Goal: Task Accomplishment & Management: Use online tool/utility

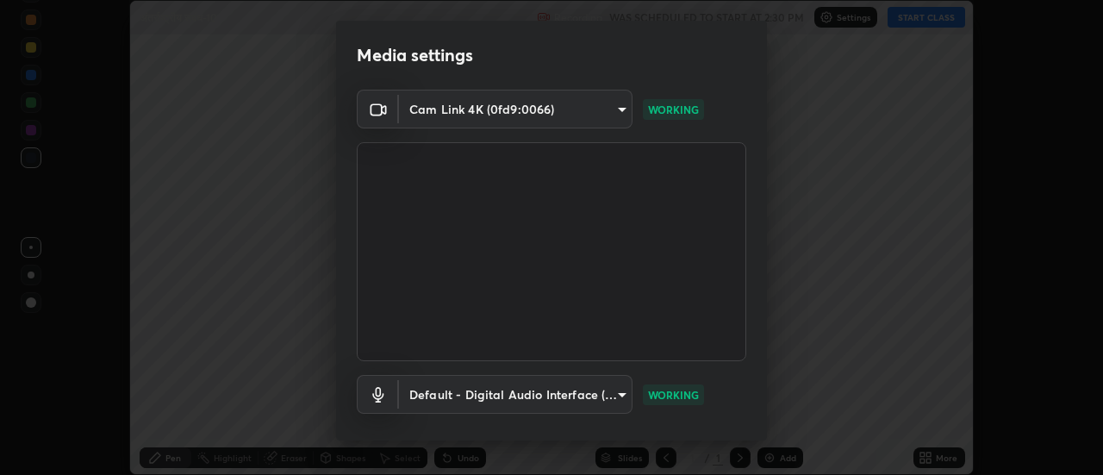
scroll to position [91, 0]
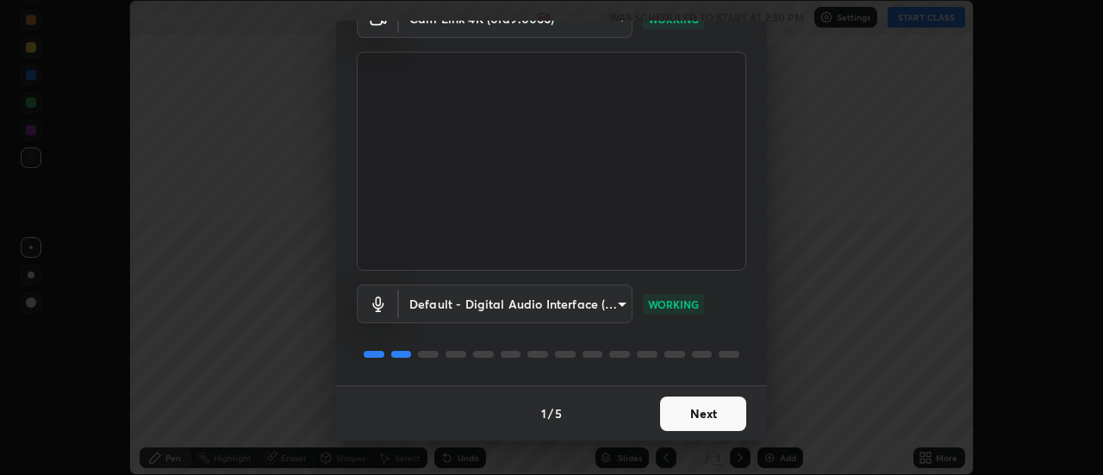
click at [705, 414] on button "Next" at bounding box center [703, 414] width 86 height 34
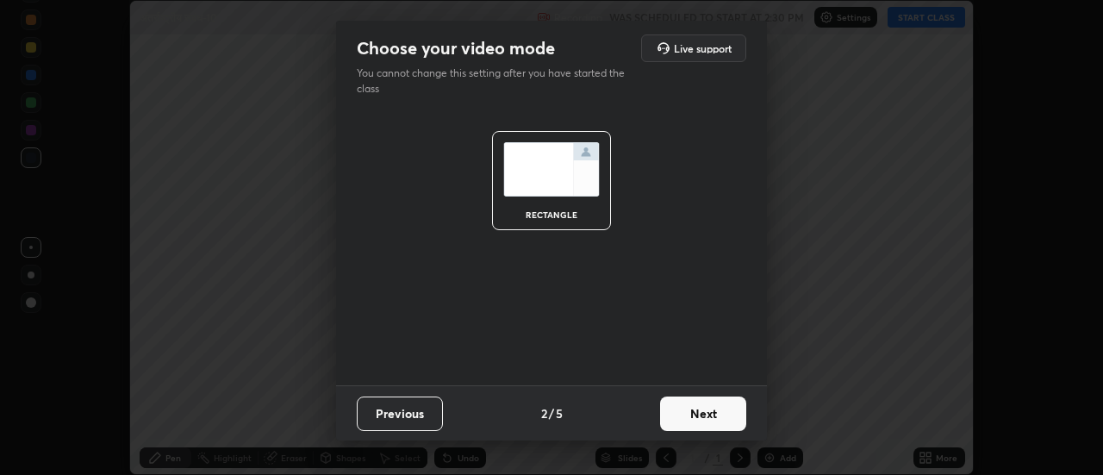
click at [713, 413] on button "Next" at bounding box center [703, 414] width 86 height 34
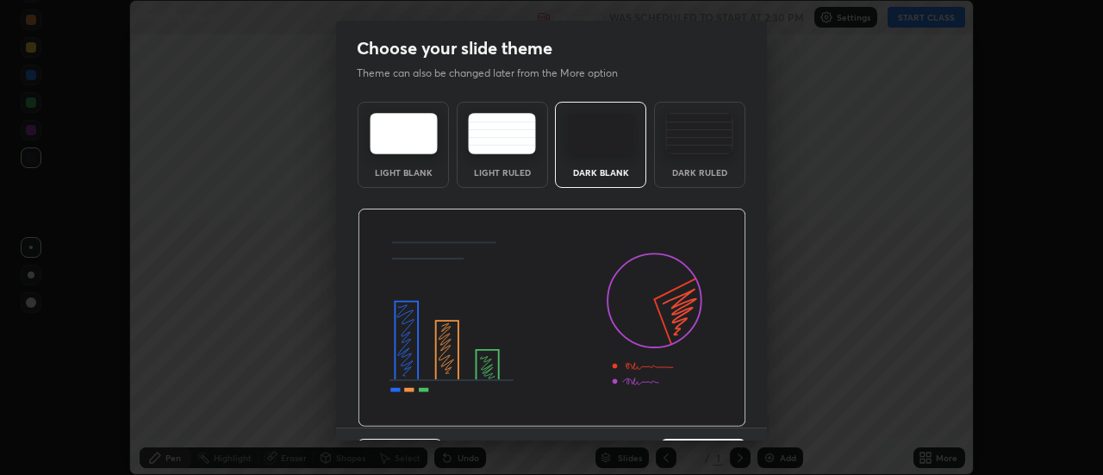
scroll to position [42, 0]
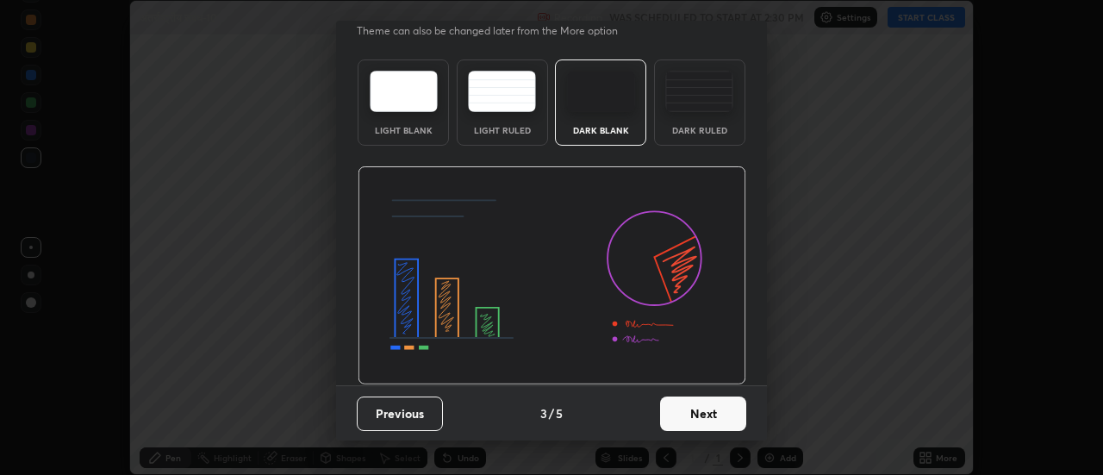
click at [709, 415] on button "Next" at bounding box center [703, 414] width 86 height 34
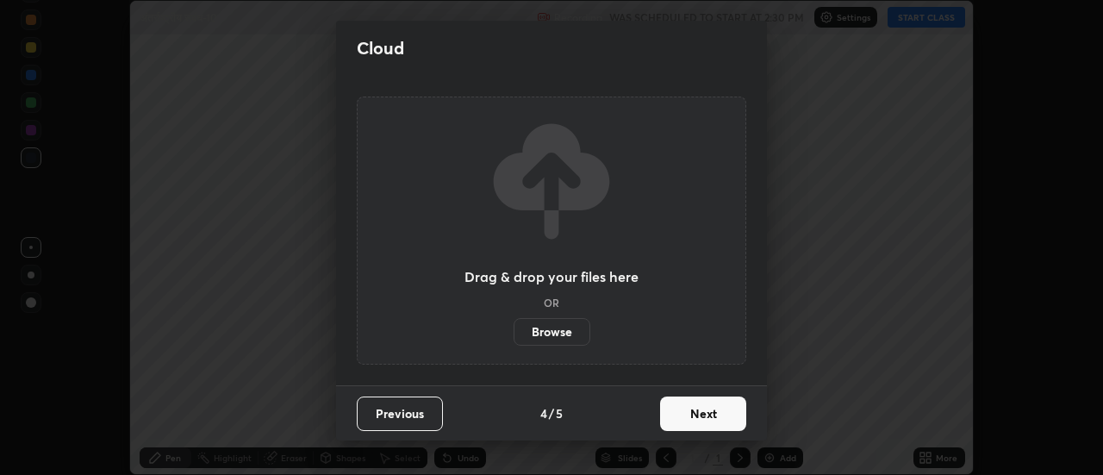
click at [716, 415] on button "Next" at bounding box center [703, 414] width 86 height 34
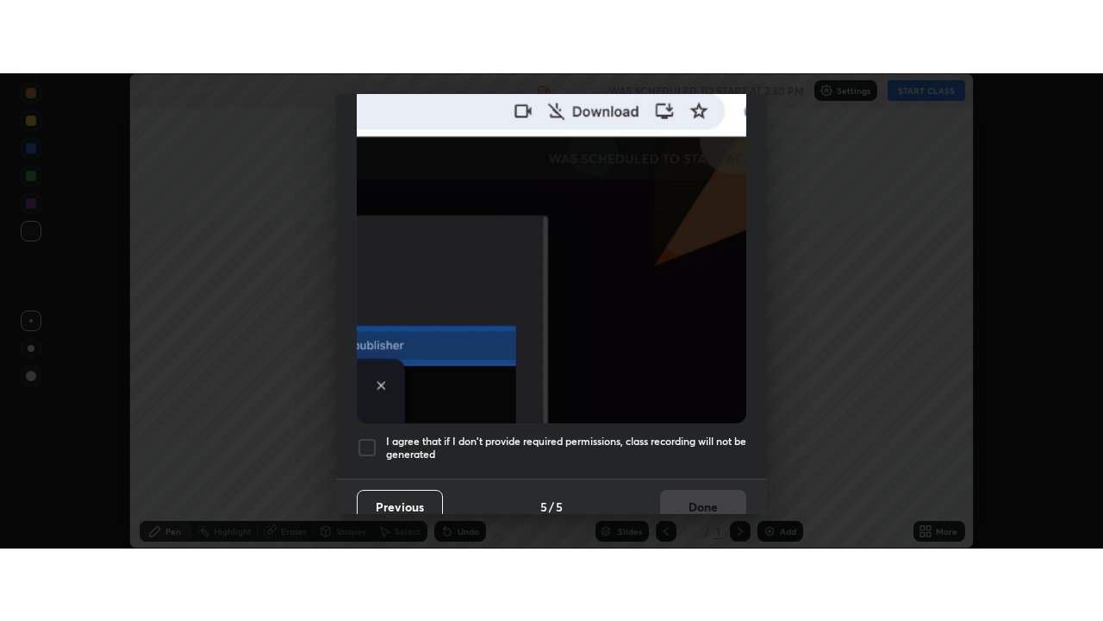
scroll to position [442, 0]
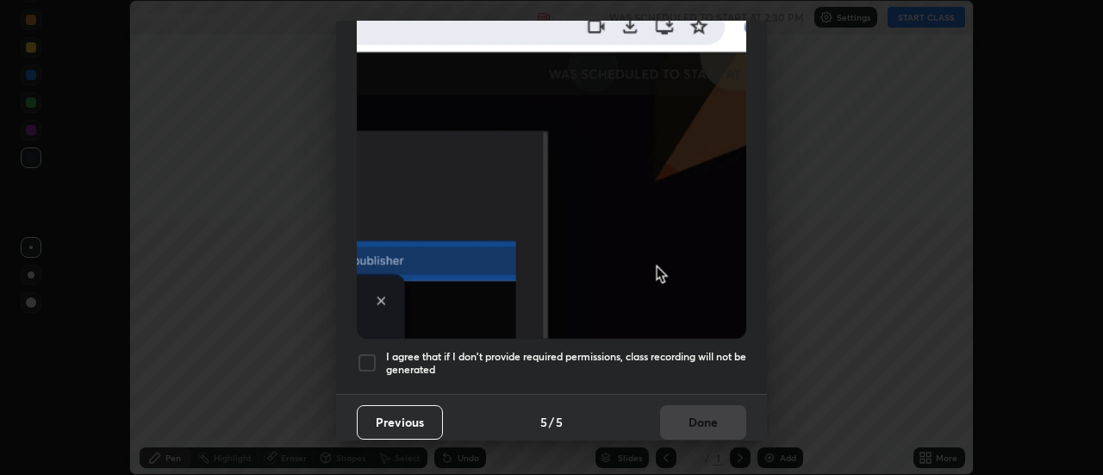
click at [368, 356] on div at bounding box center [367, 363] width 21 height 21
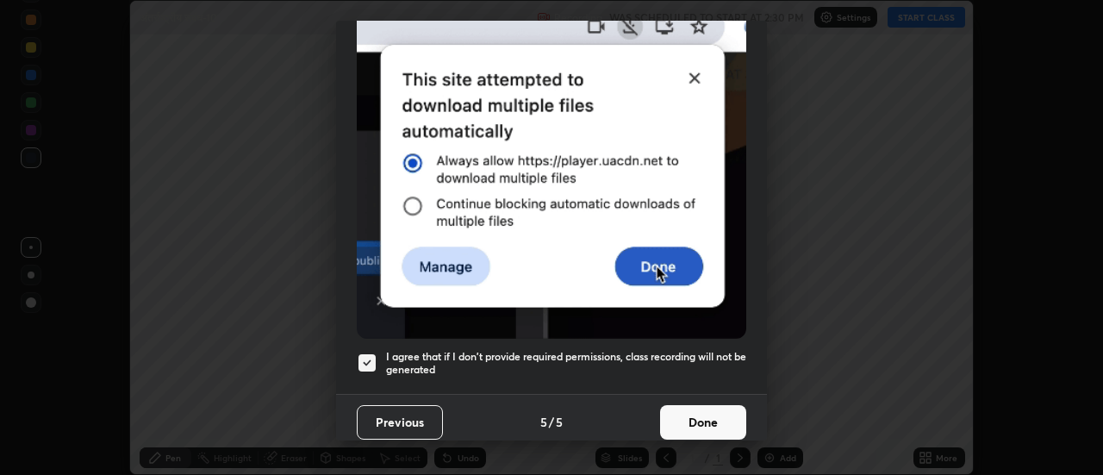
click at [708, 415] on button "Done" at bounding box center [703, 422] width 86 height 34
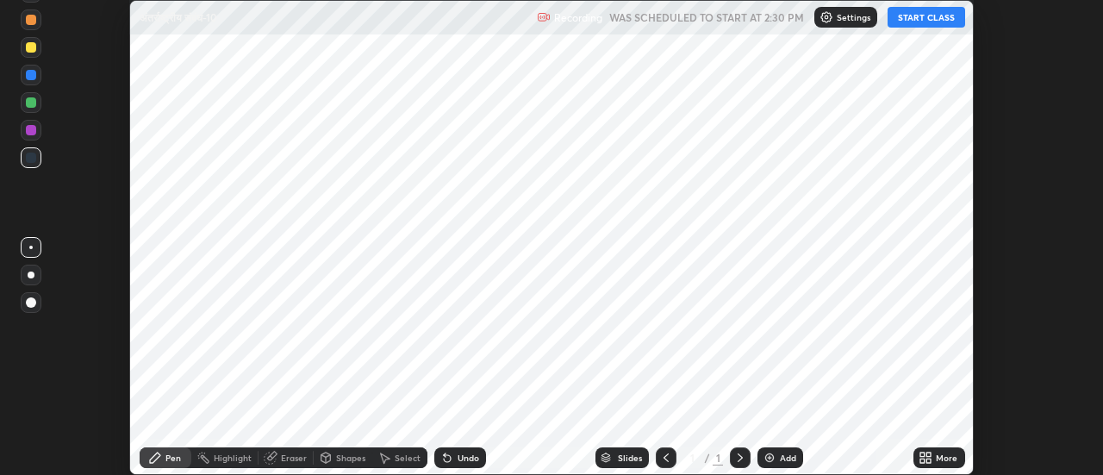
click at [940, 464] on div "More" at bounding box center [940, 457] width 52 height 21
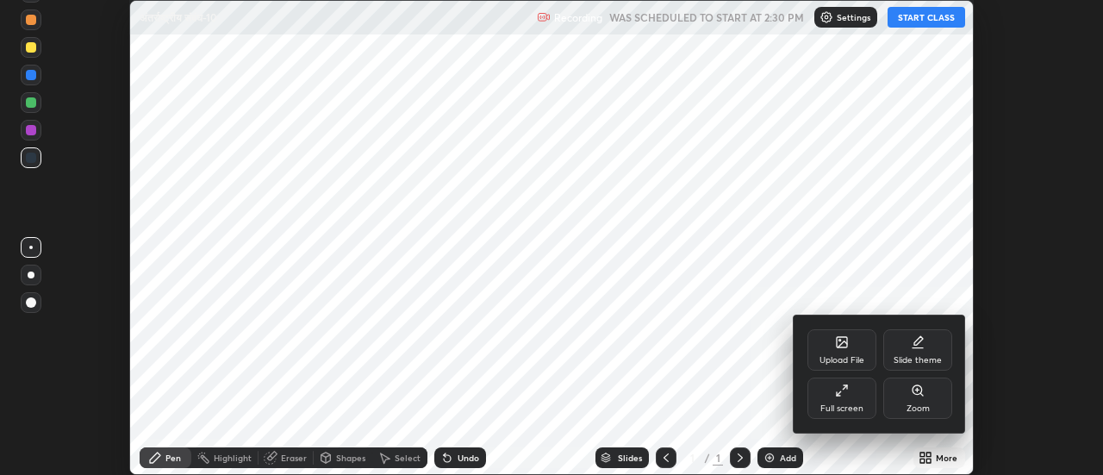
click at [855, 399] on div "Full screen" at bounding box center [842, 398] width 69 height 41
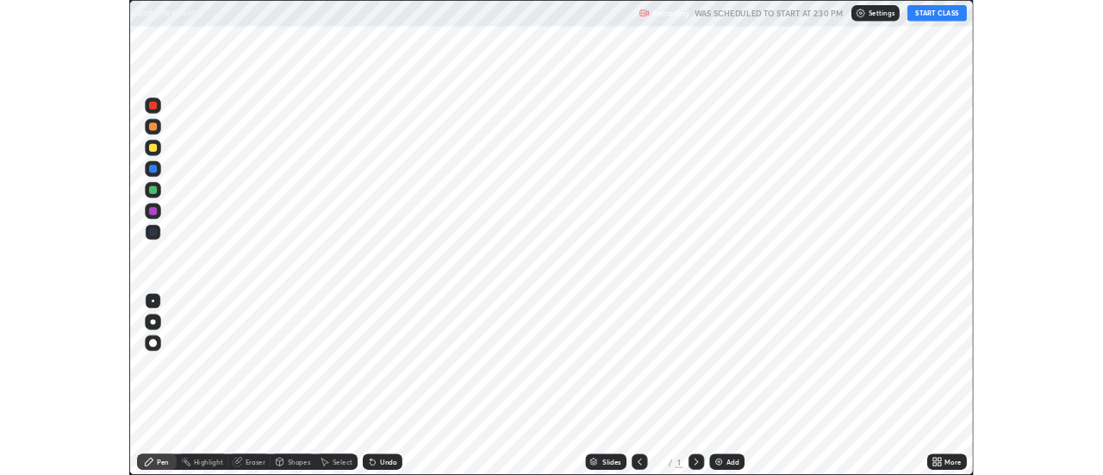
scroll to position [621, 1103]
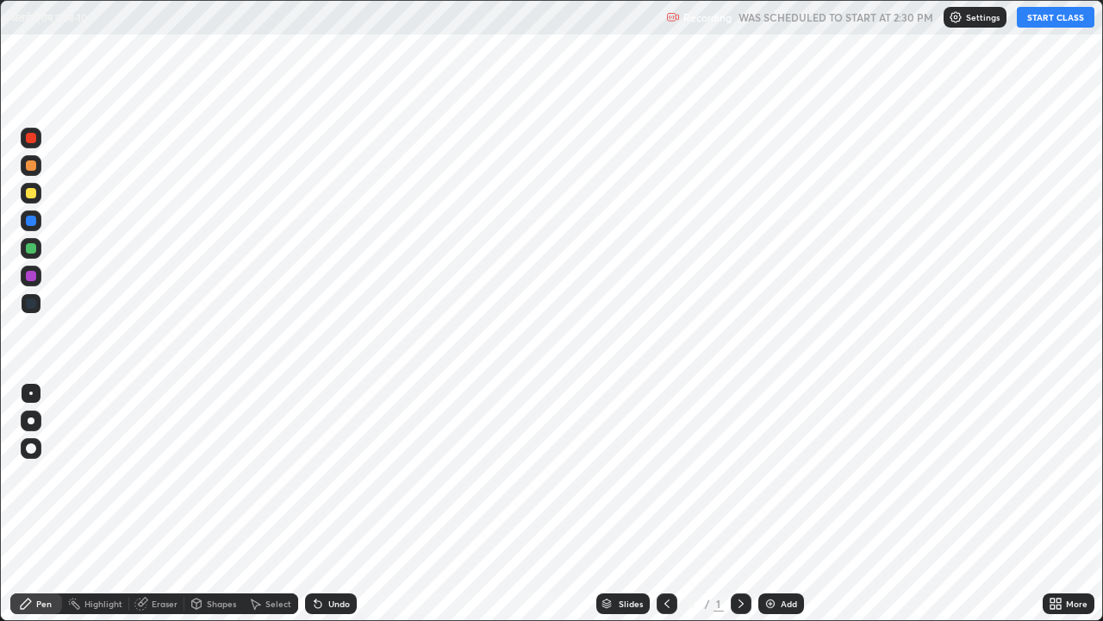
click at [776, 474] on div "Add" at bounding box center [782, 603] width 46 height 21
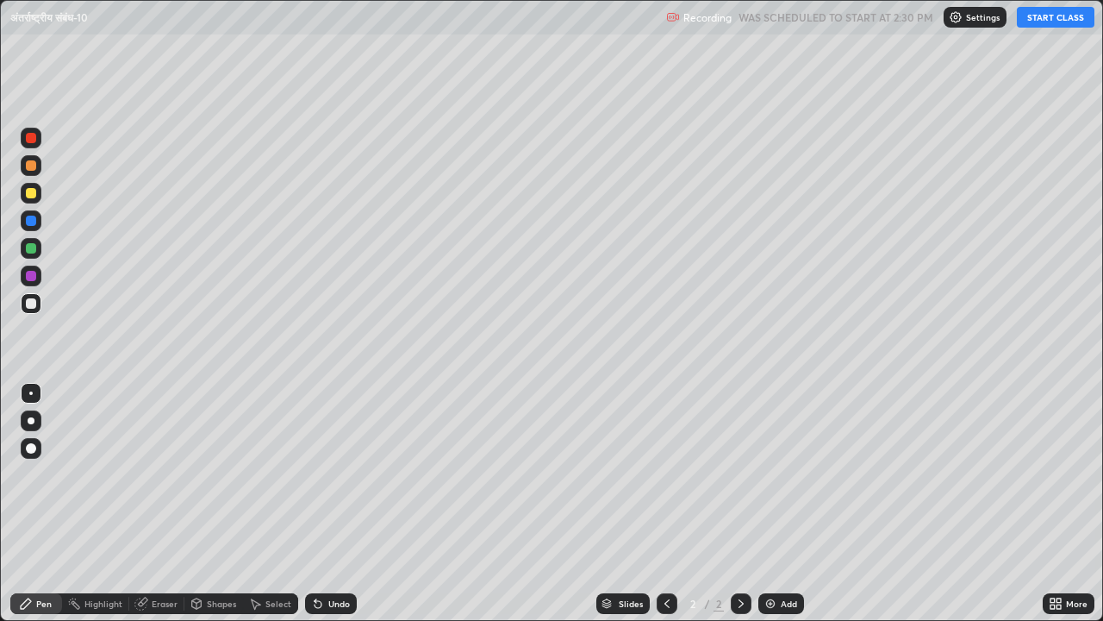
click at [334, 474] on div "Undo" at bounding box center [339, 603] width 22 height 9
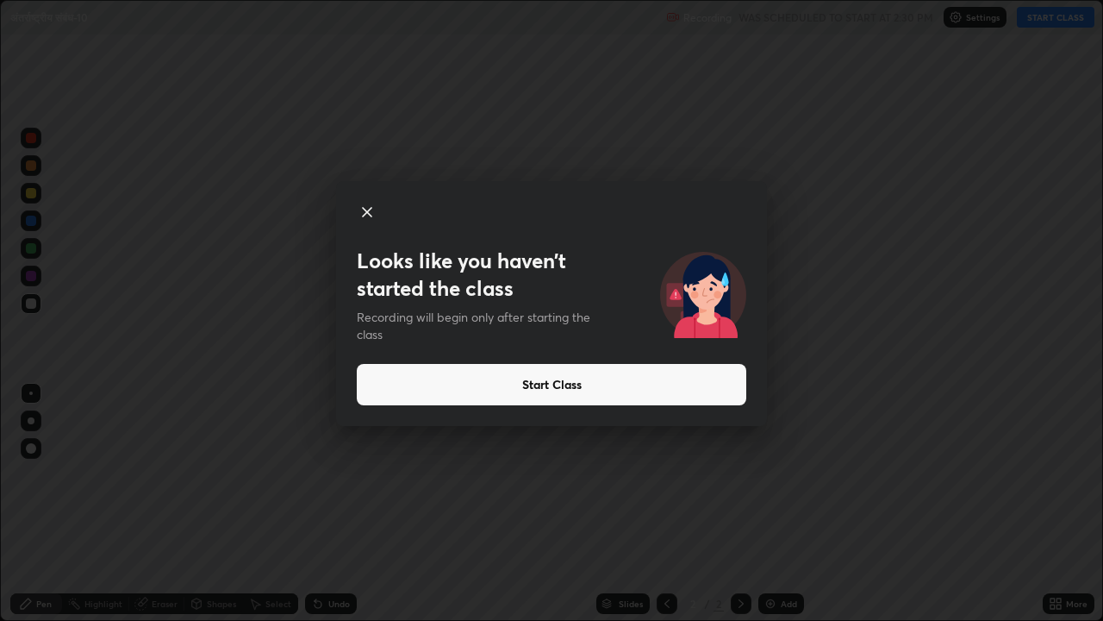
click at [537, 386] on button "Start Class" at bounding box center [552, 384] width 390 height 41
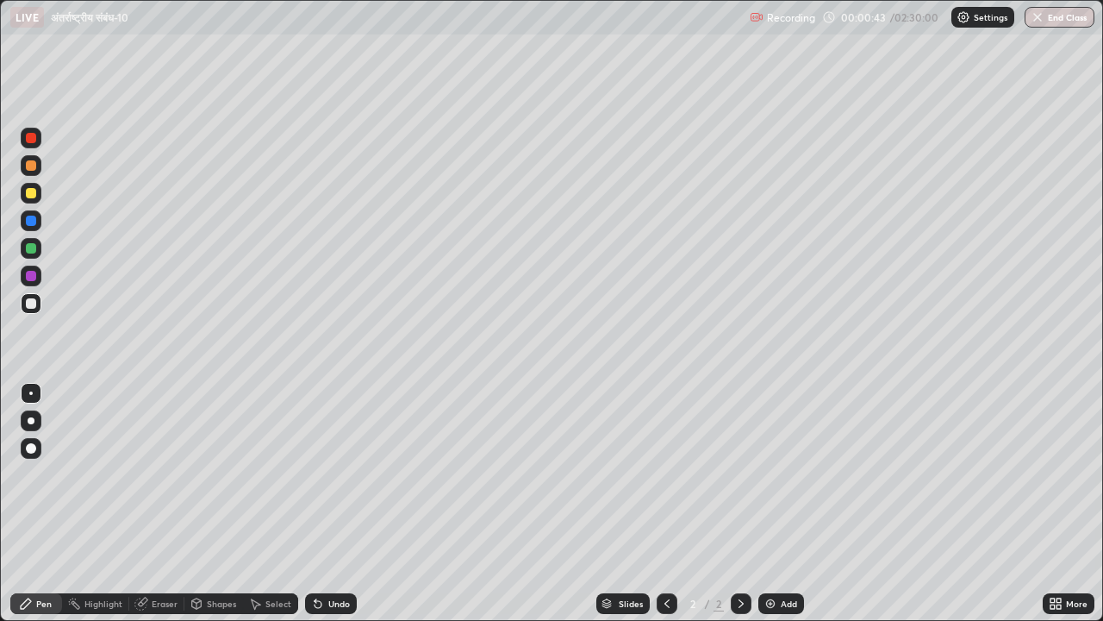
click at [783, 474] on div "Add" at bounding box center [789, 603] width 16 height 9
click at [1053, 474] on icon at bounding box center [1053, 600] width 4 height 4
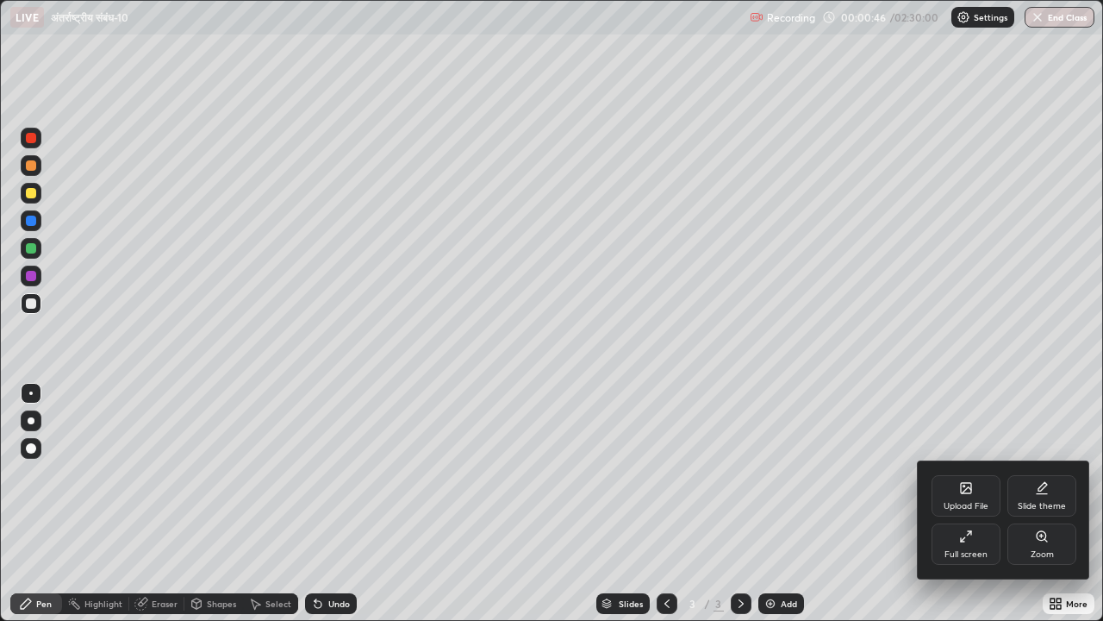
click at [973, 474] on div "Upload File" at bounding box center [966, 495] width 69 height 41
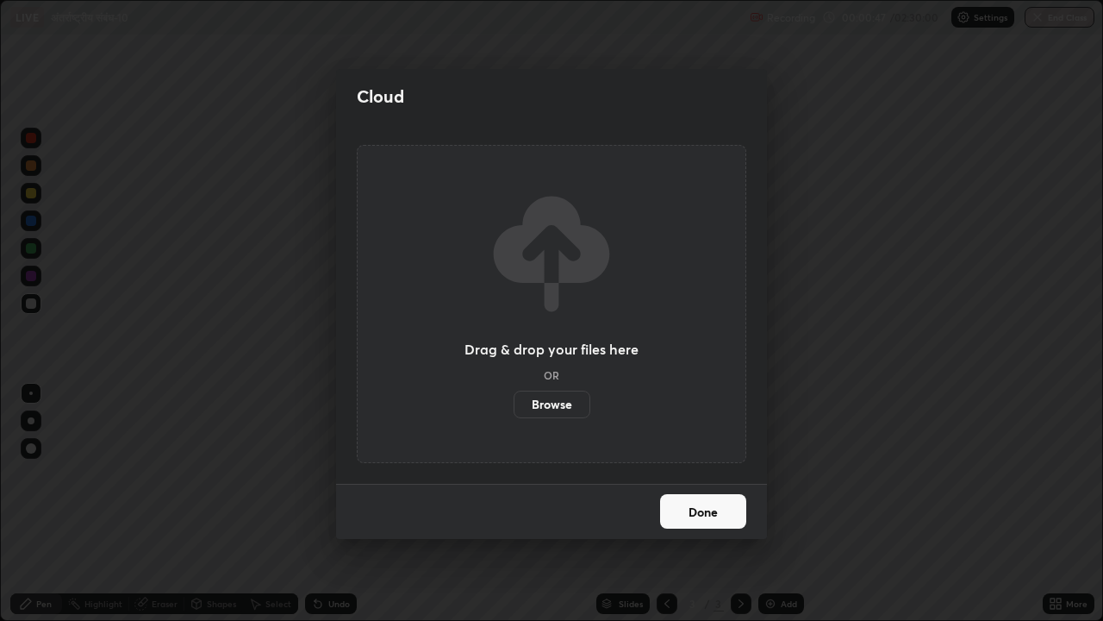
click at [553, 398] on label "Browse" at bounding box center [552, 404] width 77 height 28
click at [514, 398] on input "Browse" at bounding box center [514, 404] width 0 height 28
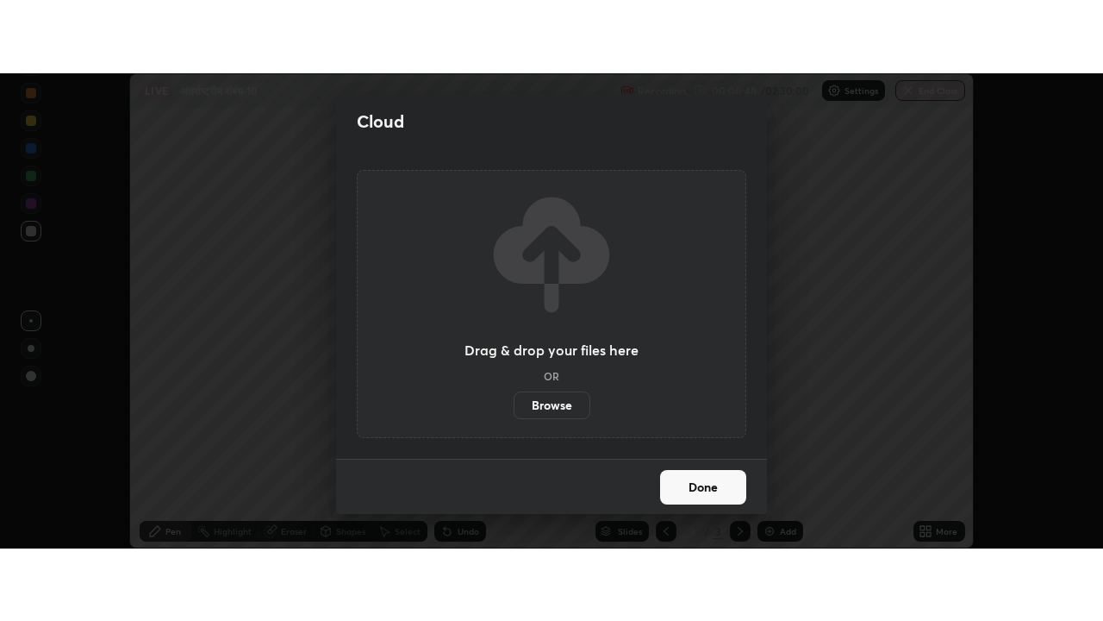
scroll to position [85727, 85099]
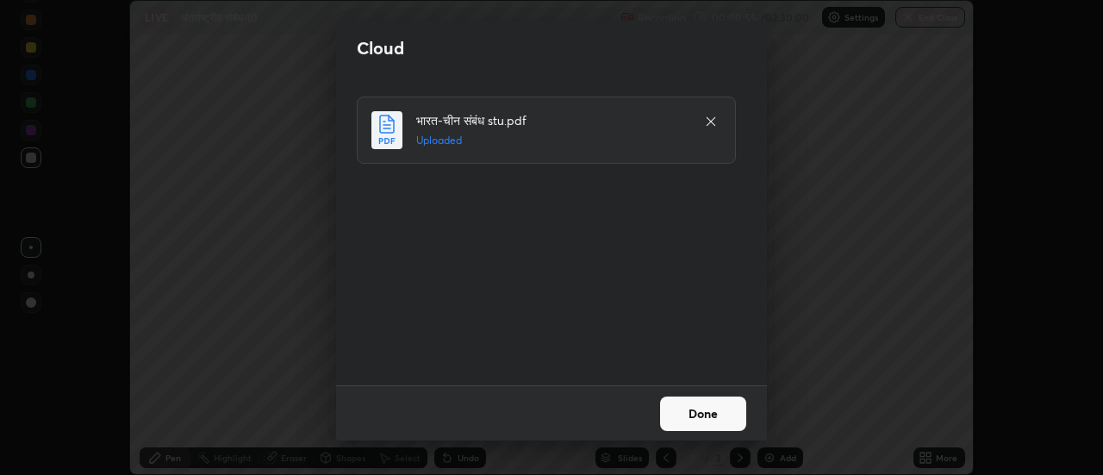
click at [697, 408] on button "Done" at bounding box center [703, 414] width 86 height 34
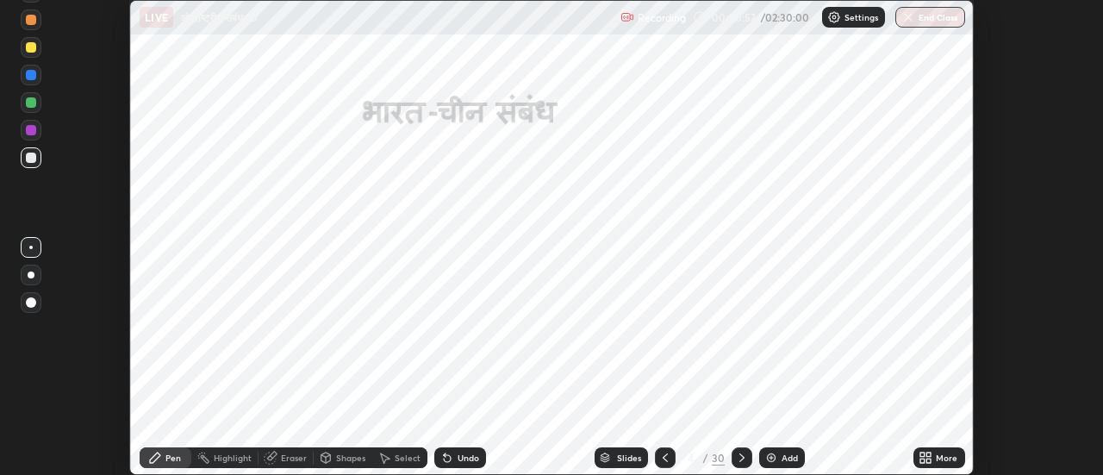
click at [928, 458] on icon at bounding box center [926, 458] width 14 height 14
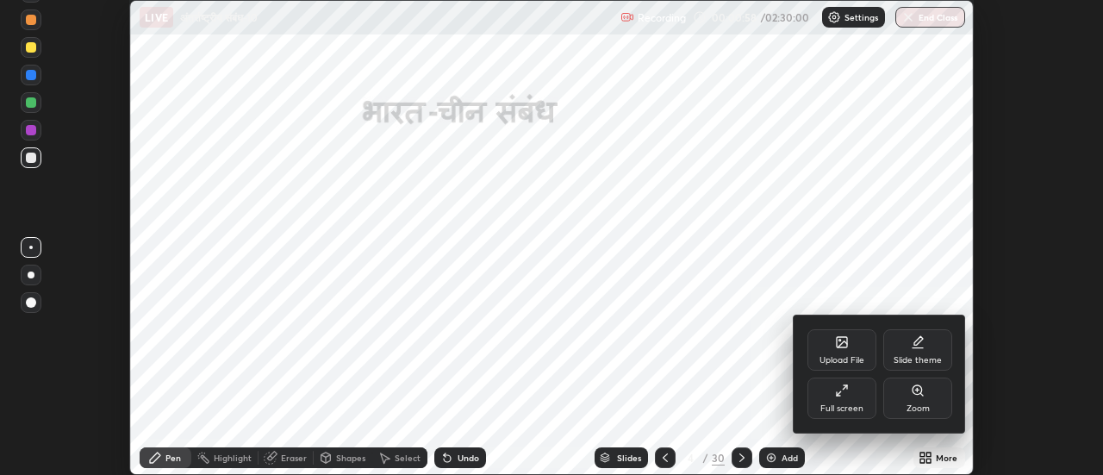
click at [852, 395] on div "Full screen" at bounding box center [842, 398] width 69 height 41
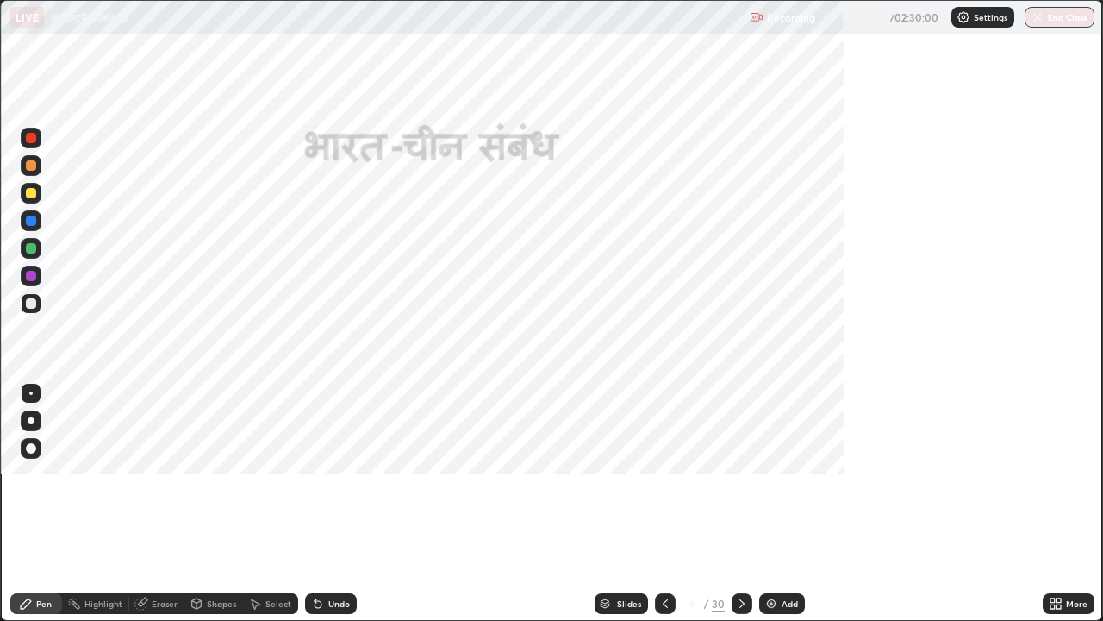
scroll to position [621, 1103]
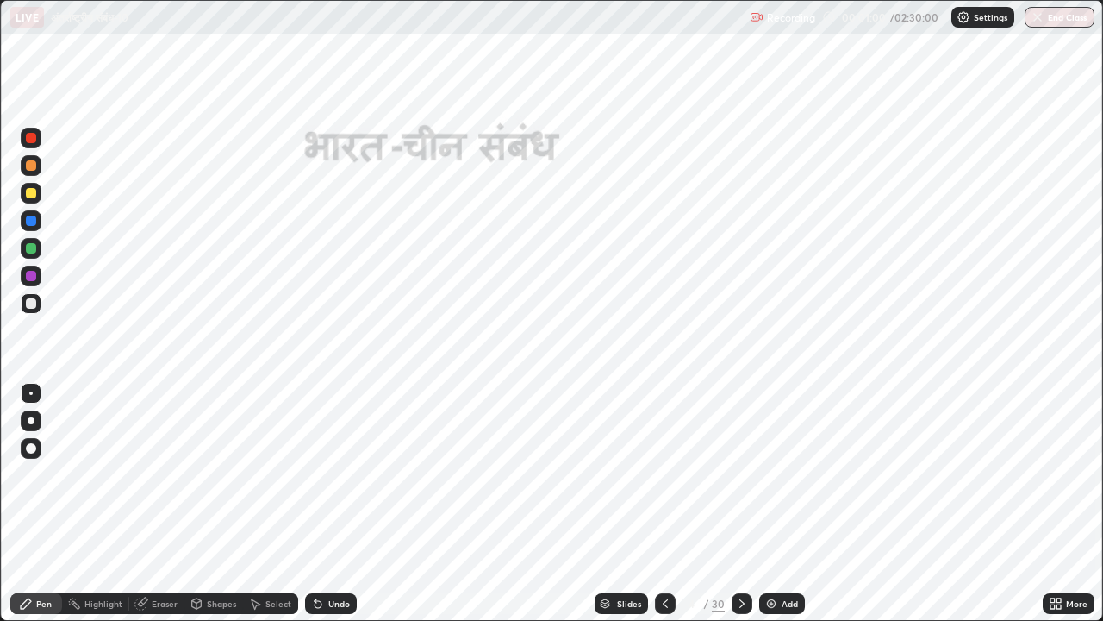
click at [615, 474] on div "Slides" at bounding box center [621, 603] width 53 height 21
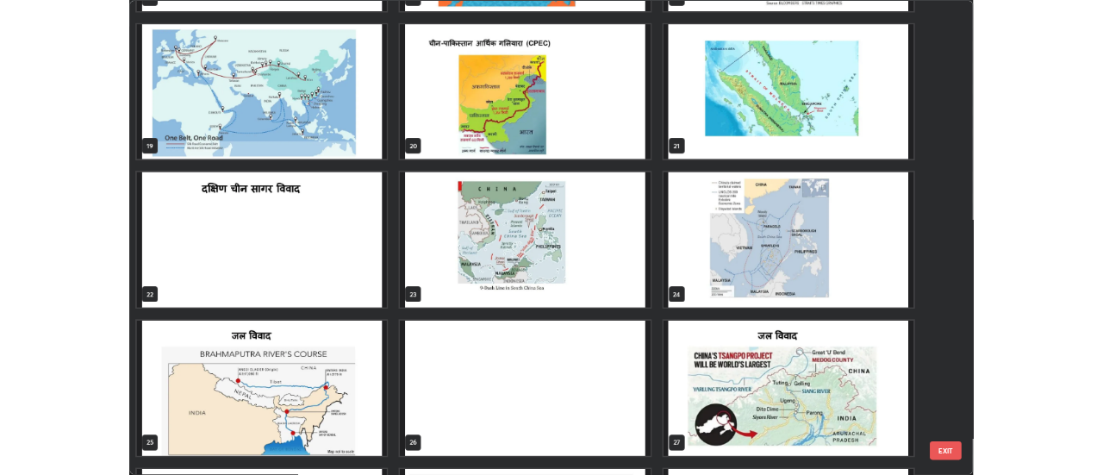
scroll to position [1071, 0]
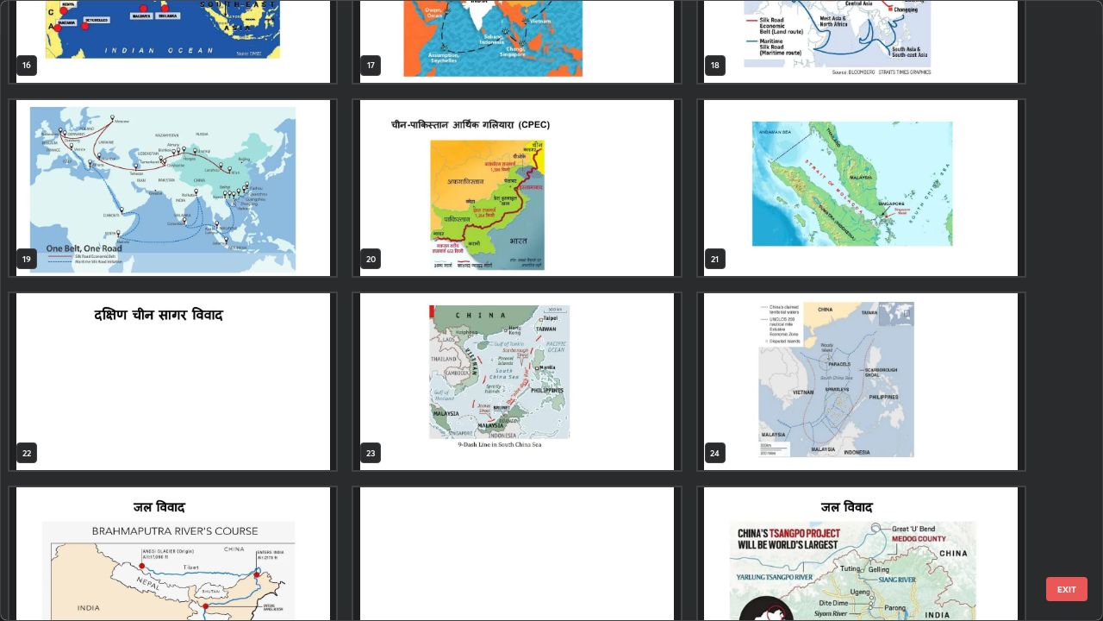
click at [261, 367] on img "grid" at bounding box center [172, 381] width 327 height 177
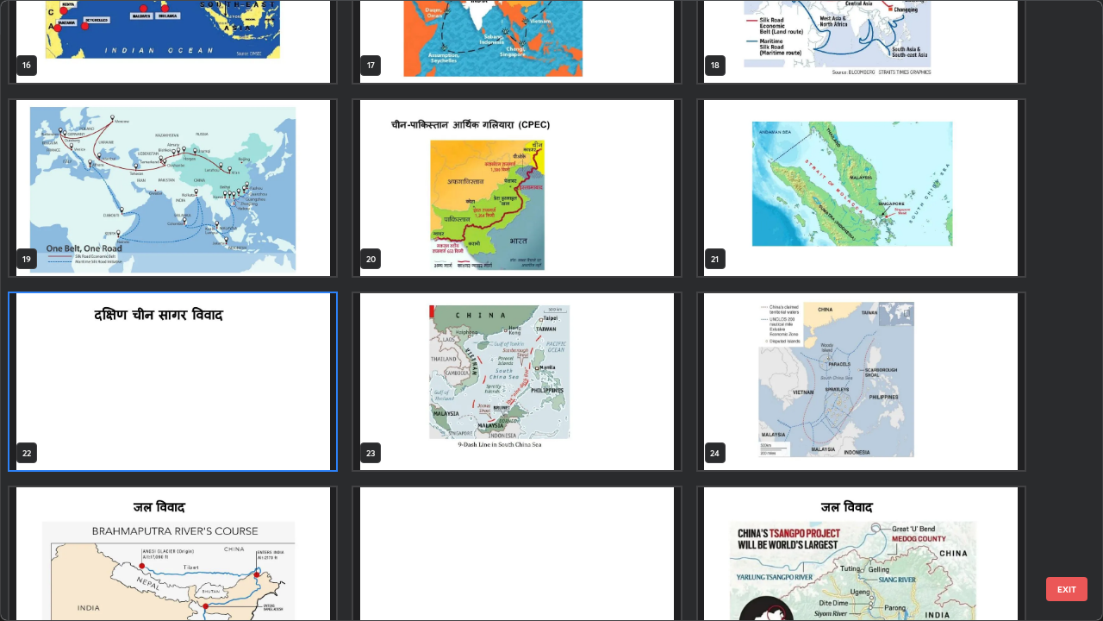
click at [261, 367] on img "grid" at bounding box center [172, 381] width 327 height 177
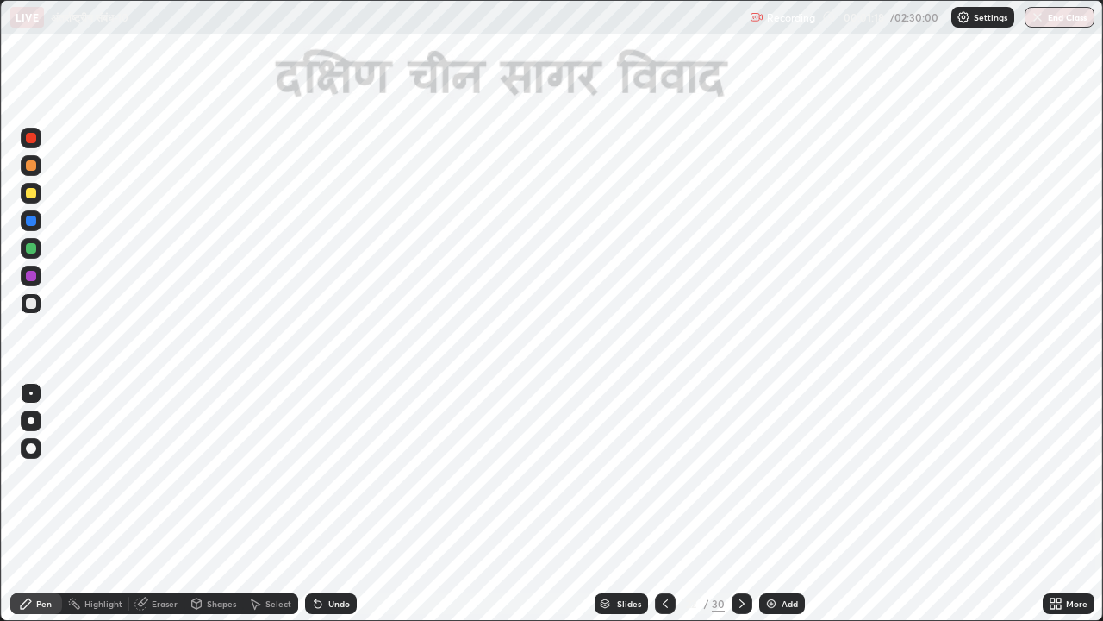
click at [738, 474] on icon at bounding box center [742, 604] width 14 height 14
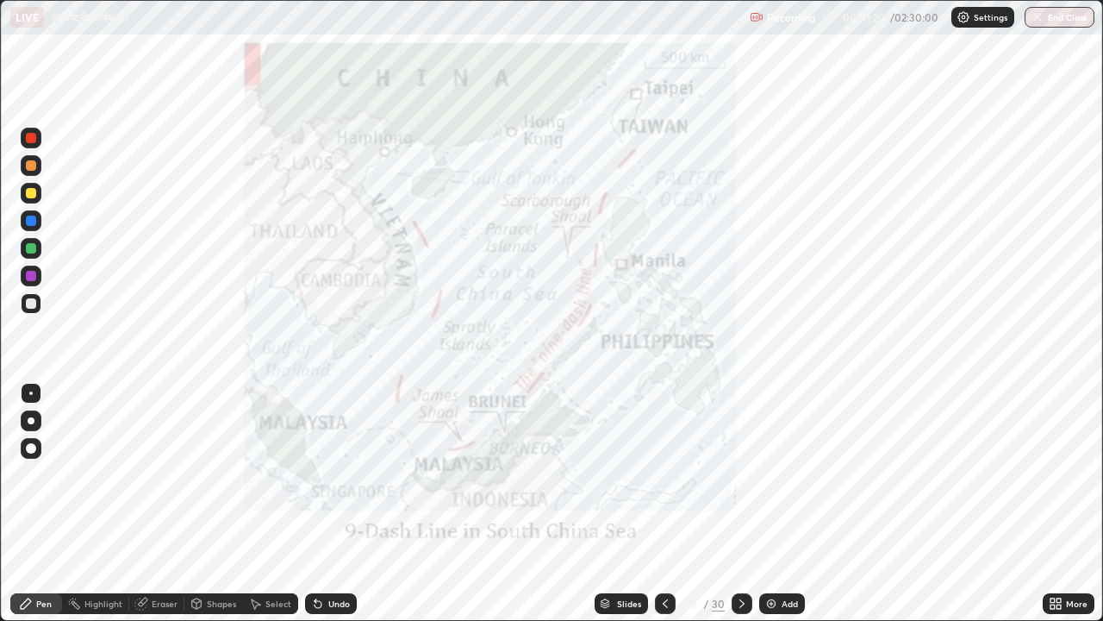
click at [741, 474] on icon at bounding box center [742, 603] width 5 height 9
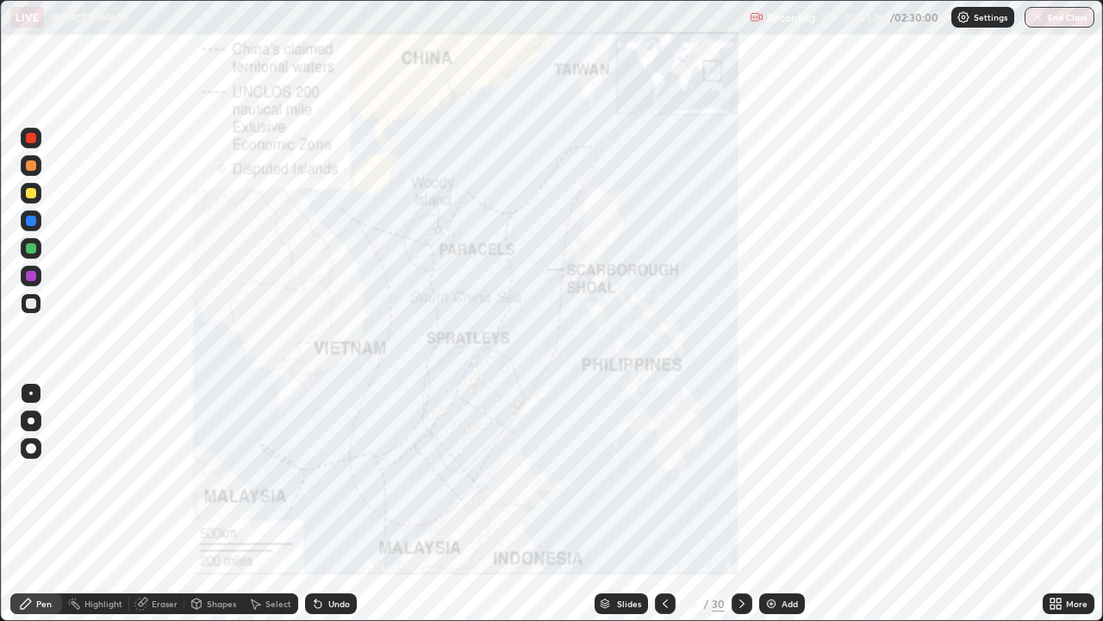
click at [746, 474] on icon at bounding box center [742, 604] width 14 height 14
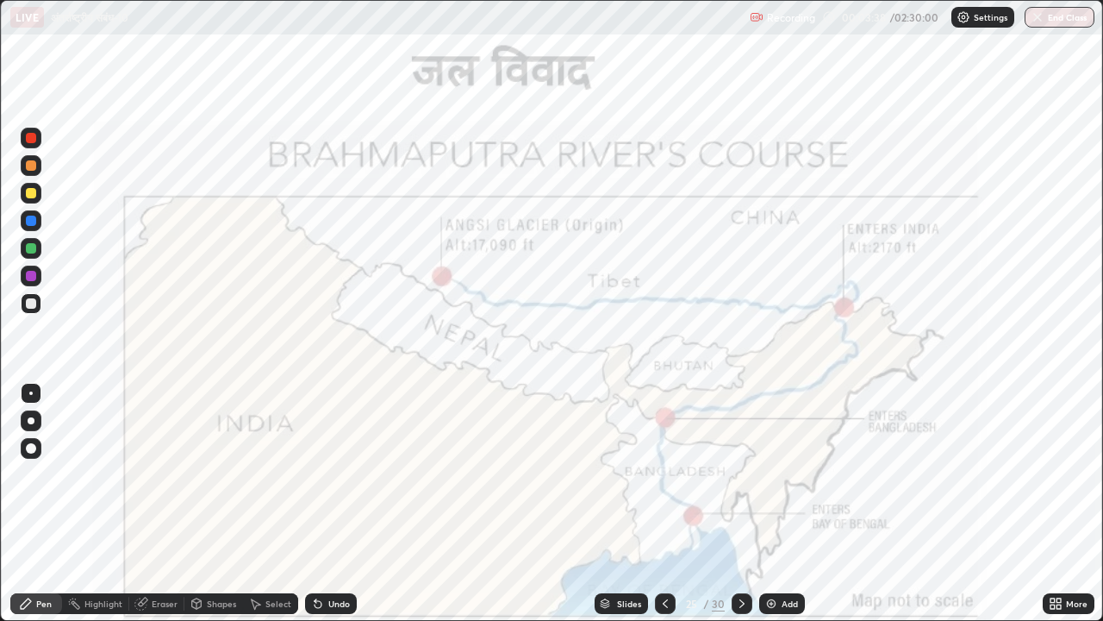
click at [740, 474] on icon at bounding box center [742, 604] width 14 height 14
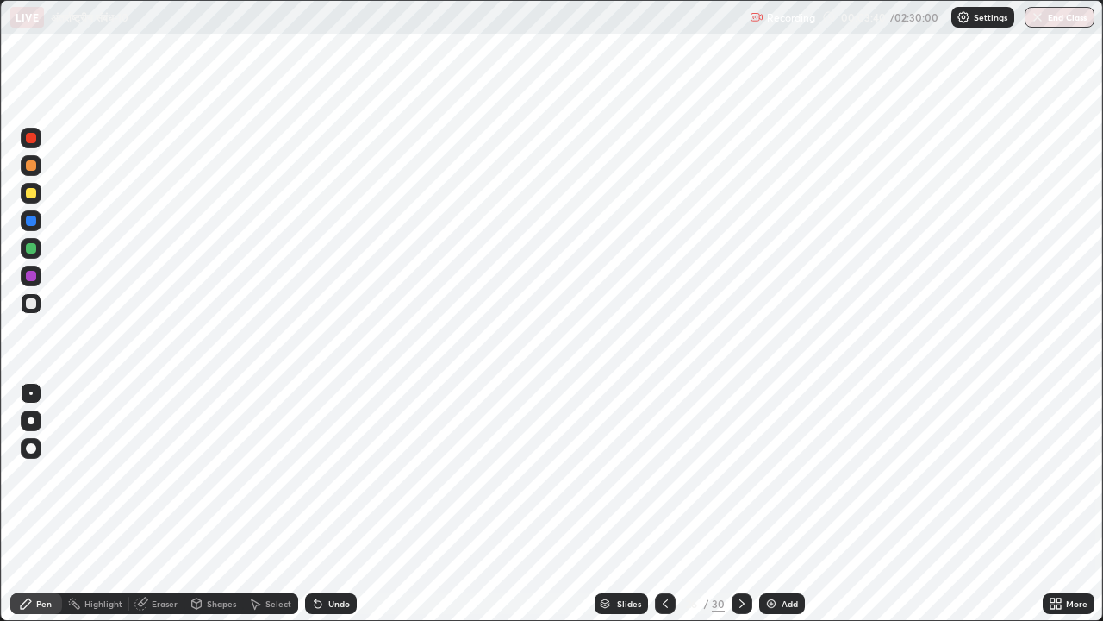
click at [664, 474] on icon at bounding box center [666, 604] width 14 height 14
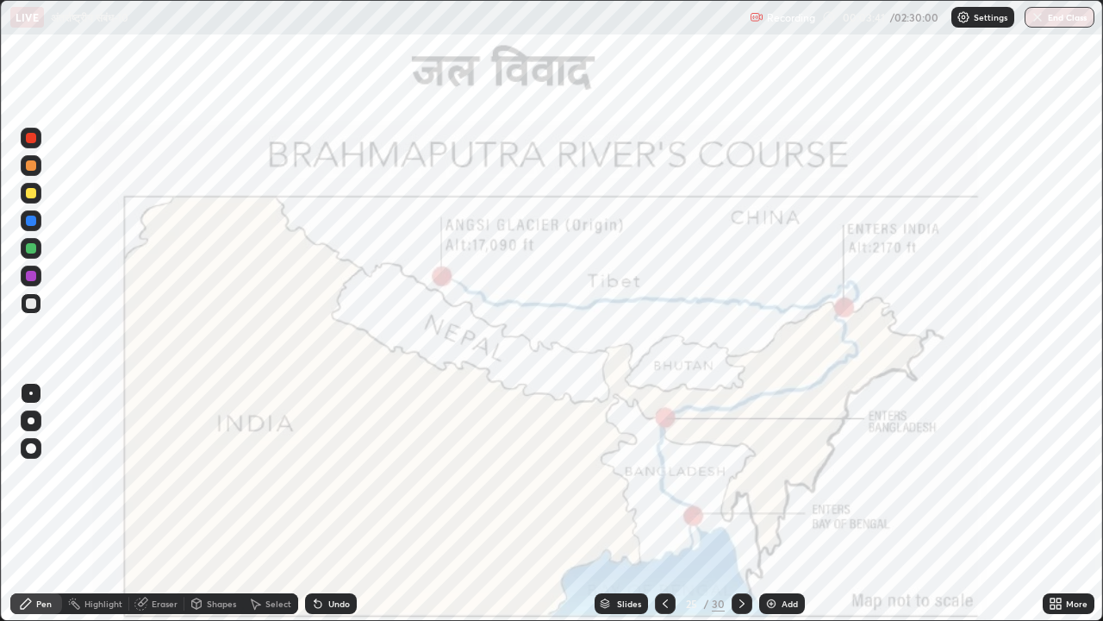
click at [665, 474] on icon at bounding box center [666, 604] width 14 height 14
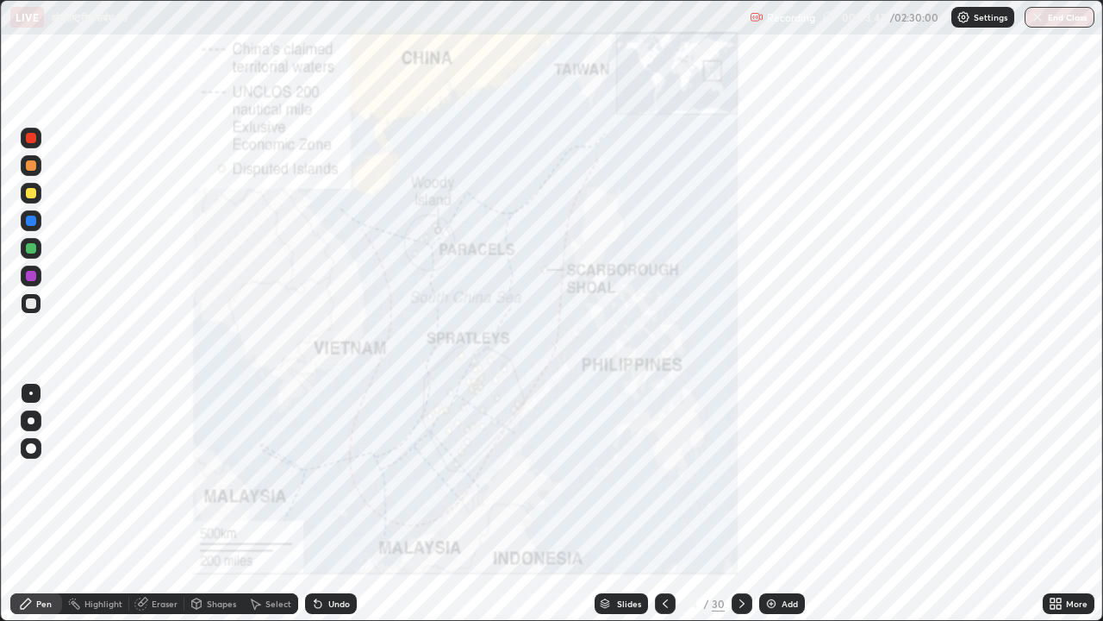
click at [738, 474] on icon at bounding box center [742, 604] width 14 height 14
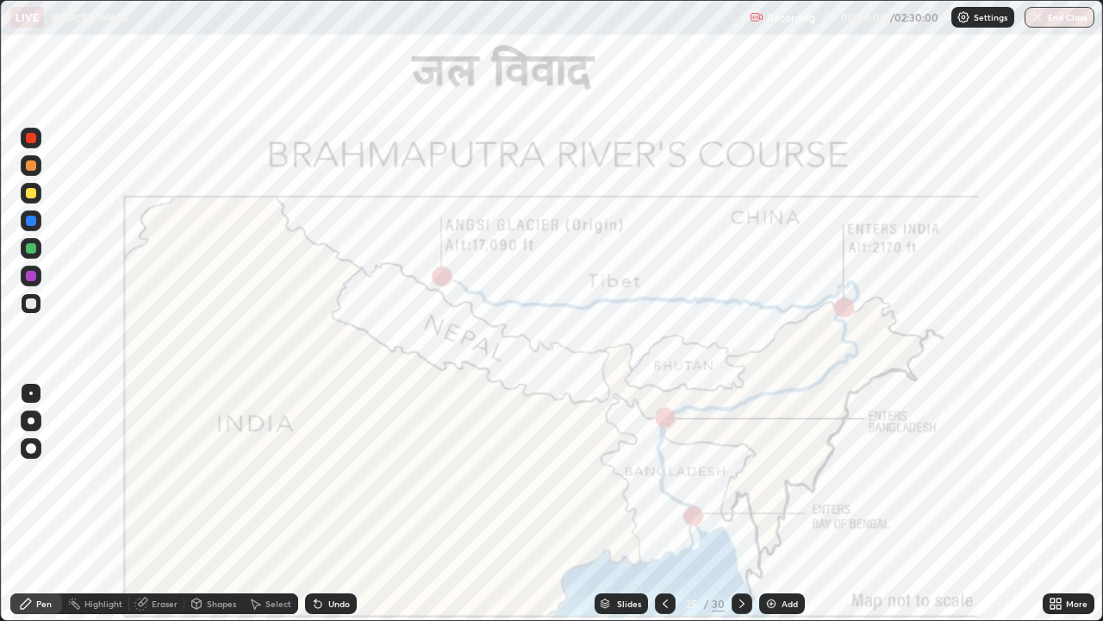
click at [32, 134] on div at bounding box center [31, 138] width 10 height 10
click at [742, 474] on icon at bounding box center [742, 604] width 14 height 14
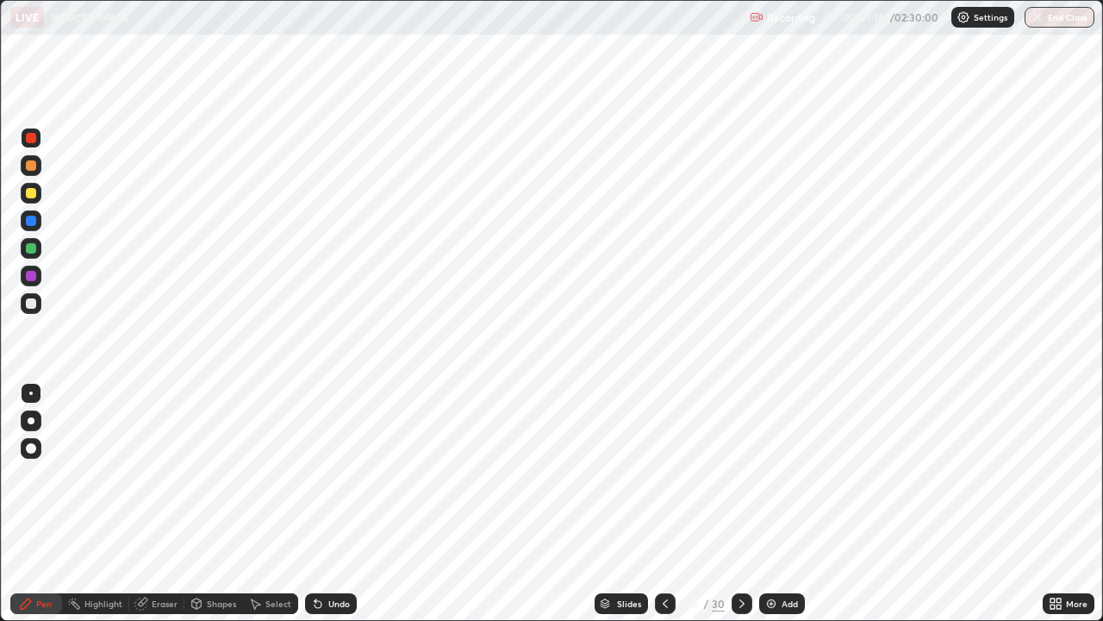
click at [736, 474] on icon at bounding box center [742, 604] width 14 height 14
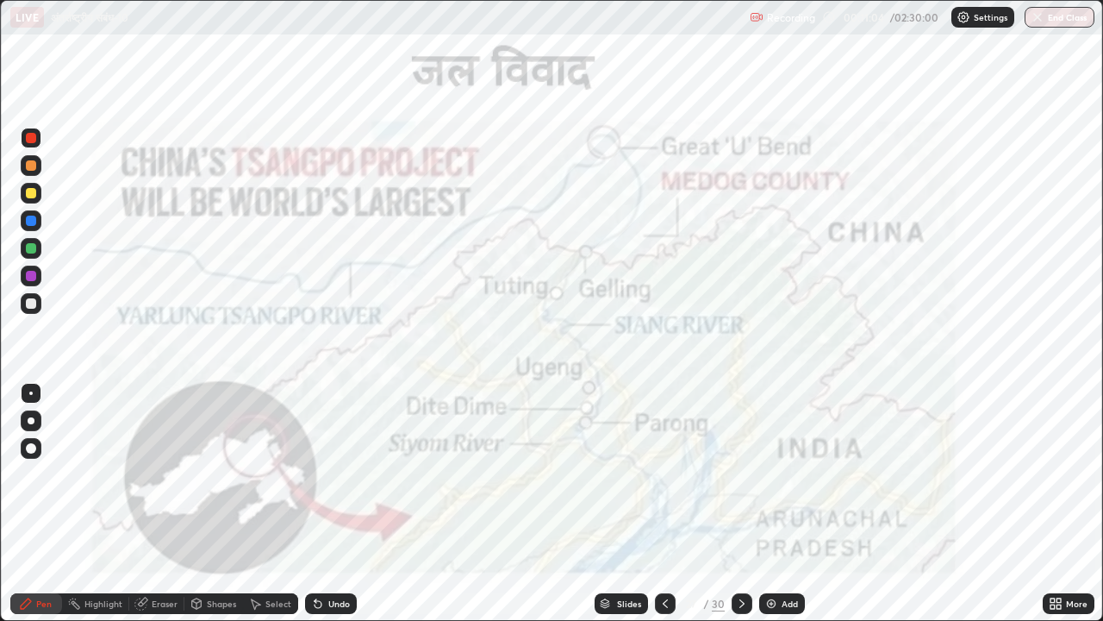
click at [742, 474] on icon at bounding box center [742, 603] width 5 height 9
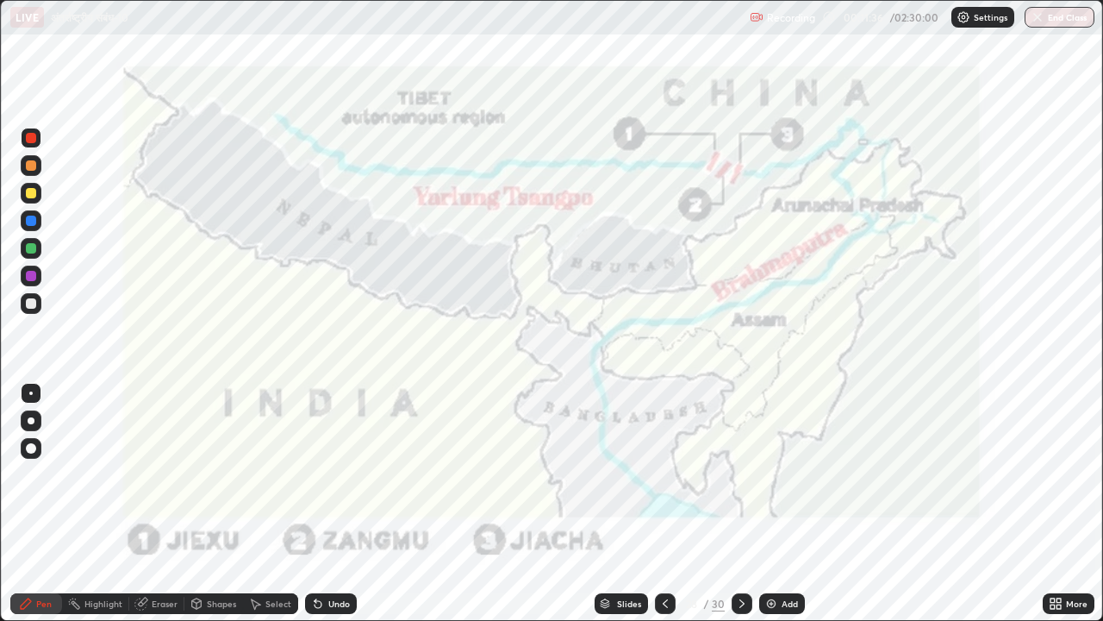
click at [665, 474] on icon at bounding box center [666, 604] width 14 height 14
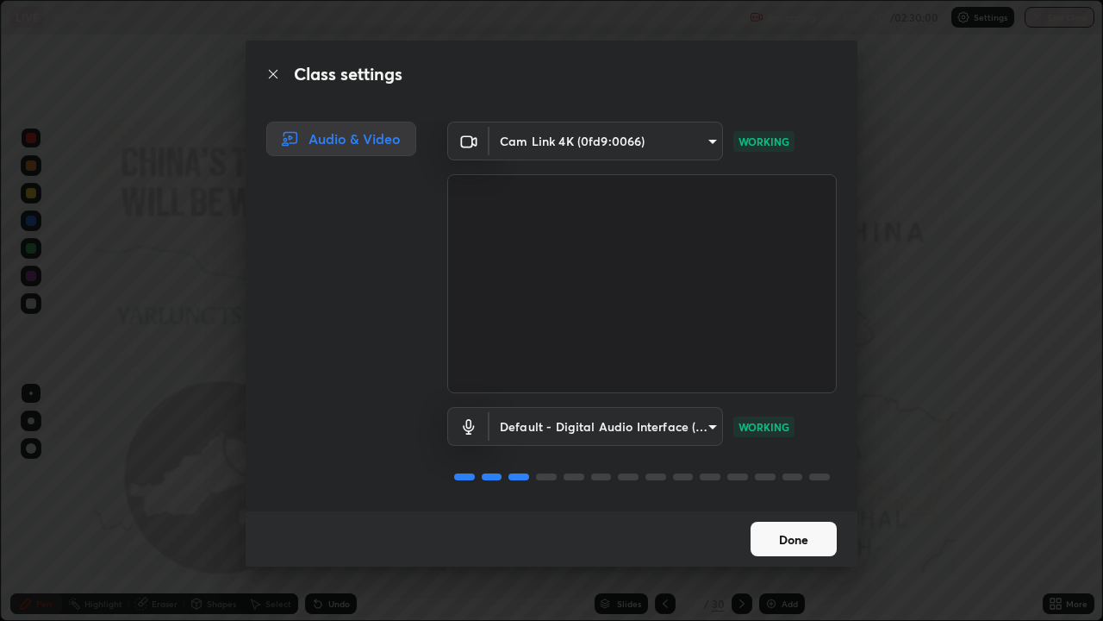
click at [788, 474] on button "Done" at bounding box center [794, 539] width 86 height 34
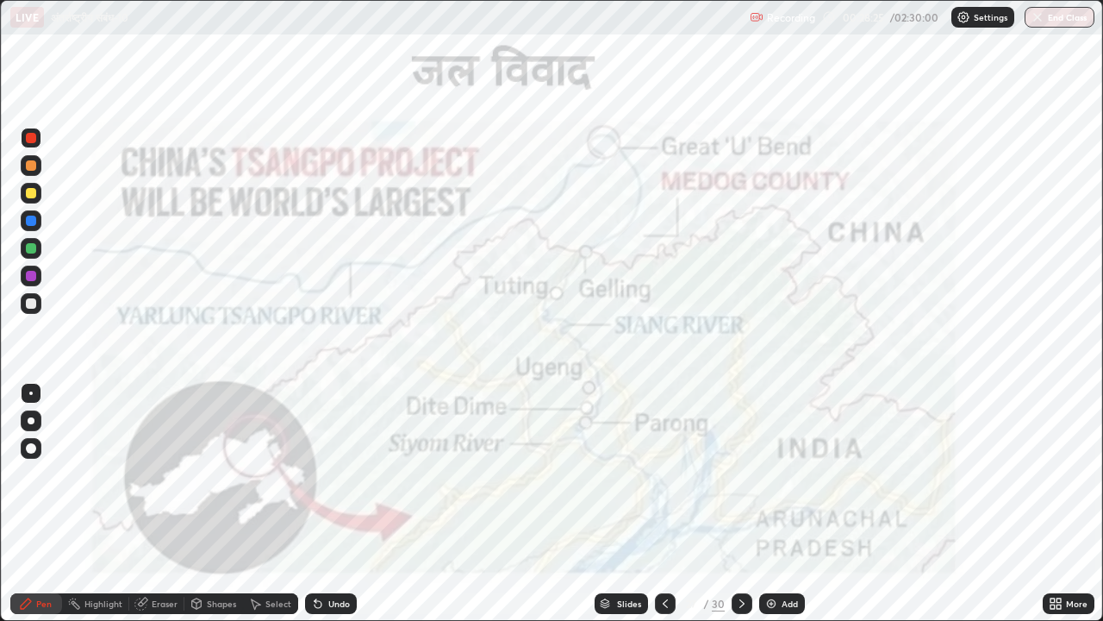
click at [665, 474] on icon at bounding box center [666, 604] width 14 height 14
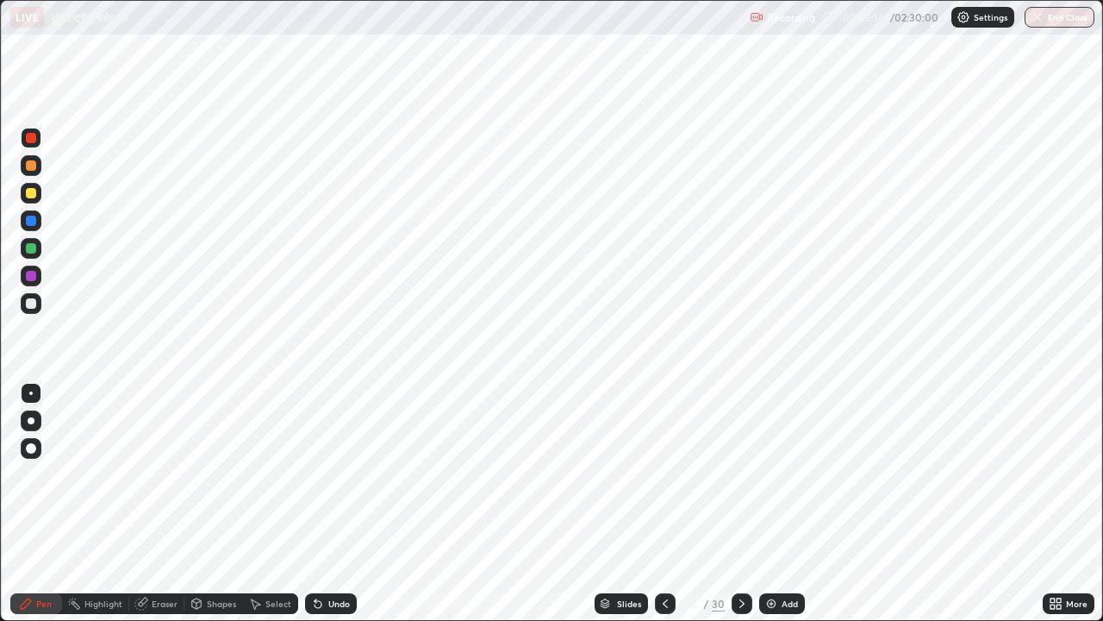
click at [742, 474] on icon at bounding box center [742, 603] width 5 height 9
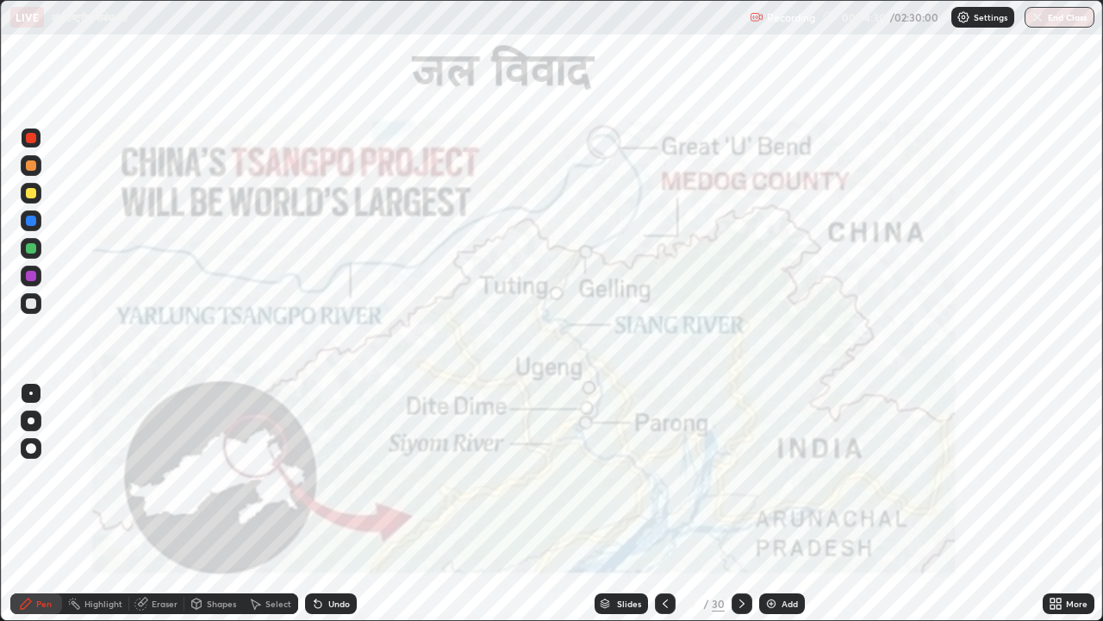
click at [663, 474] on icon at bounding box center [666, 604] width 14 height 14
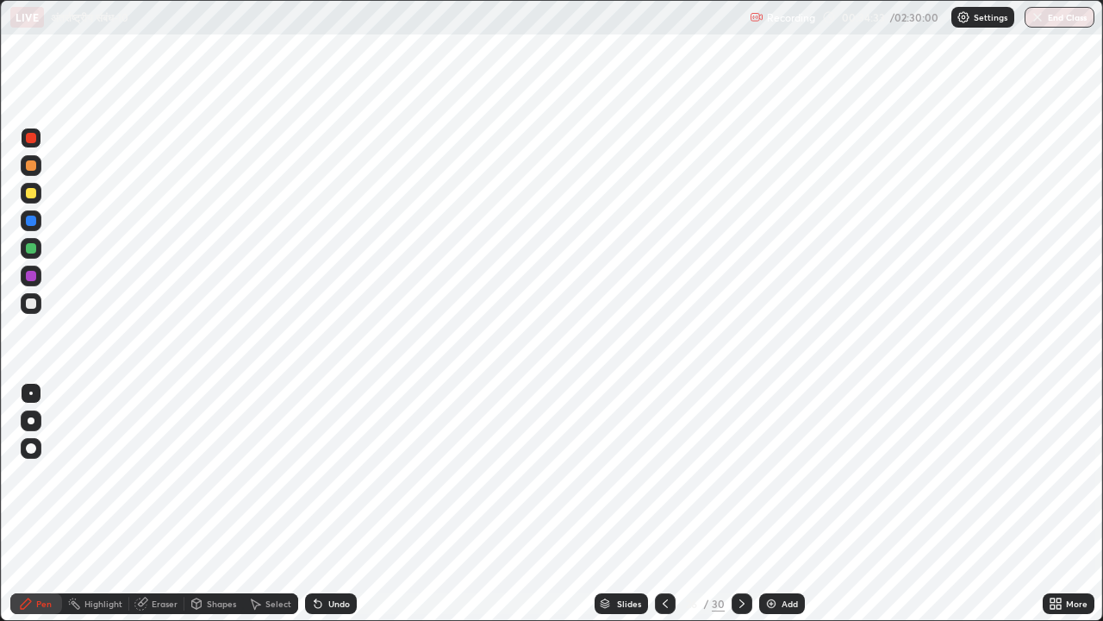
click at [771, 474] on img at bounding box center [772, 604] width 14 height 14
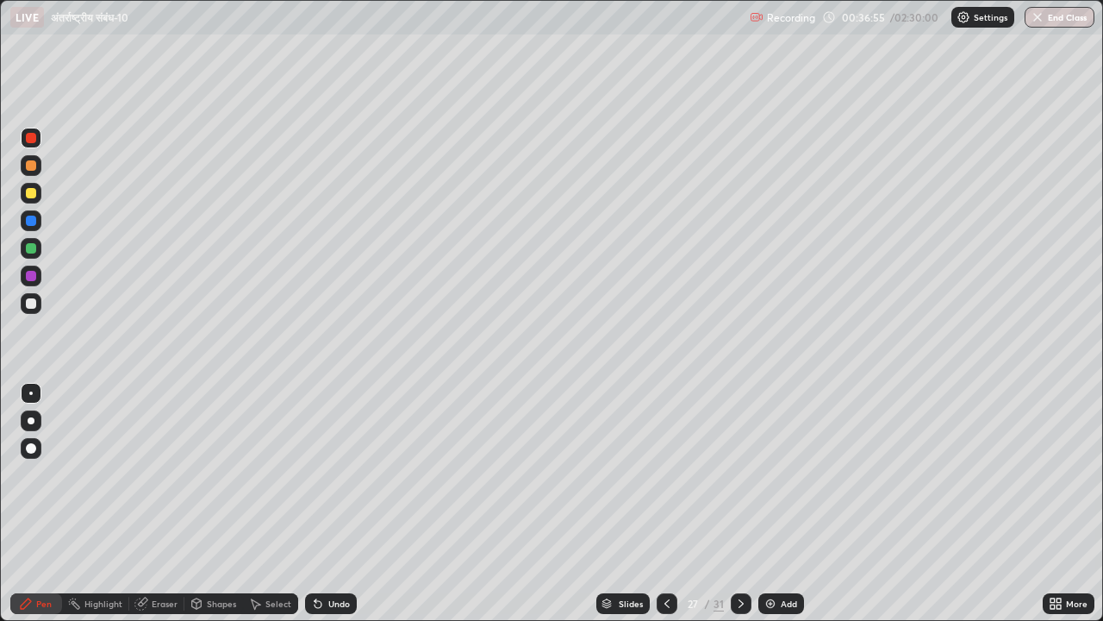
click at [747, 474] on div at bounding box center [741, 603] width 21 height 21
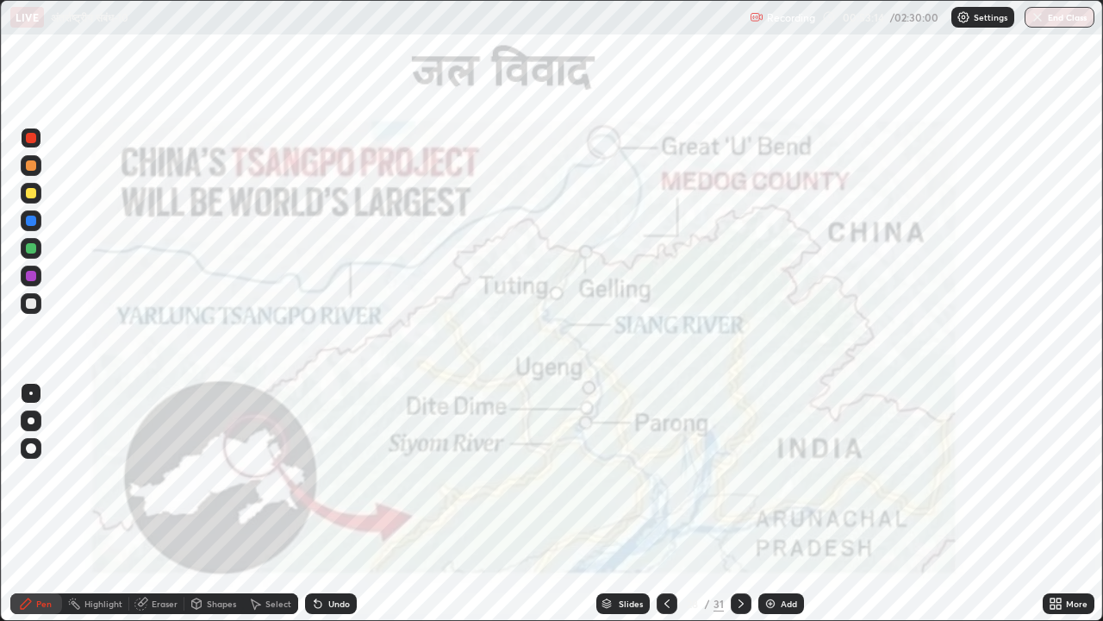
click at [739, 474] on icon at bounding box center [741, 603] width 5 height 9
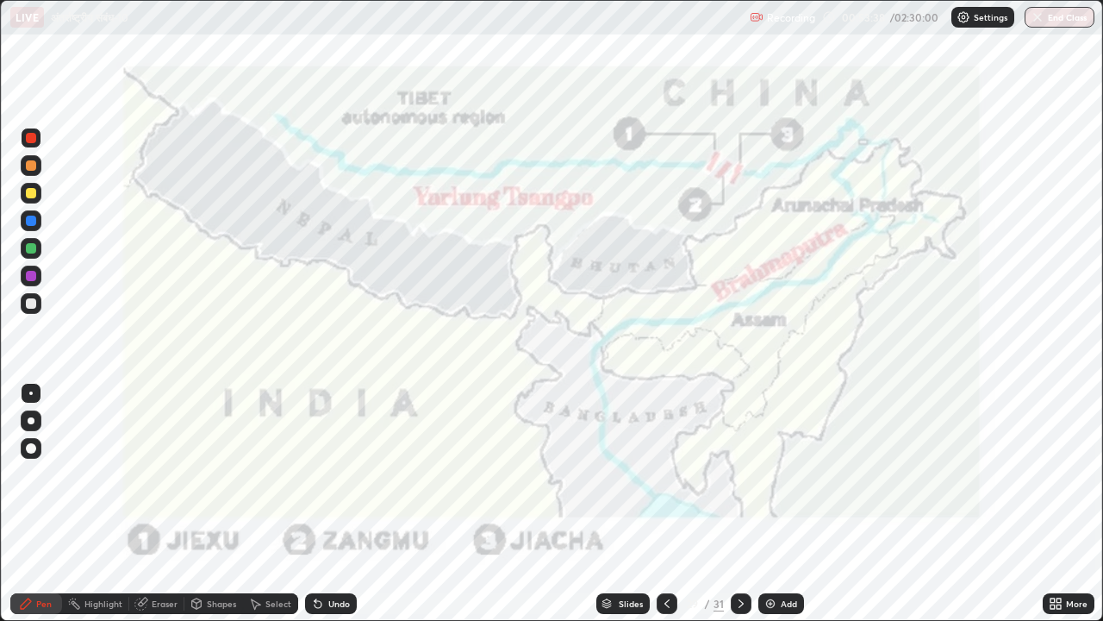
click at [741, 474] on icon at bounding box center [741, 604] width 14 height 14
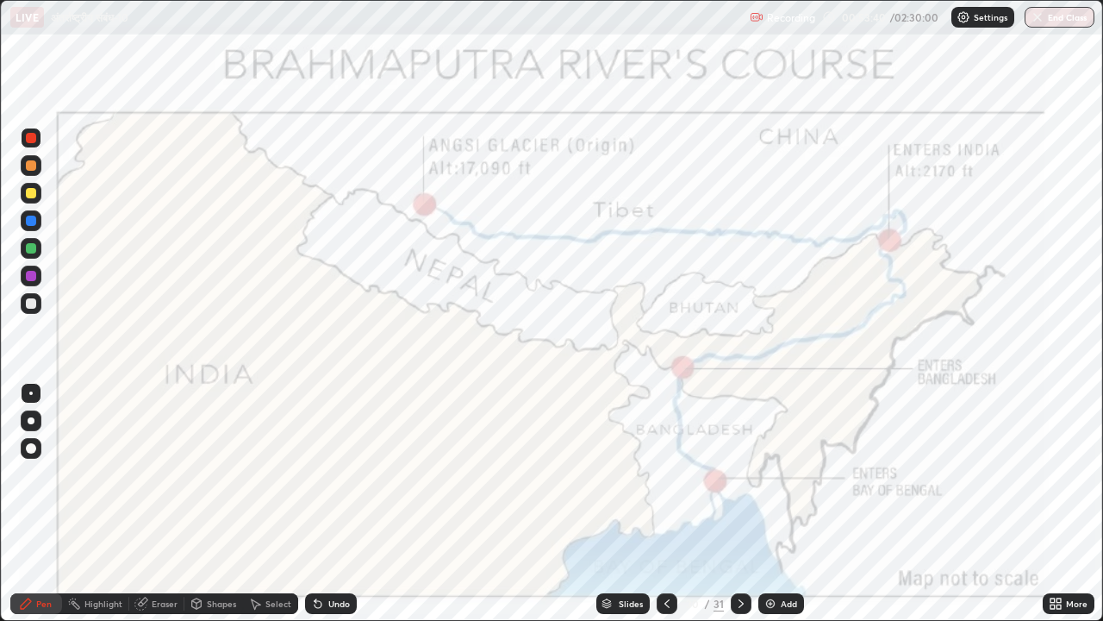
click at [740, 474] on icon at bounding box center [741, 604] width 14 height 14
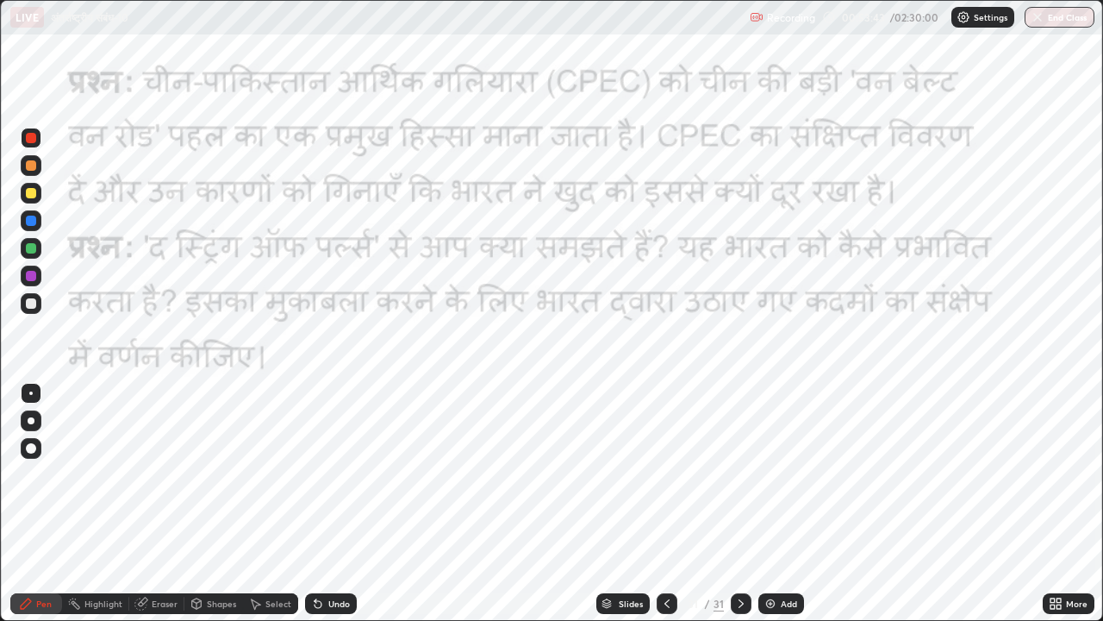
click at [666, 474] on icon at bounding box center [667, 604] width 14 height 14
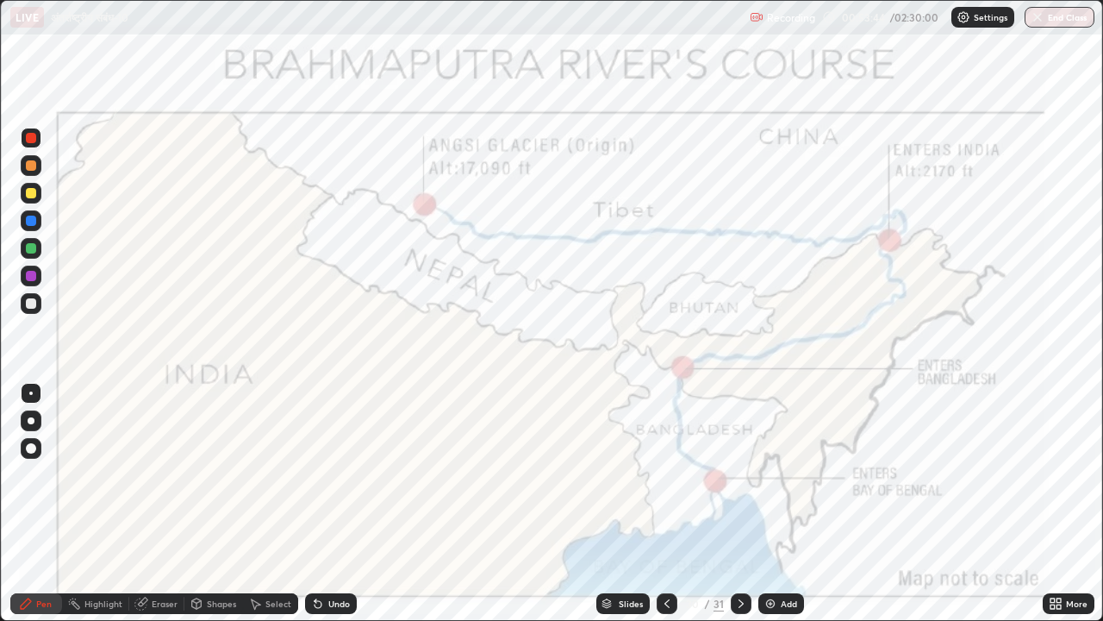
click at [740, 474] on icon at bounding box center [741, 604] width 14 height 14
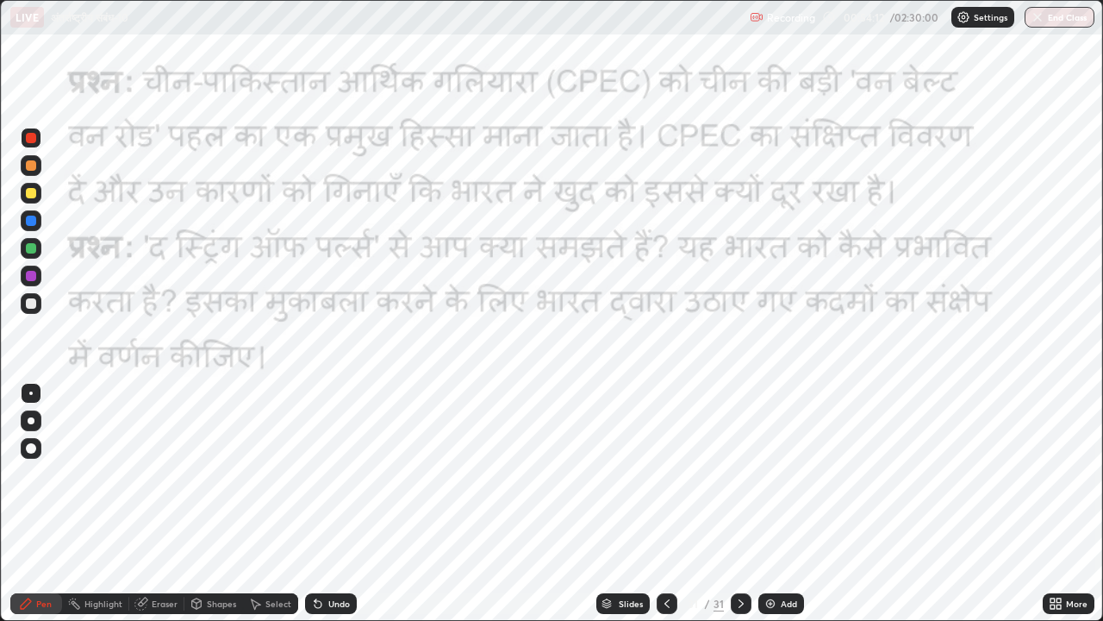
click at [665, 474] on icon at bounding box center [667, 604] width 14 height 14
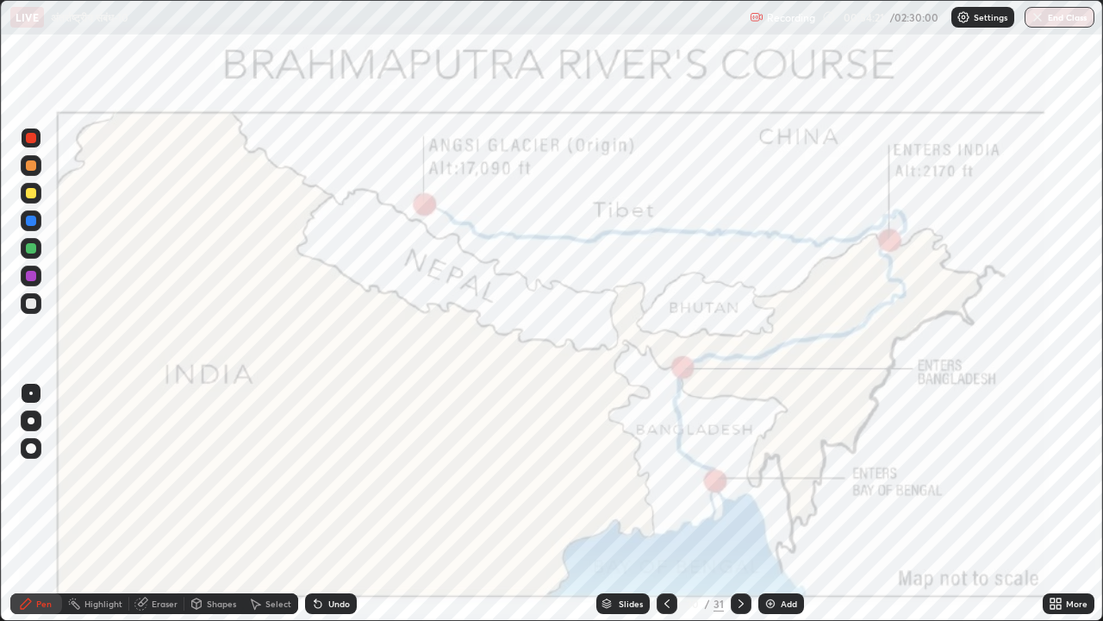
click at [772, 474] on img at bounding box center [771, 604] width 14 height 14
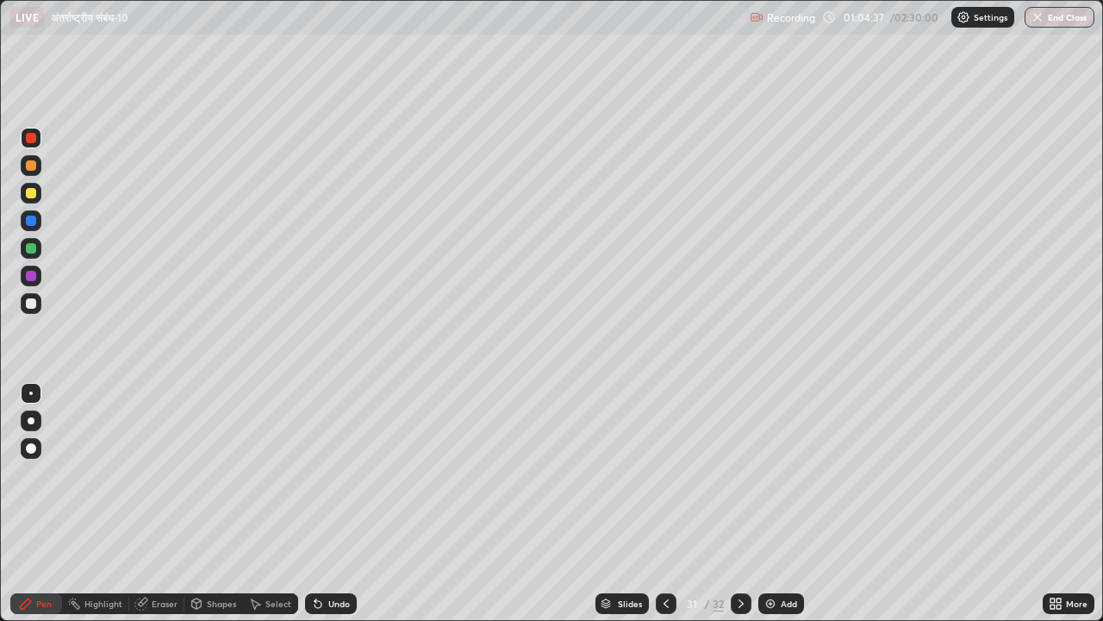
click at [768, 474] on img at bounding box center [771, 604] width 14 height 14
click at [740, 474] on icon at bounding box center [742, 604] width 14 height 14
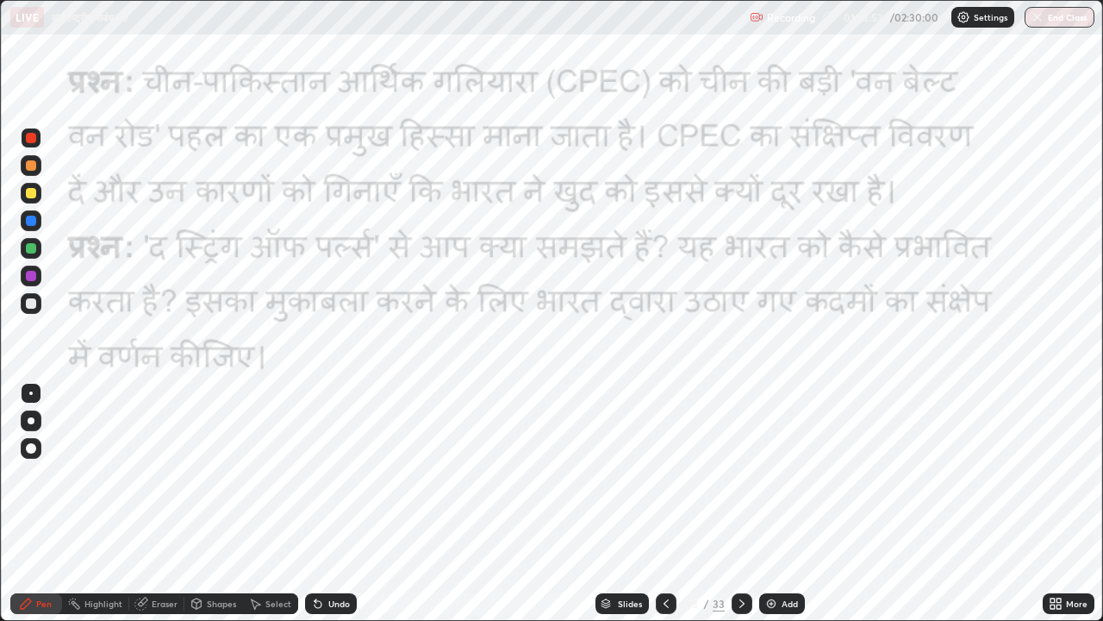
click at [1052, 474] on icon at bounding box center [1053, 600] width 4 height 4
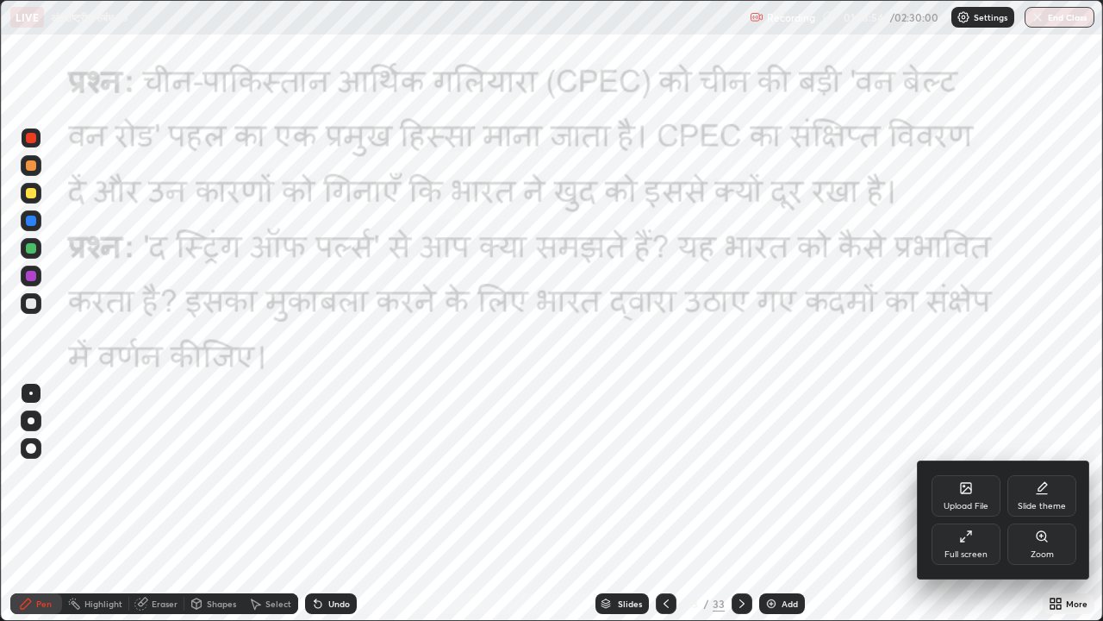
click at [963, 474] on icon at bounding box center [966, 488] width 10 height 10
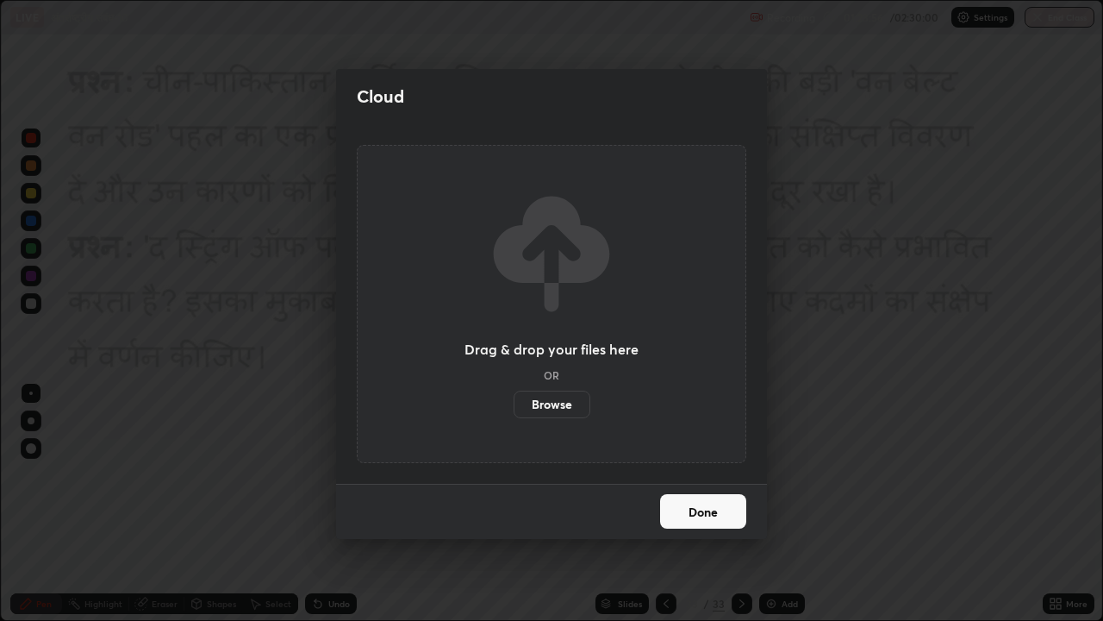
click at [565, 406] on label "Browse" at bounding box center [552, 404] width 77 height 28
click at [514, 406] on input "Browse" at bounding box center [514, 404] width 0 height 28
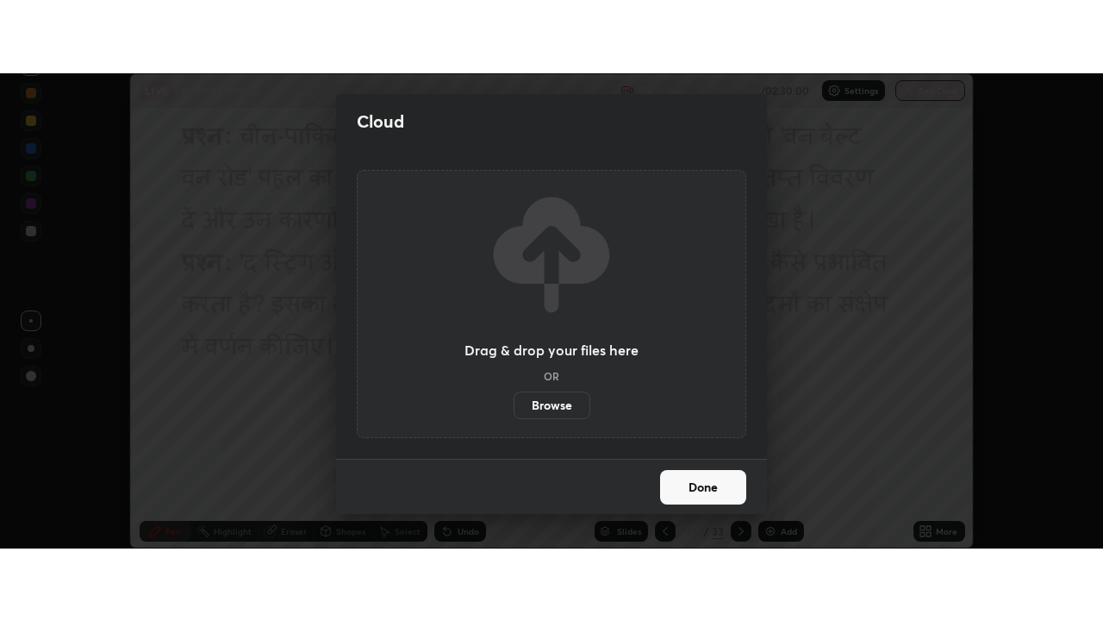
scroll to position [85727, 85099]
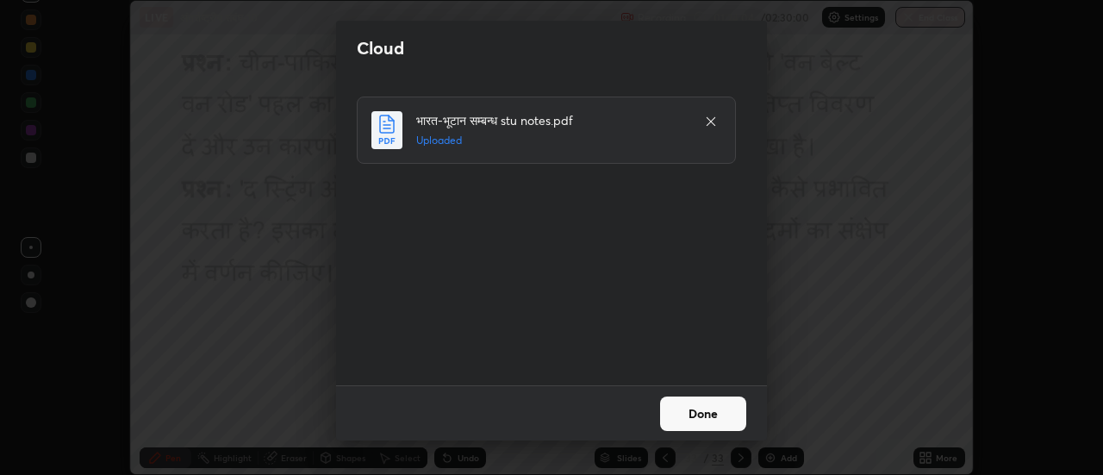
click at [703, 415] on button "Done" at bounding box center [703, 414] width 86 height 34
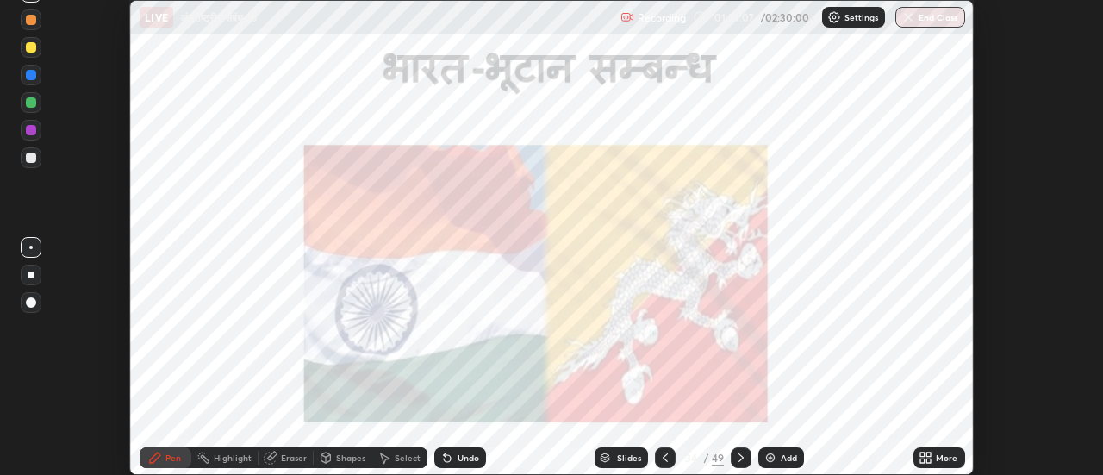
click at [923, 454] on icon at bounding box center [923, 455] width 4 height 4
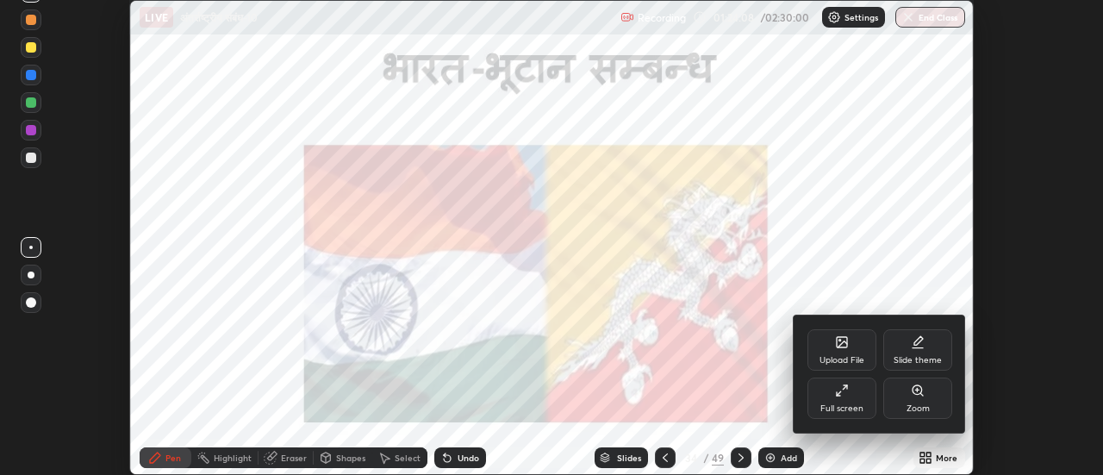
click at [849, 397] on div "Full screen" at bounding box center [842, 398] width 69 height 41
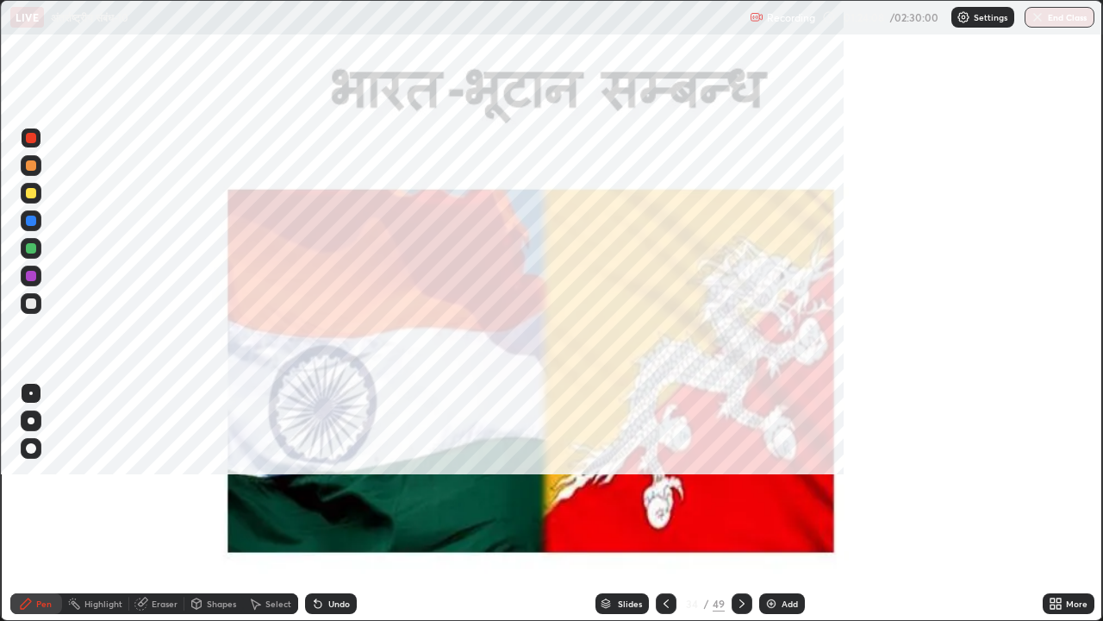
scroll to position [621, 1103]
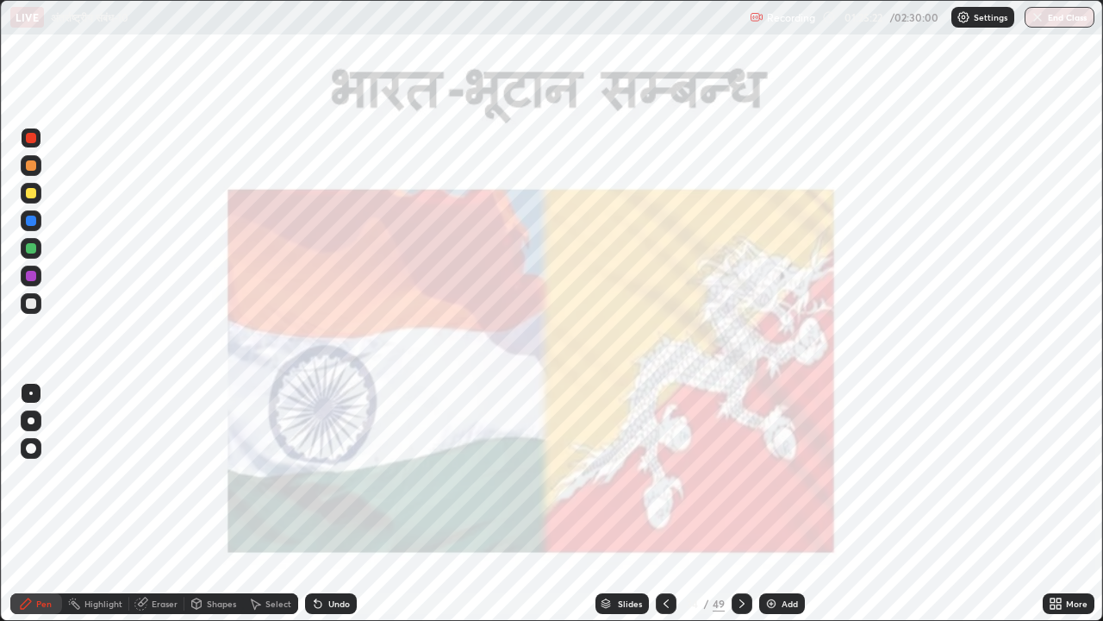
click at [739, 474] on div at bounding box center [742, 603] width 21 height 21
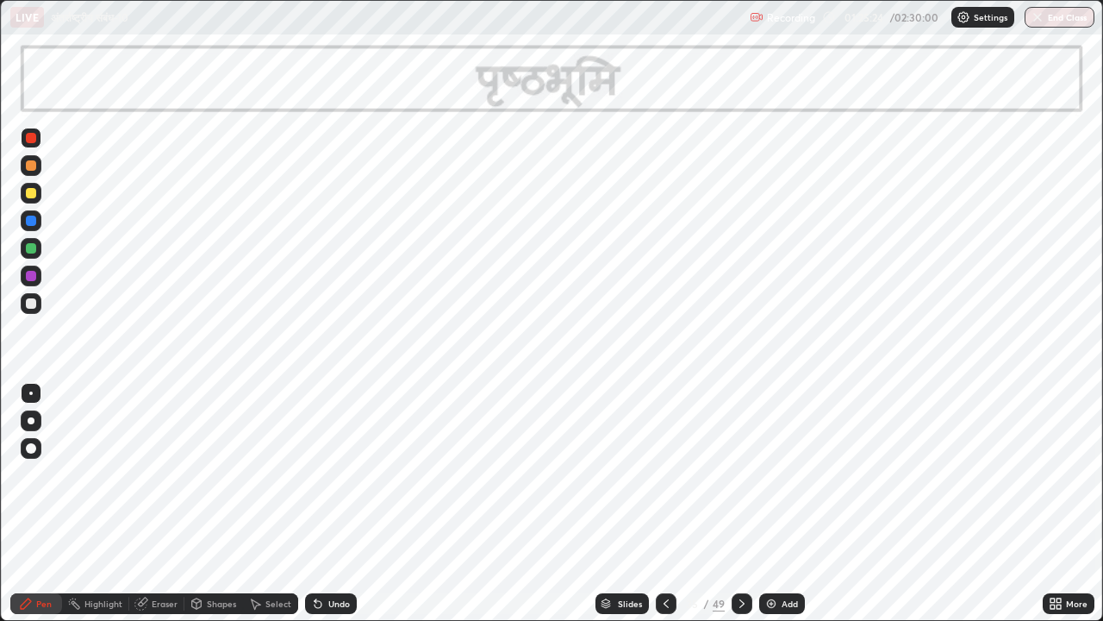
click at [739, 474] on icon at bounding box center [742, 604] width 14 height 14
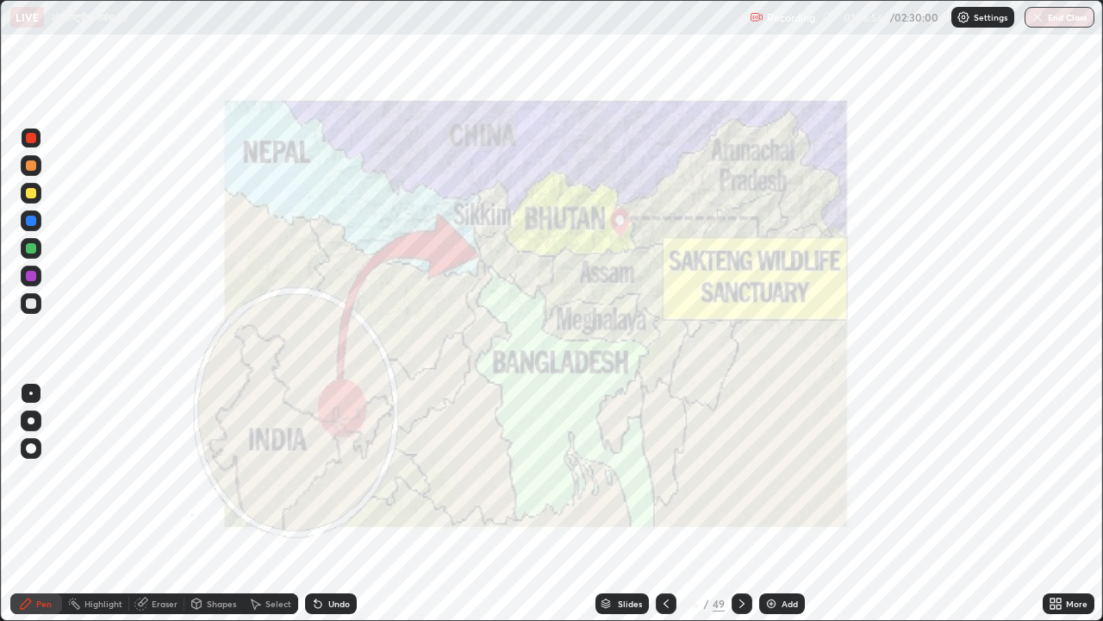
click at [666, 474] on icon at bounding box center [666, 603] width 5 height 9
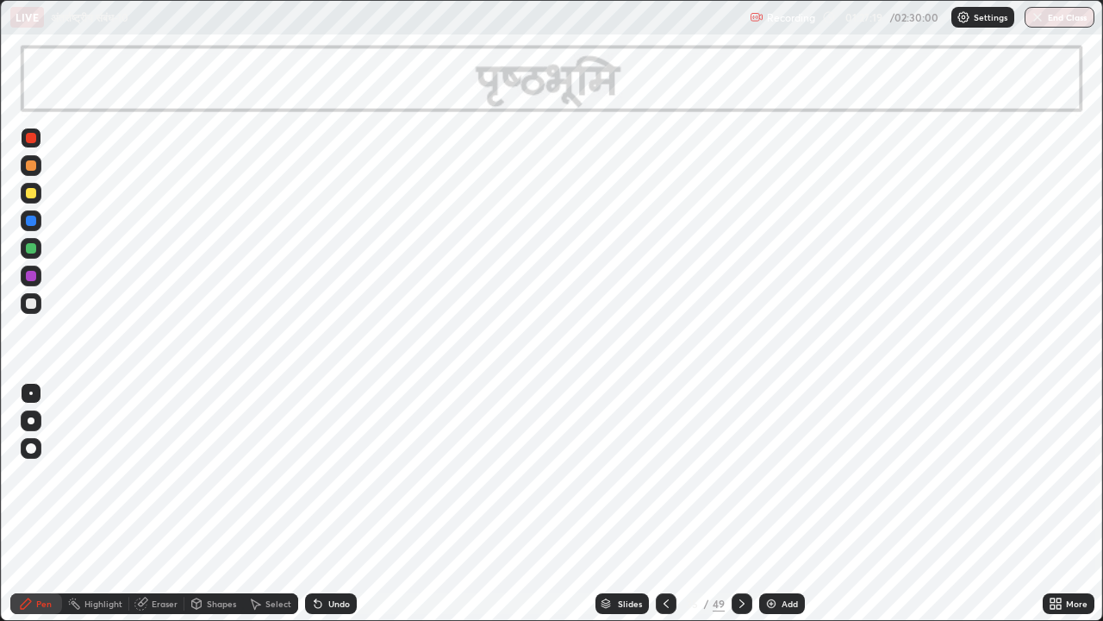
click at [738, 474] on icon at bounding box center [742, 604] width 14 height 14
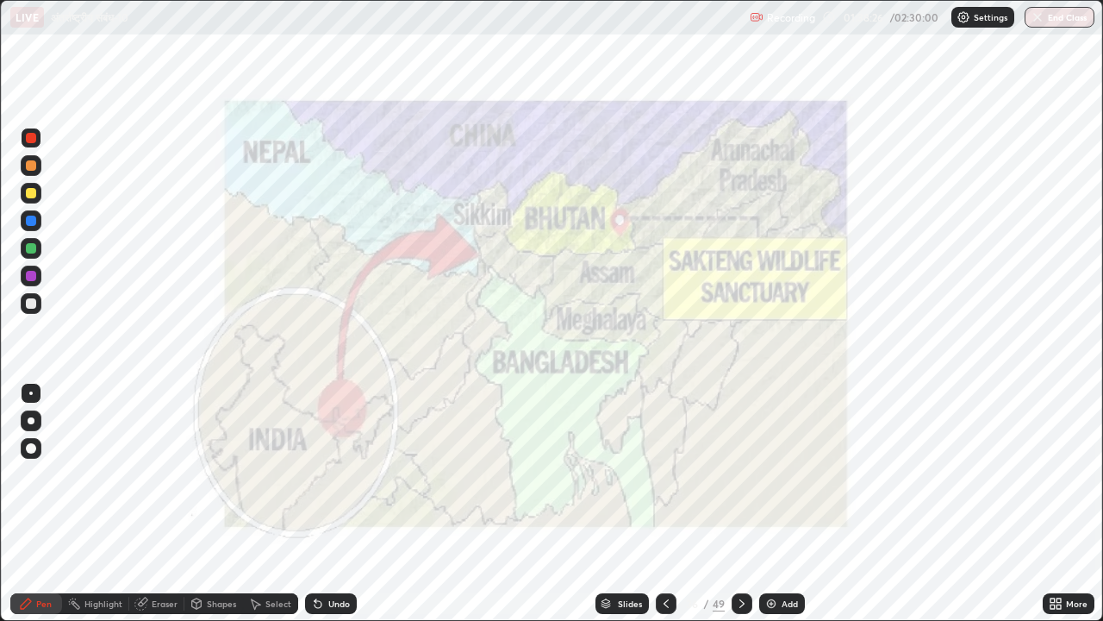
click at [740, 474] on icon at bounding box center [742, 604] width 14 height 14
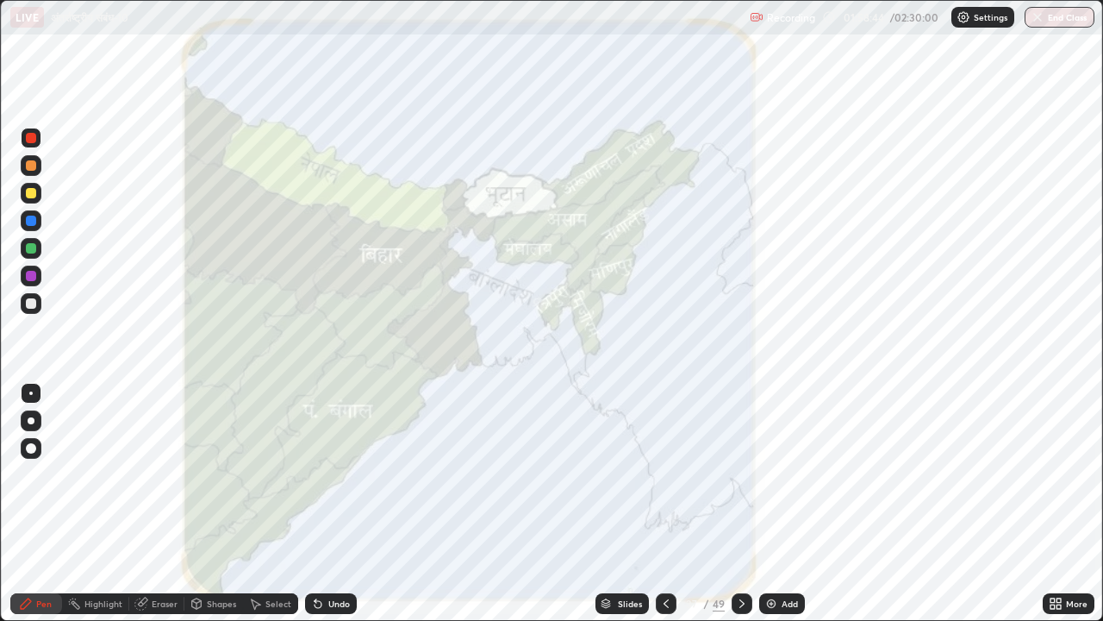
click at [740, 474] on icon at bounding box center [742, 604] width 14 height 14
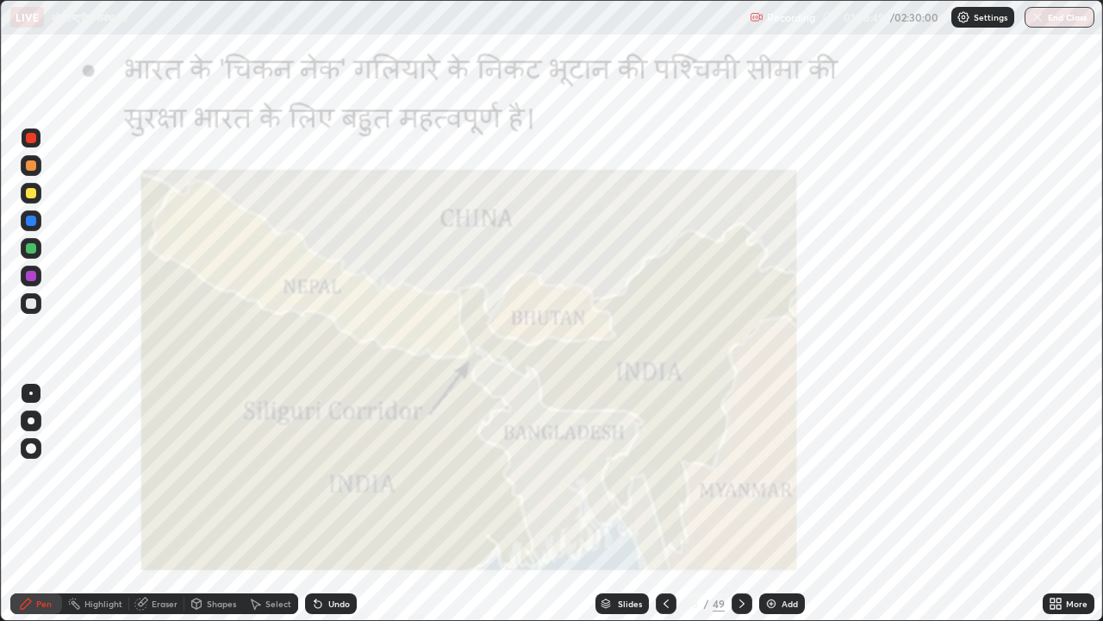
click at [663, 474] on icon at bounding box center [666, 604] width 14 height 14
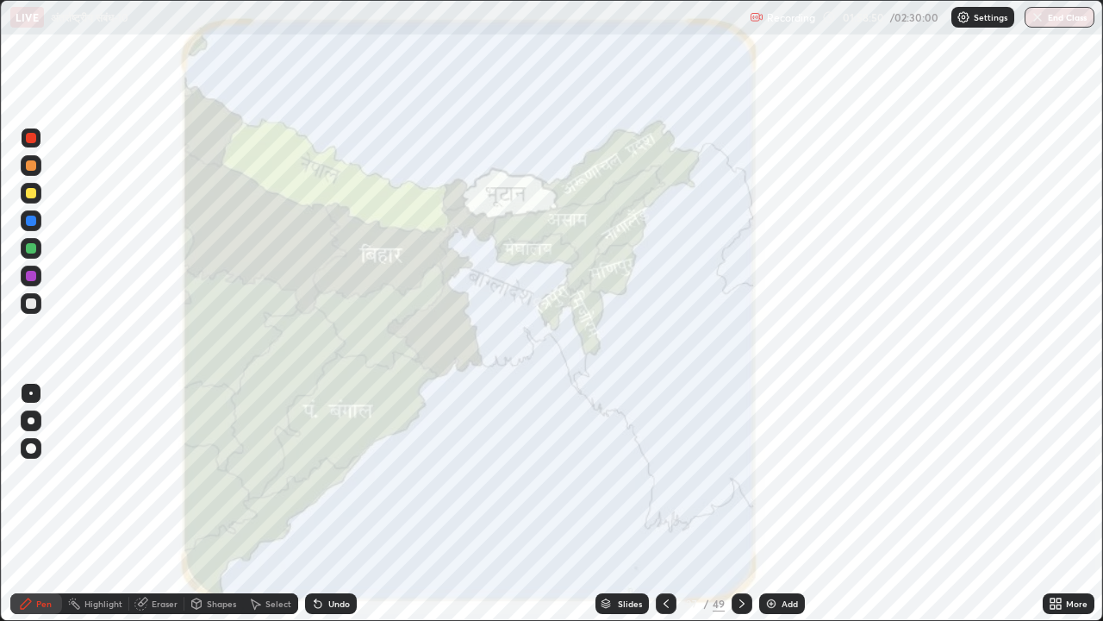
click at [665, 474] on icon at bounding box center [666, 604] width 14 height 14
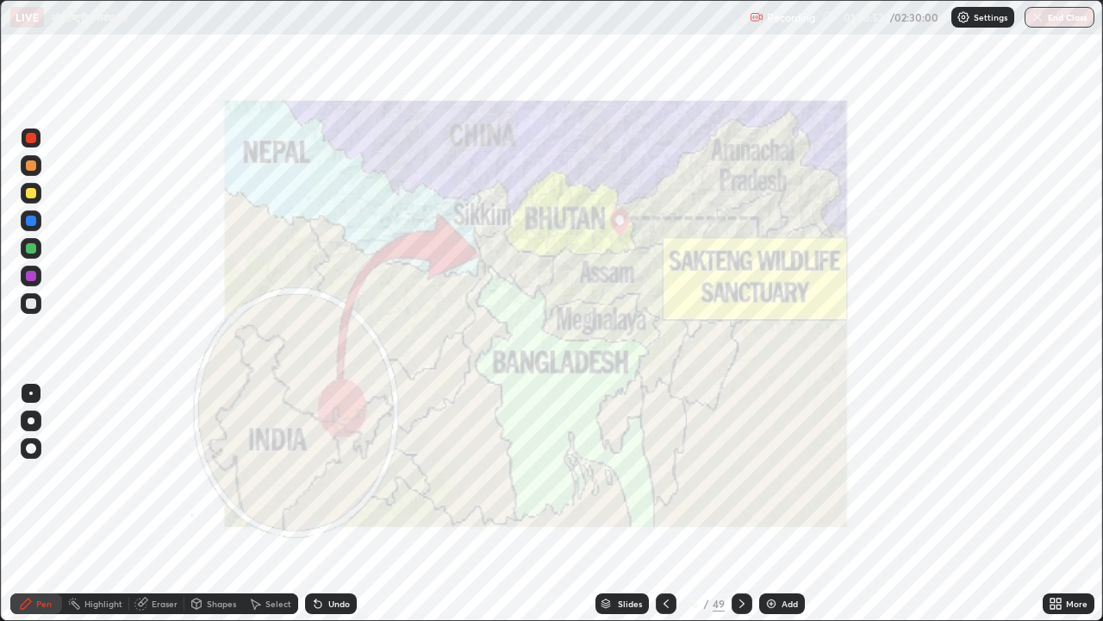
click at [740, 474] on icon at bounding box center [742, 604] width 14 height 14
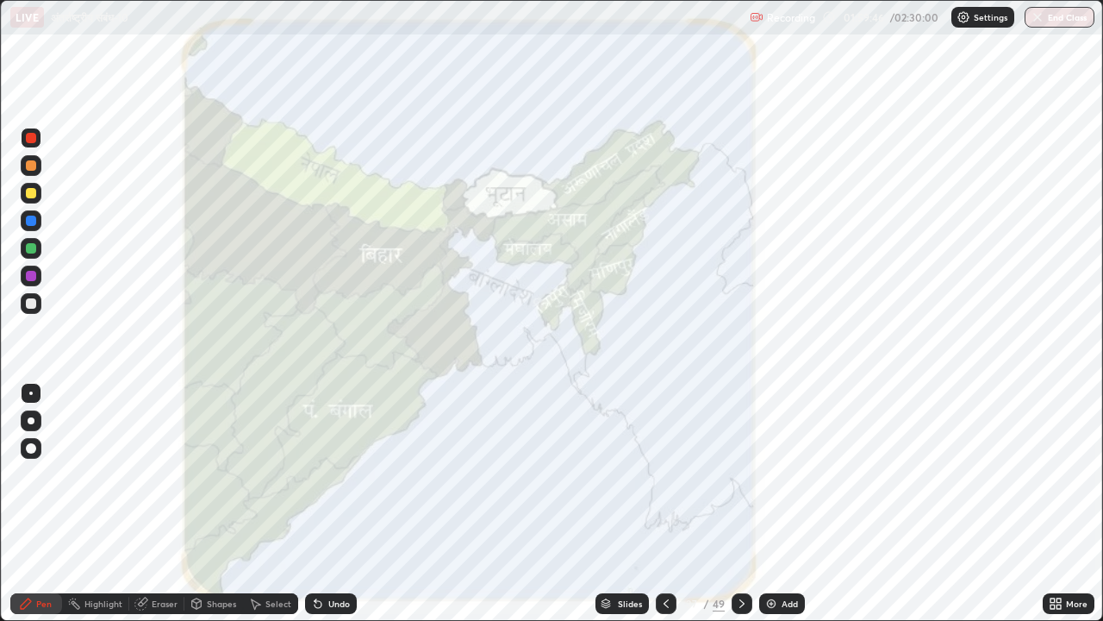
click at [740, 474] on icon at bounding box center [742, 604] width 14 height 14
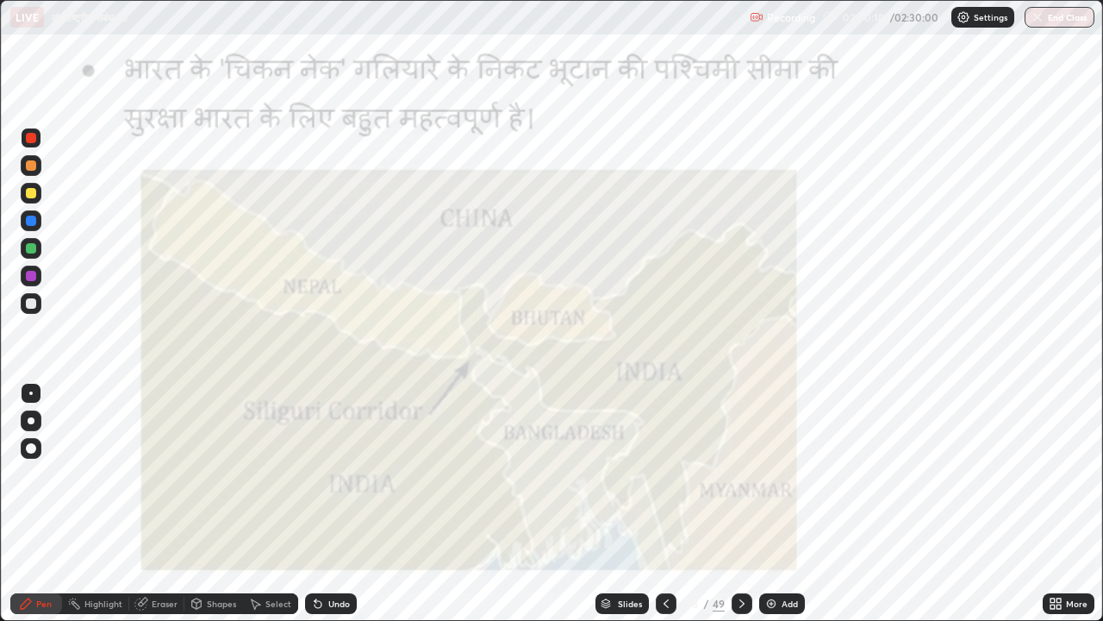
click at [741, 474] on icon at bounding box center [742, 604] width 14 height 14
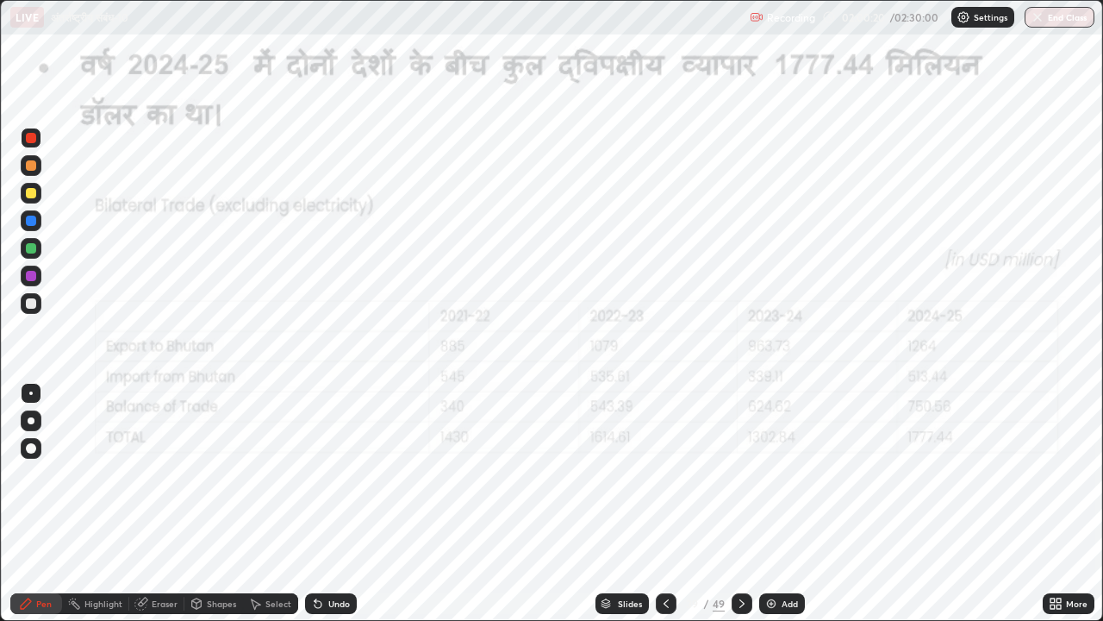
click at [738, 474] on icon at bounding box center [742, 604] width 14 height 14
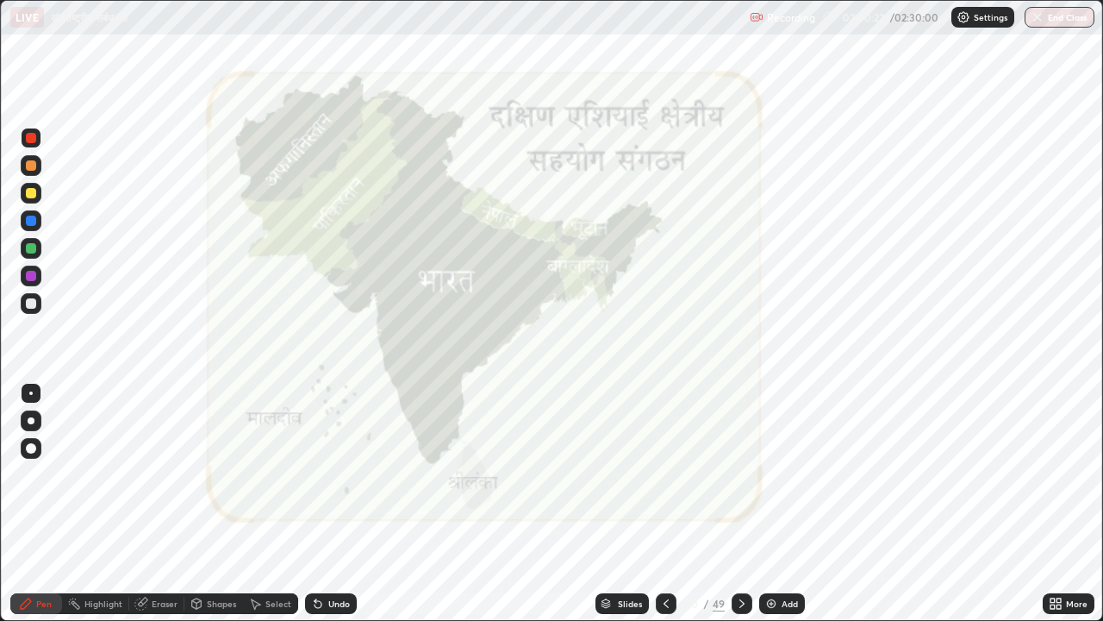
click at [742, 474] on icon at bounding box center [742, 604] width 14 height 14
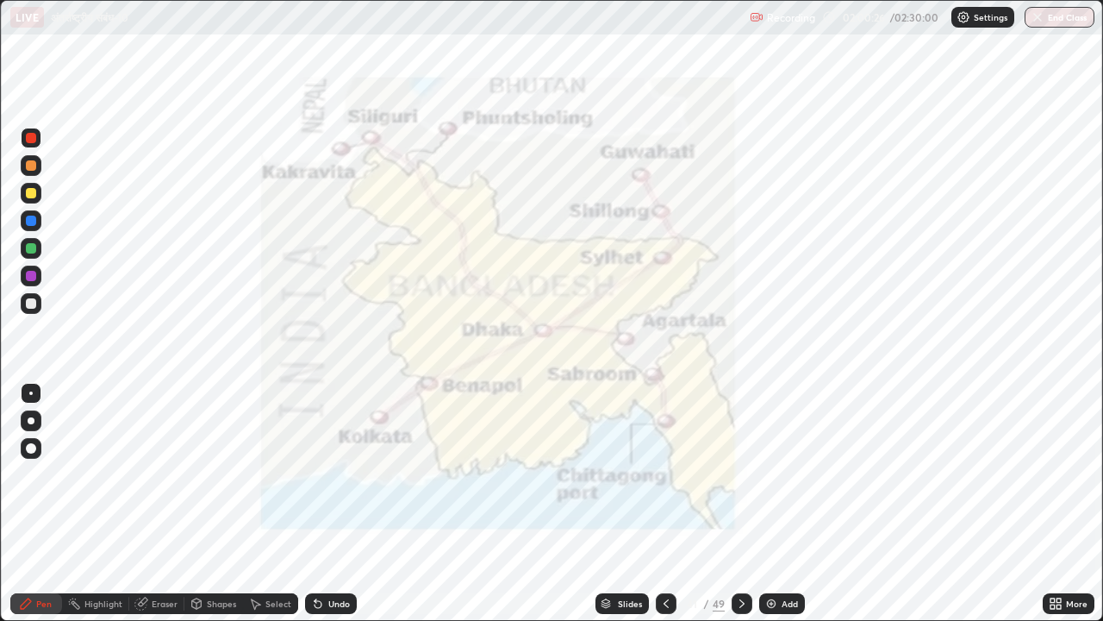
click at [739, 474] on icon at bounding box center [742, 604] width 14 height 14
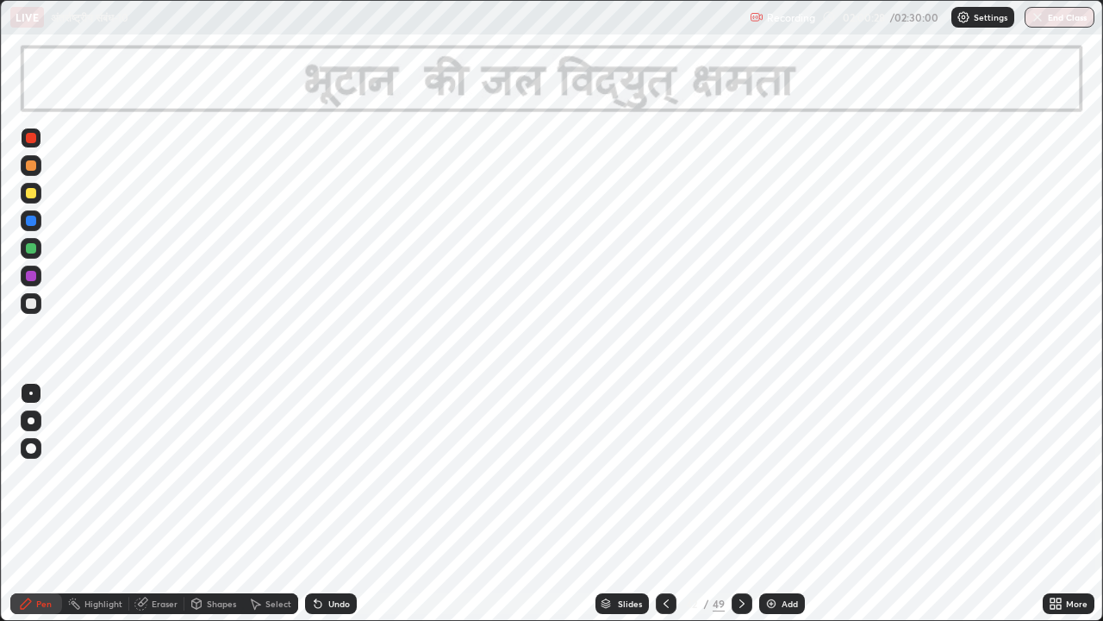
click at [659, 474] on icon at bounding box center [666, 604] width 14 height 14
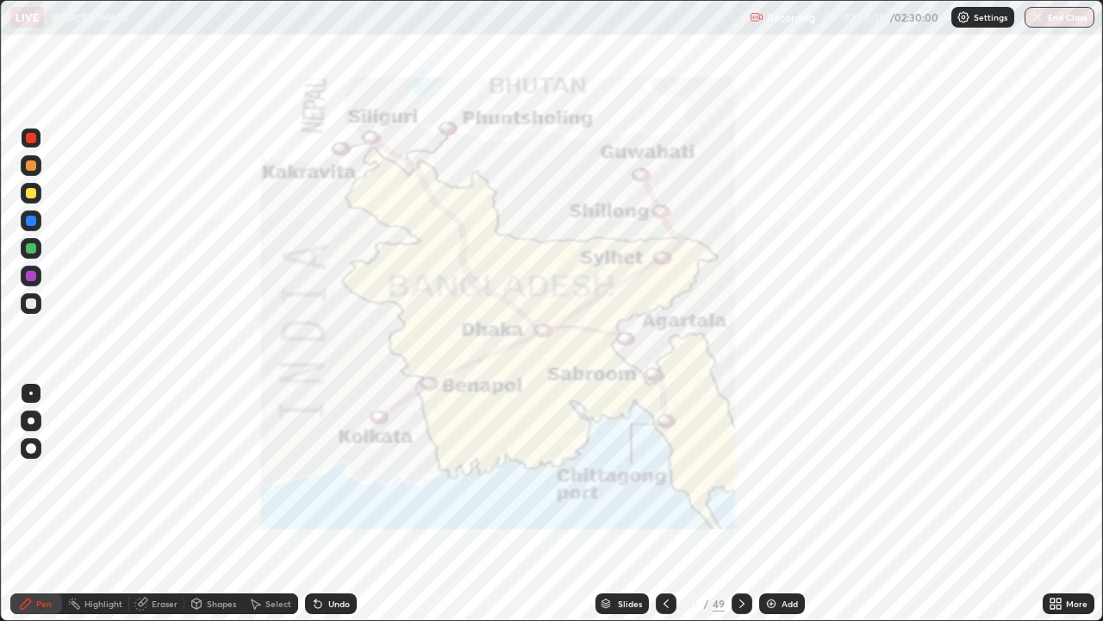
click at [665, 474] on icon at bounding box center [666, 604] width 14 height 14
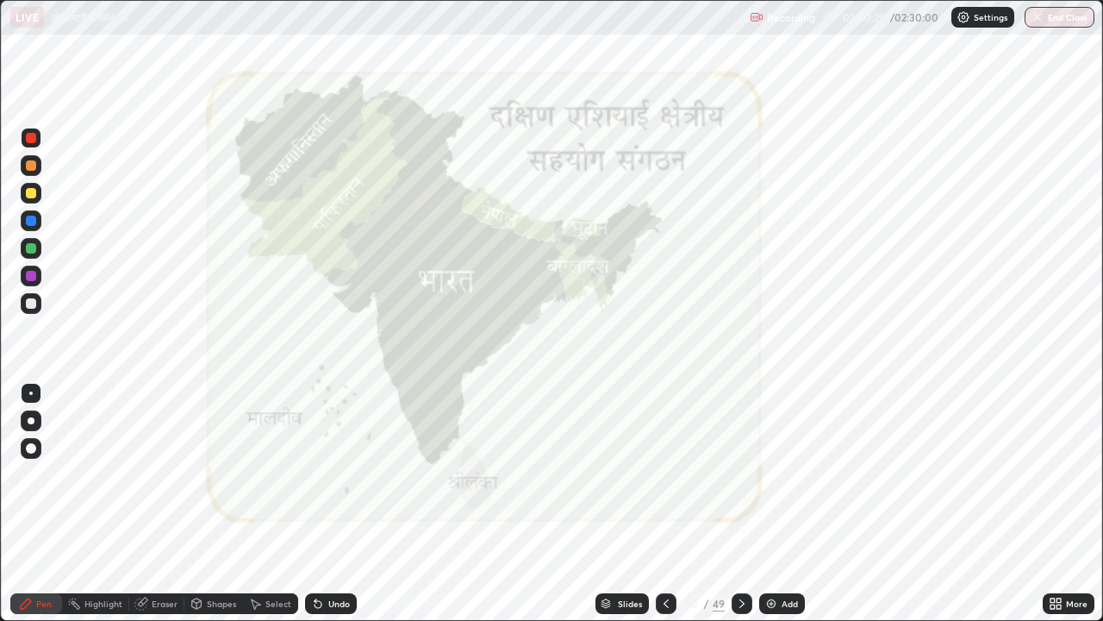
click at [663, 474] on icon at bounding box center [666, 604] width 14 height 14
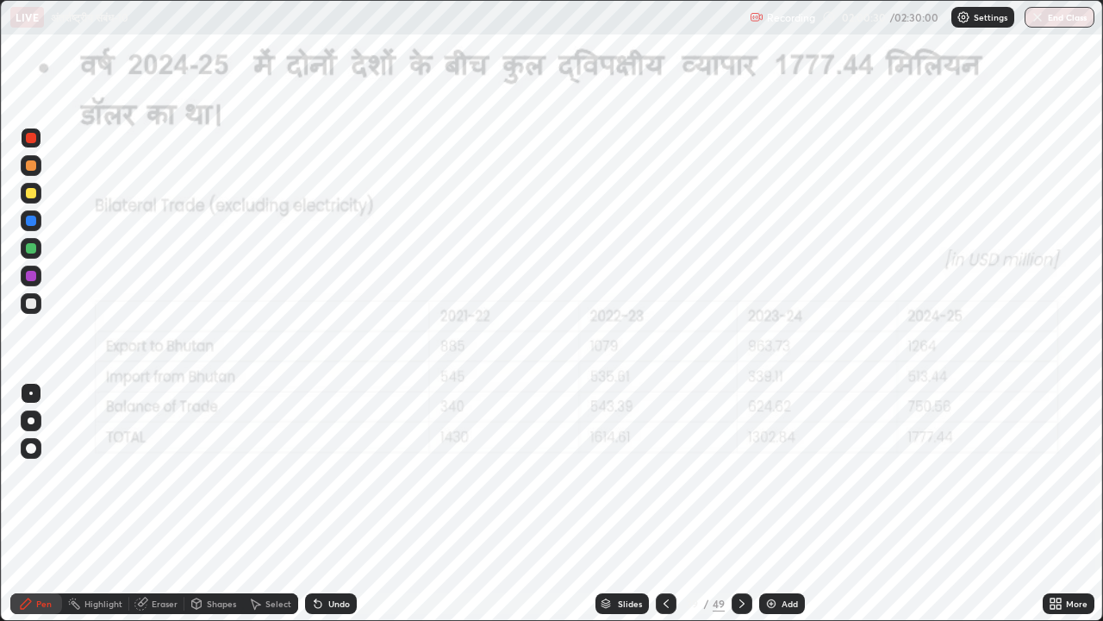
click at [663, 474] on icon at bounding box center [666, 604] width 14 height 14
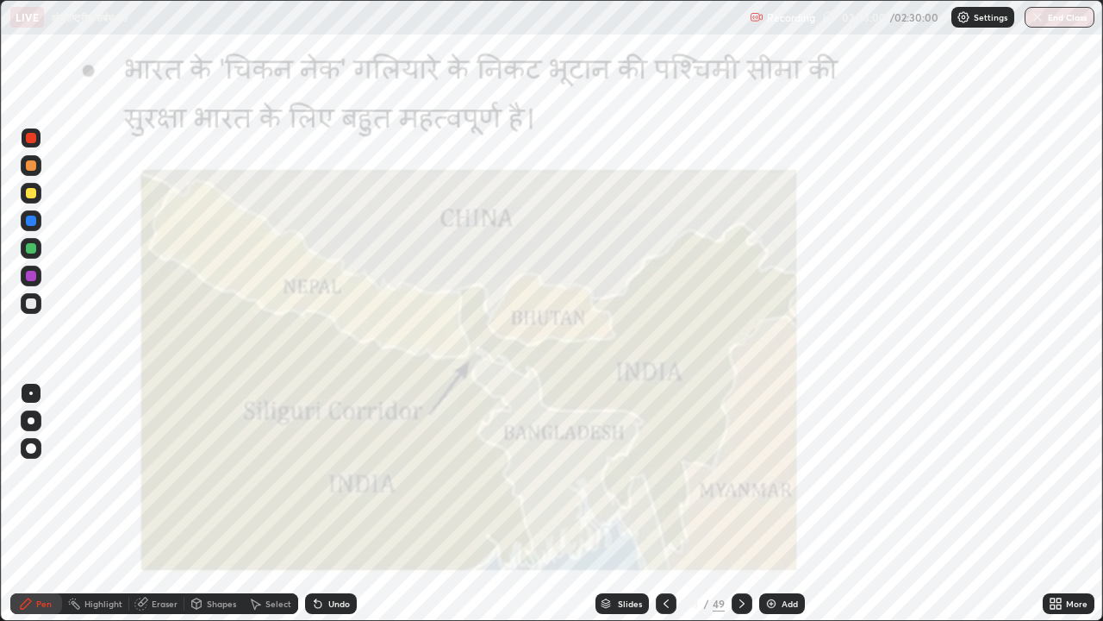
click at [740, 474] on icon at bounding box center [742, 604] width 14 height 14
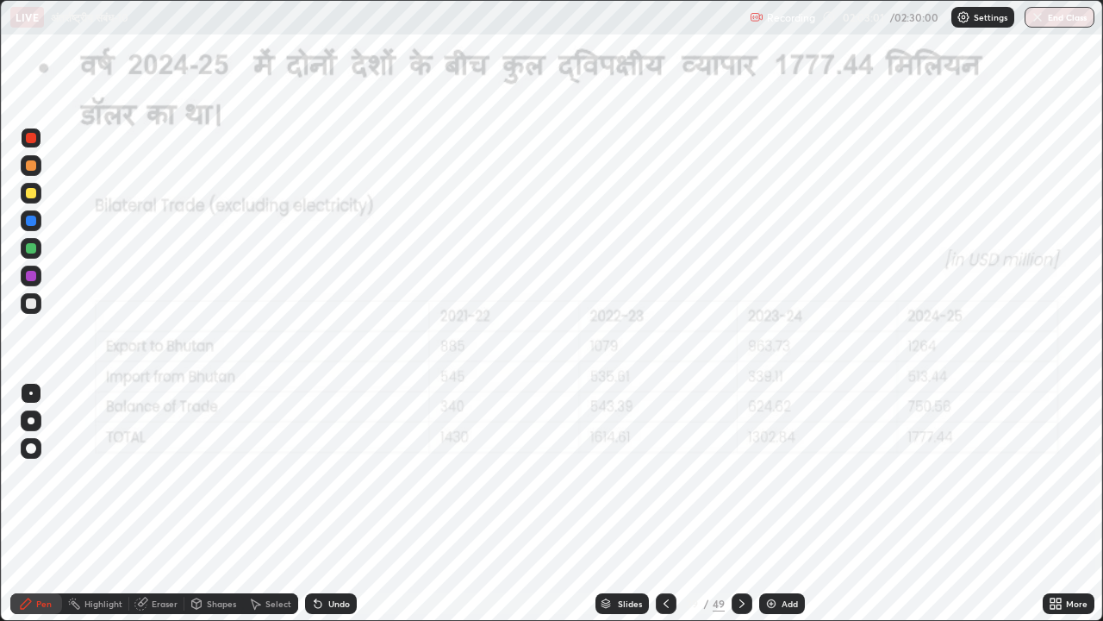
click at [741, 474] on icon at bounding box center [742, 604] width 14 height 14
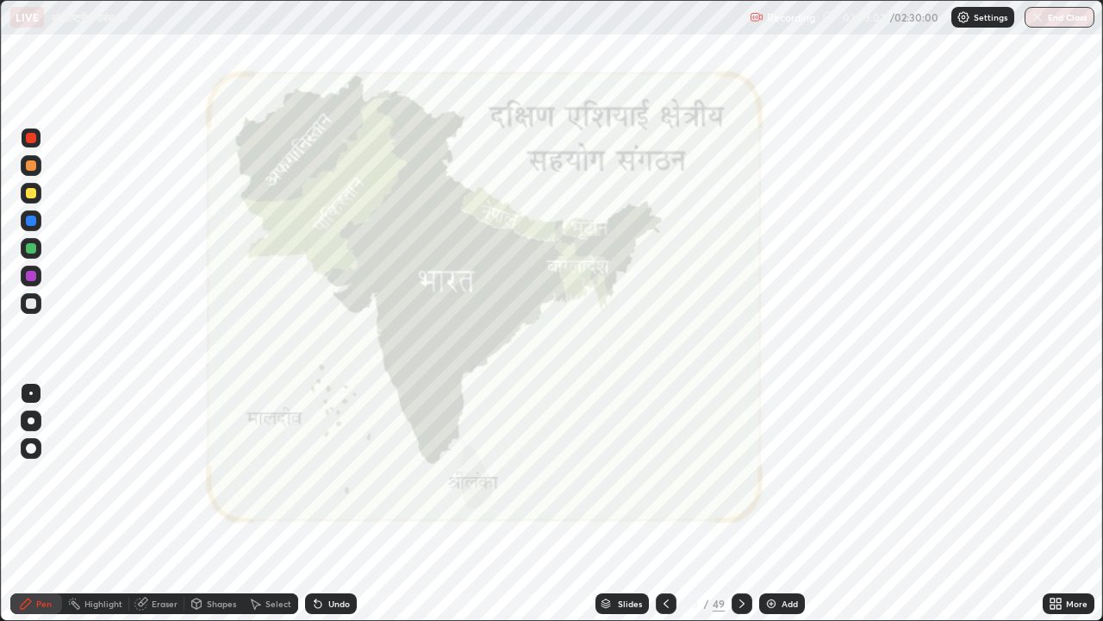
click at [741, 474] on icon at bounding box center [742, 603] width 5 height 9
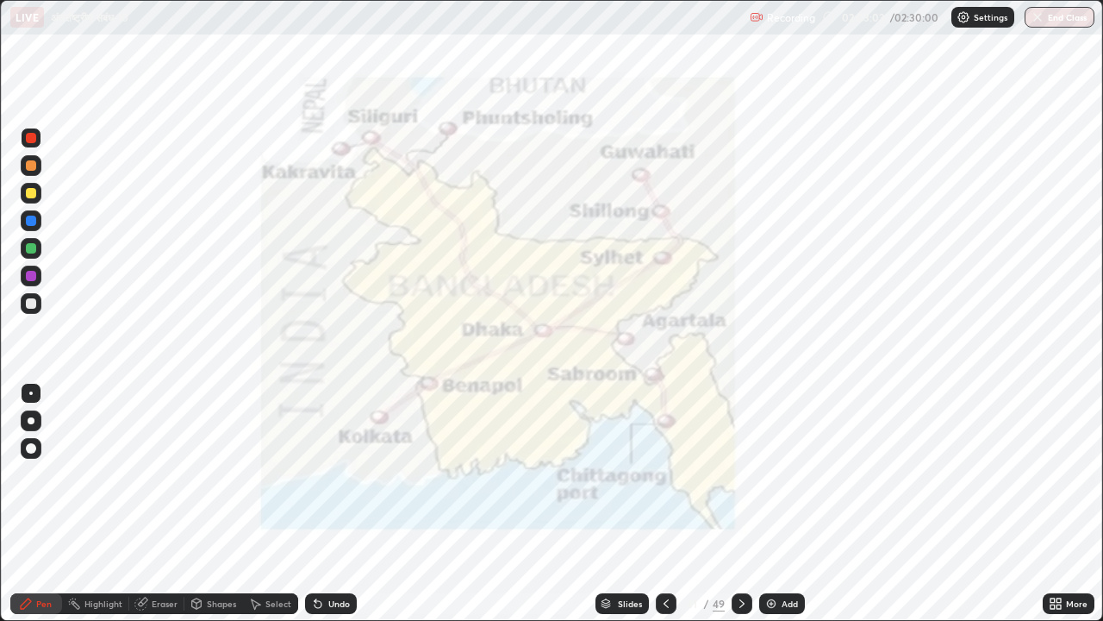
click at [742, 474] on icon at bounding box center [742, 604] width 14 height 14
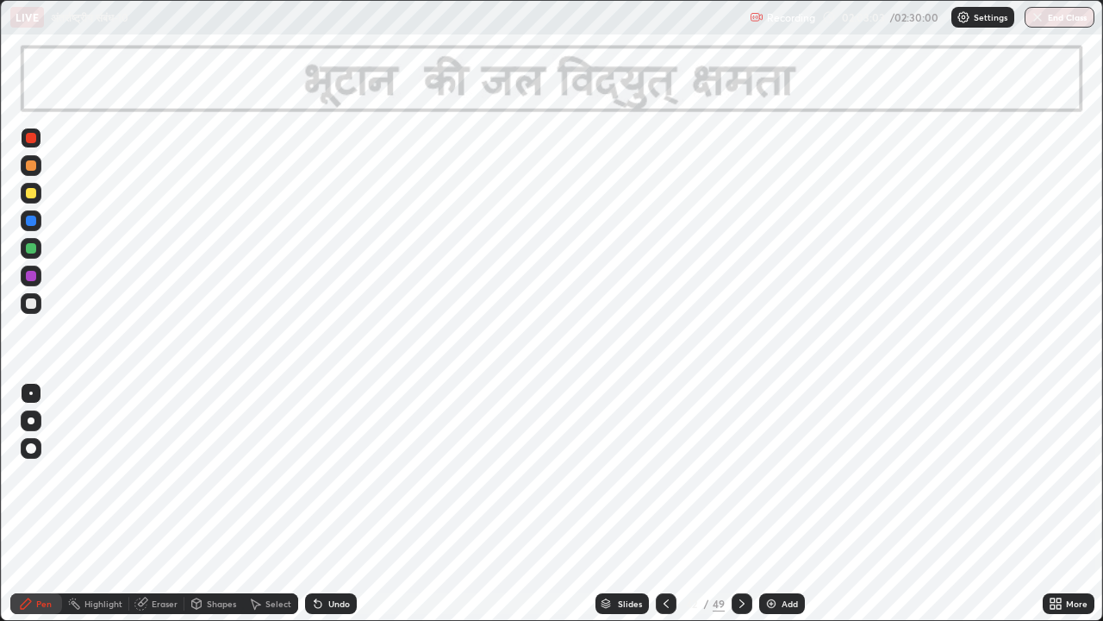
click at [740, 474] on icon at bounding box center [742, 604] width 14 height 14
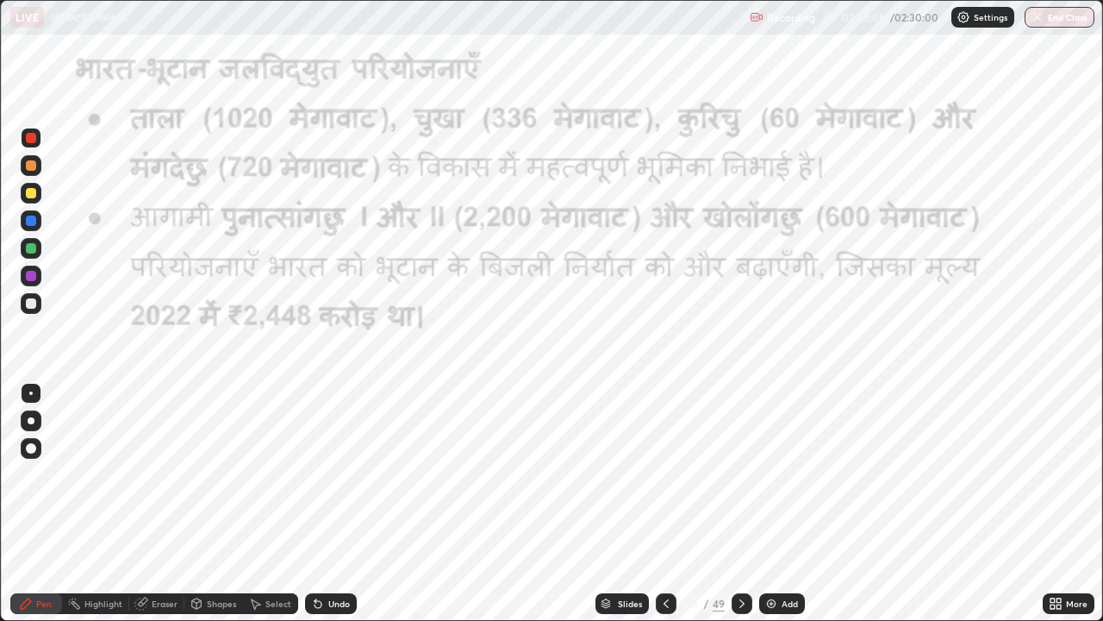
click at [741, 474] on div at bounding box center [742, 603] width 21 height 21
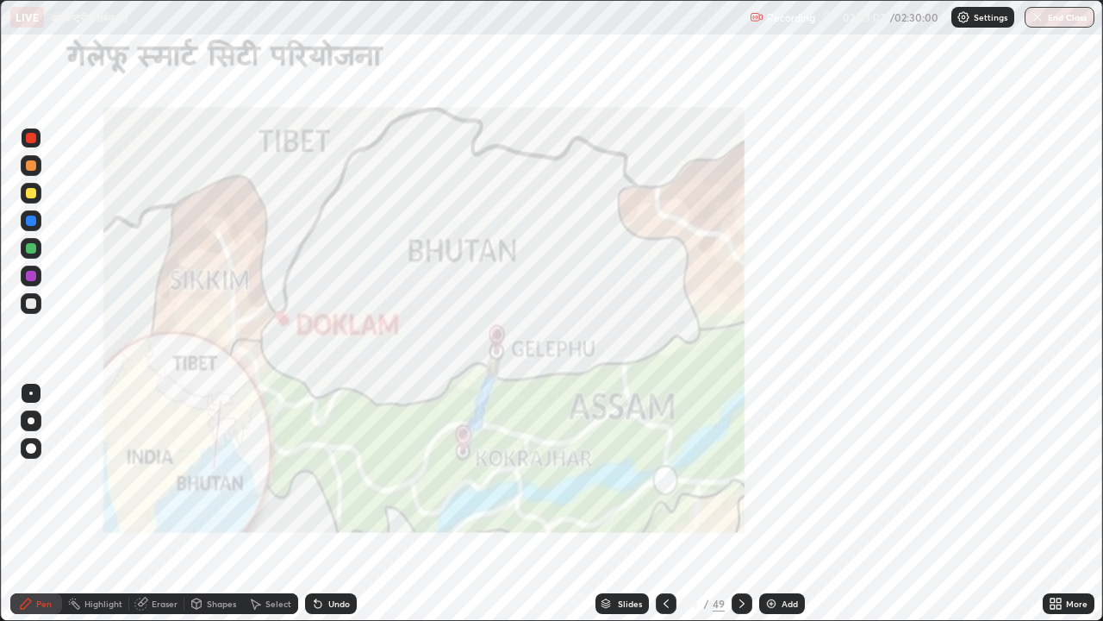
click at [740, 474] on icon at bounding box center [742, 604] width 14 height 14
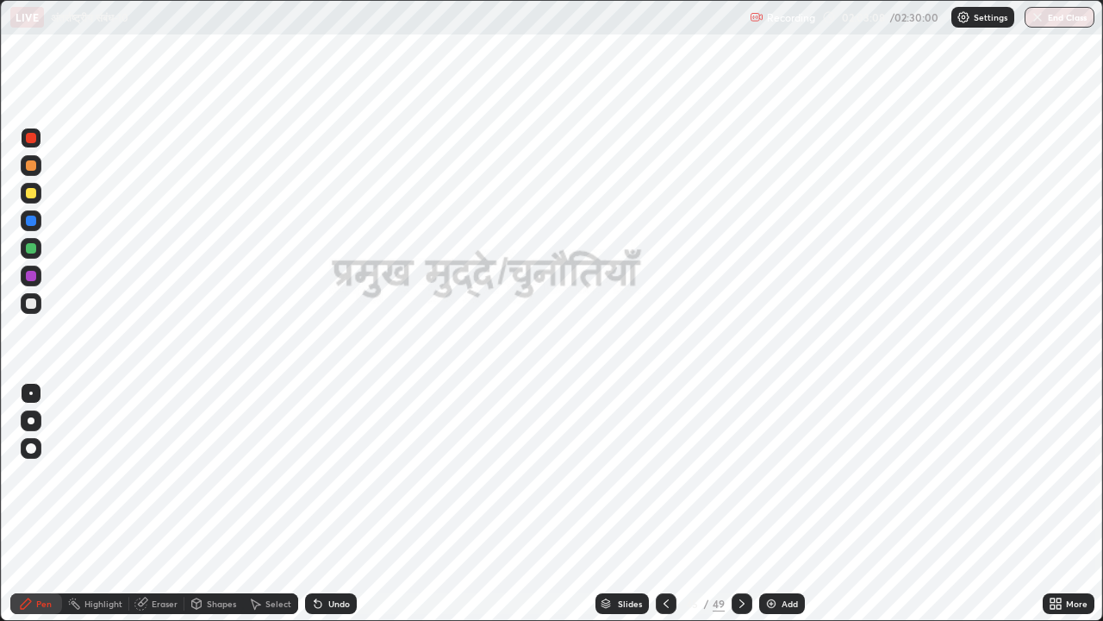
click at [738, 474] on icon at bounding box center [742, 604] width 14 height 14
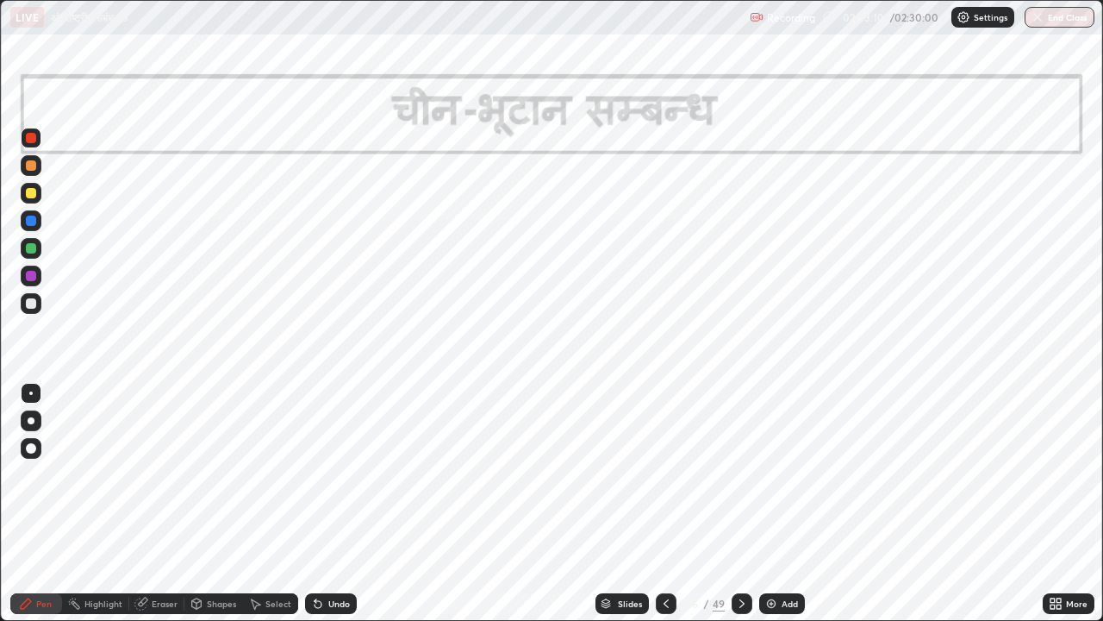
click at [740, 474] on icon at bounding box center [742, 603] width 5 height 9
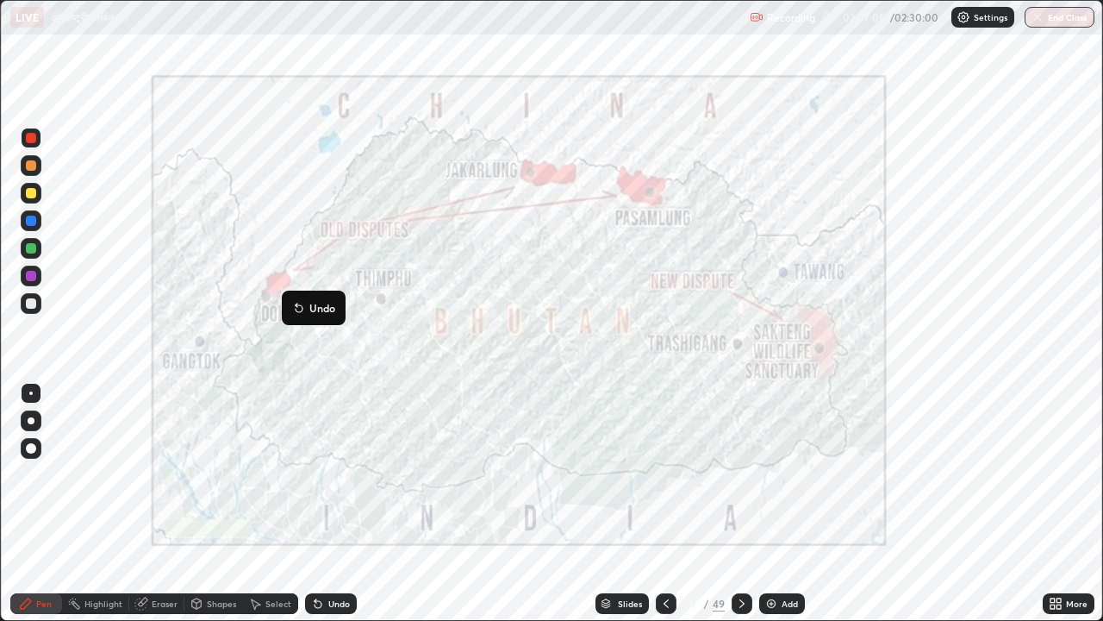
click at [292, 297] on button "Undo" at bounding box center [314, 307] width 50 height 21
click at [665, 474] on icon at bounding box center [666, 604] width 14 height 14
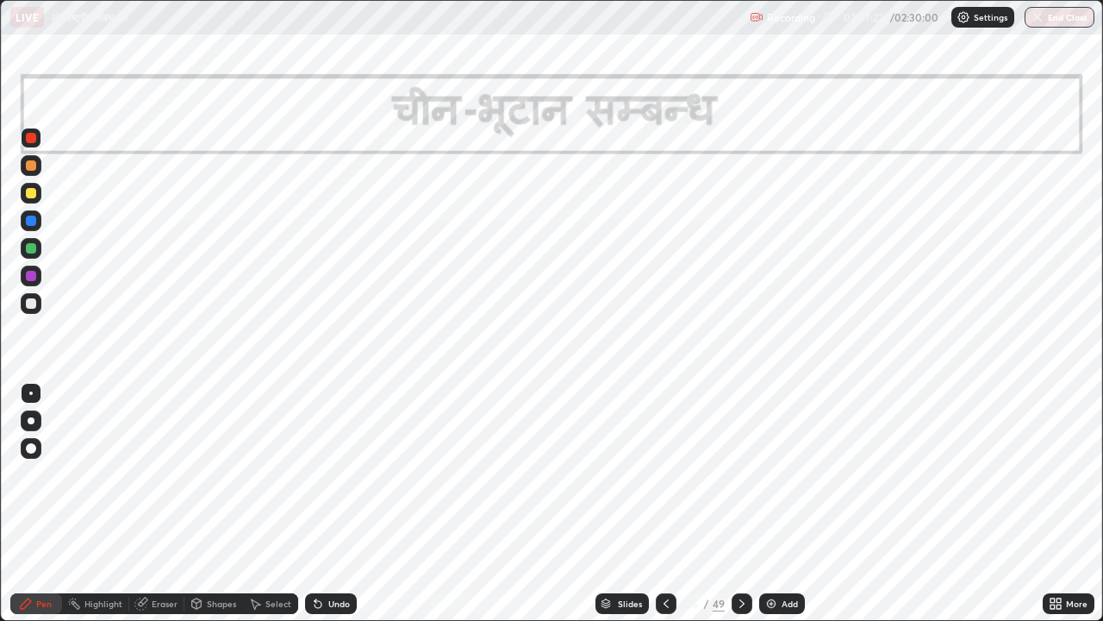
click at [663, 474] on icon at bounding box center [666, 604] width 14 height 14
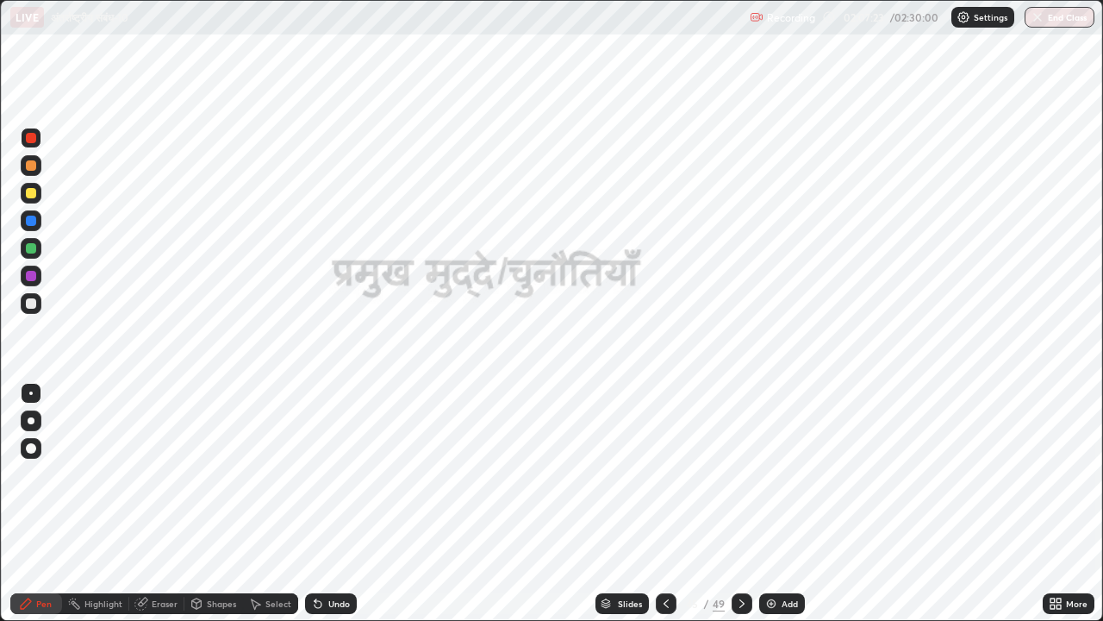
click at [602, 474] on icon at bounding box center [606, 603] width 10 height 10
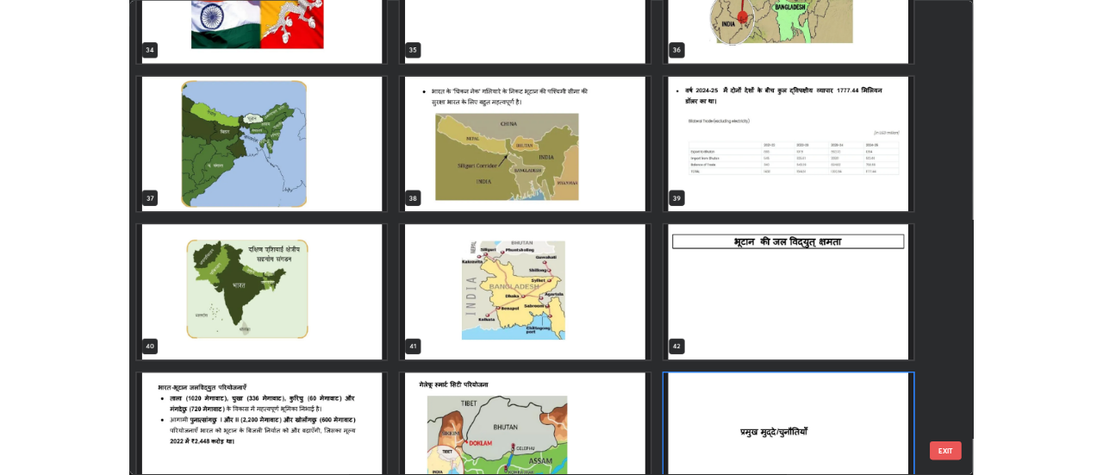
scroll to position [2202, 0]
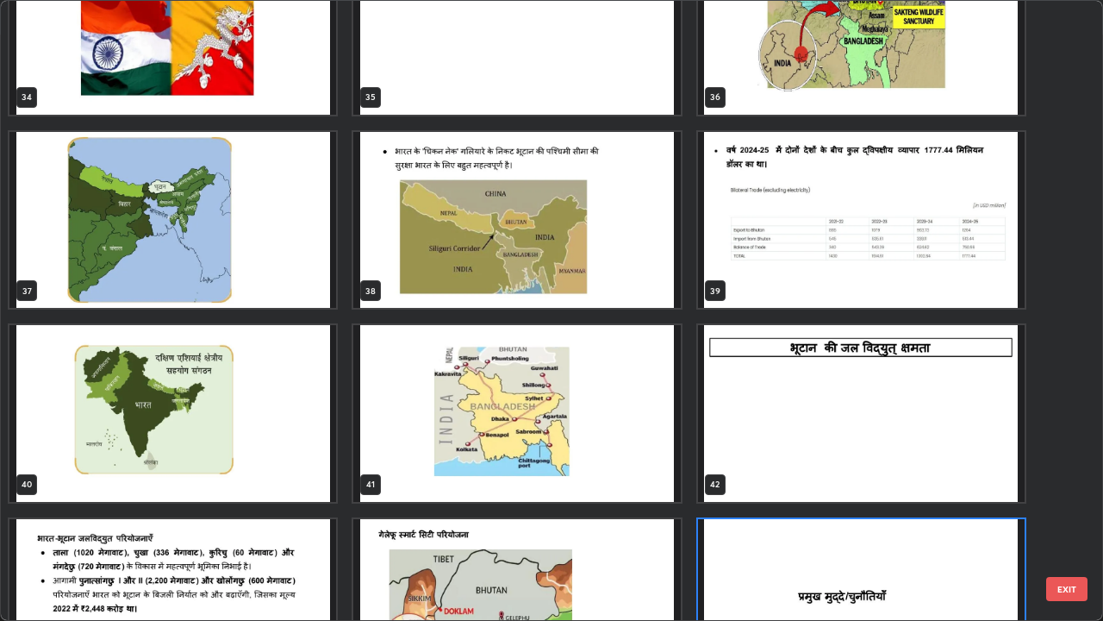
click at [467, 240] on img "grid" at bounding box center [516, 220] width 327 height 177
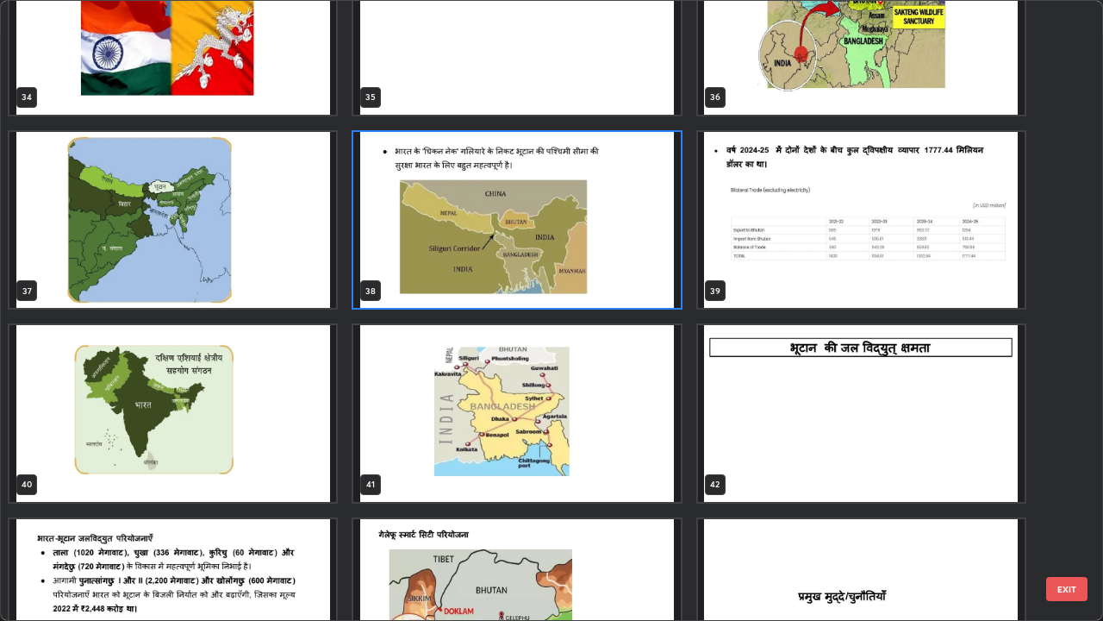
click at [467, 240] on img "grid" at bounding box center [516, 220] width 327 height 177
click at [466, 237] on img "grid" at bounding box center [516, 220] width 327 height 177
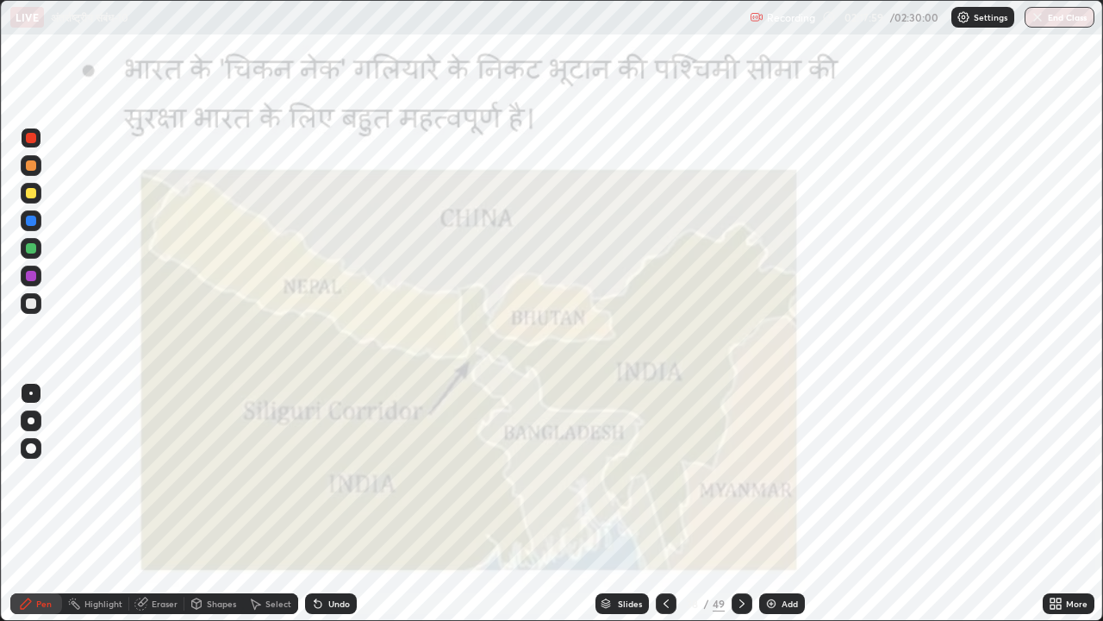
click at [153, 474] on div "Eraser" at bounding box center [165, 603] width 26 height 9
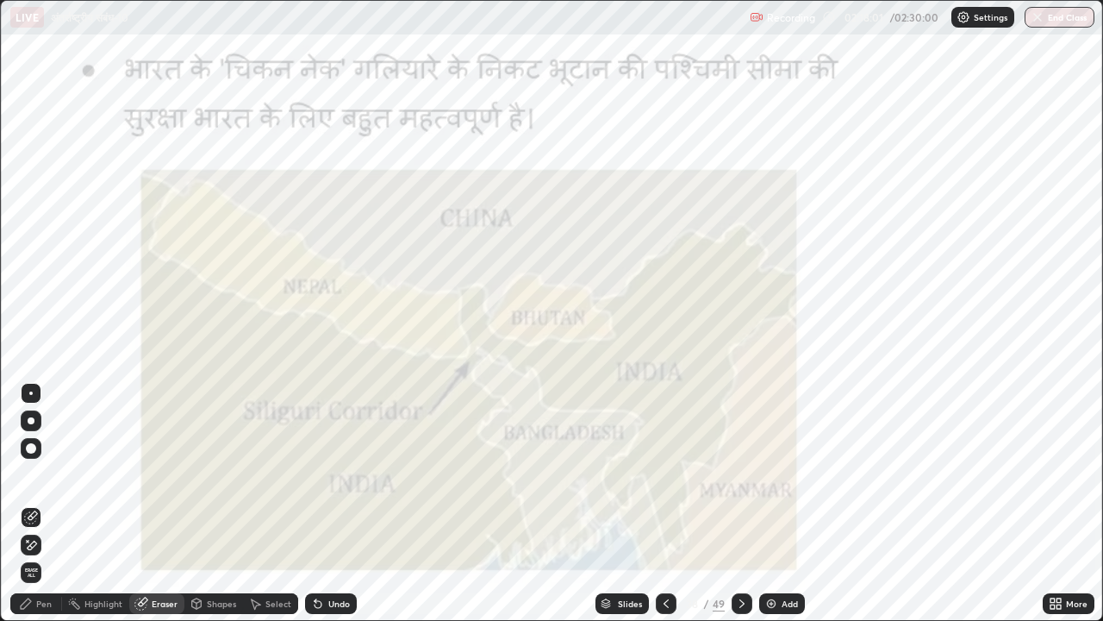
click at [31, 474] on span "Erase all" at bounding box center [31, 572] width 19 height 10
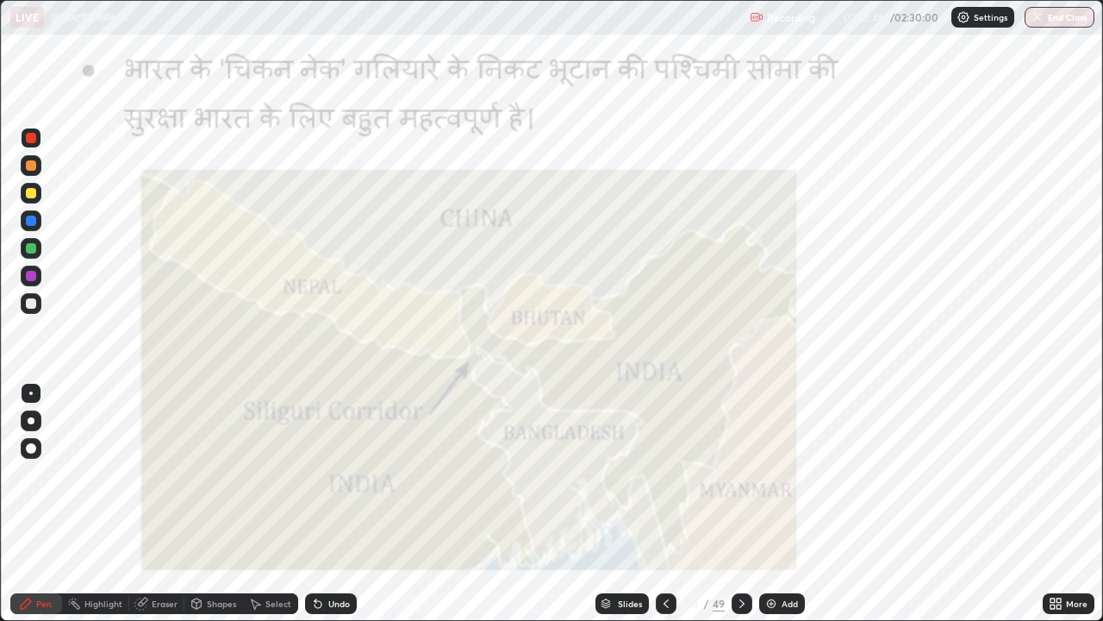
click at [742, 474] on icon at bounding box center [742, 603] width 5 height 9
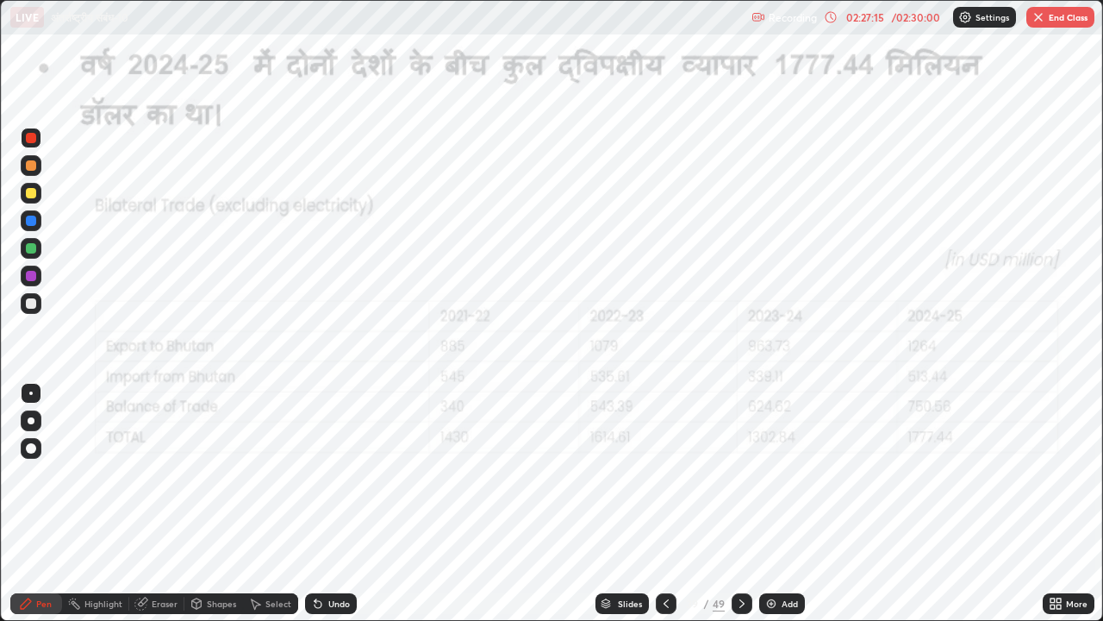
click at [742, 474] on icon at bounding box center [742, 603] width 5 height 9
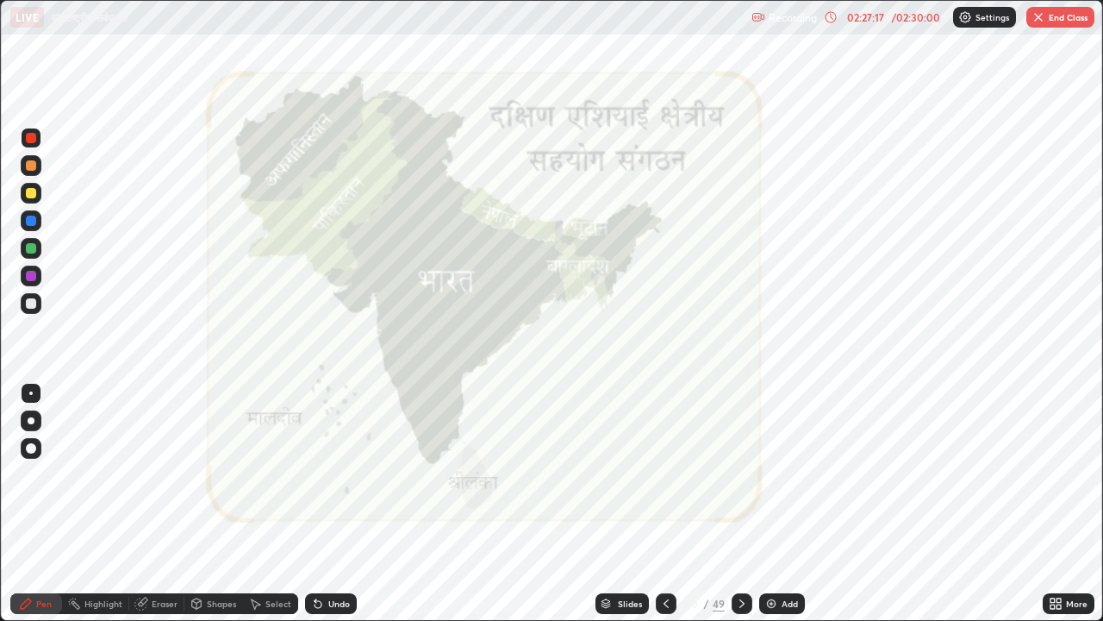
click at [665, 474] on icon at bounding box center [666, 603] width 5 height 9
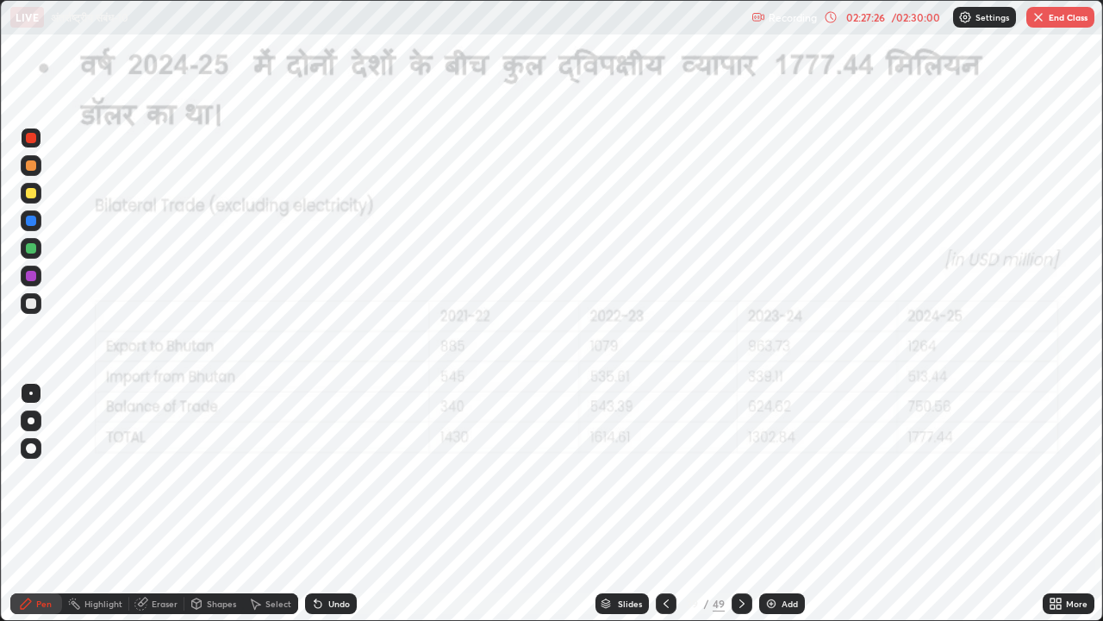
click at [740, 474] on icon at bounding box center [742, 604] width 14 height 14
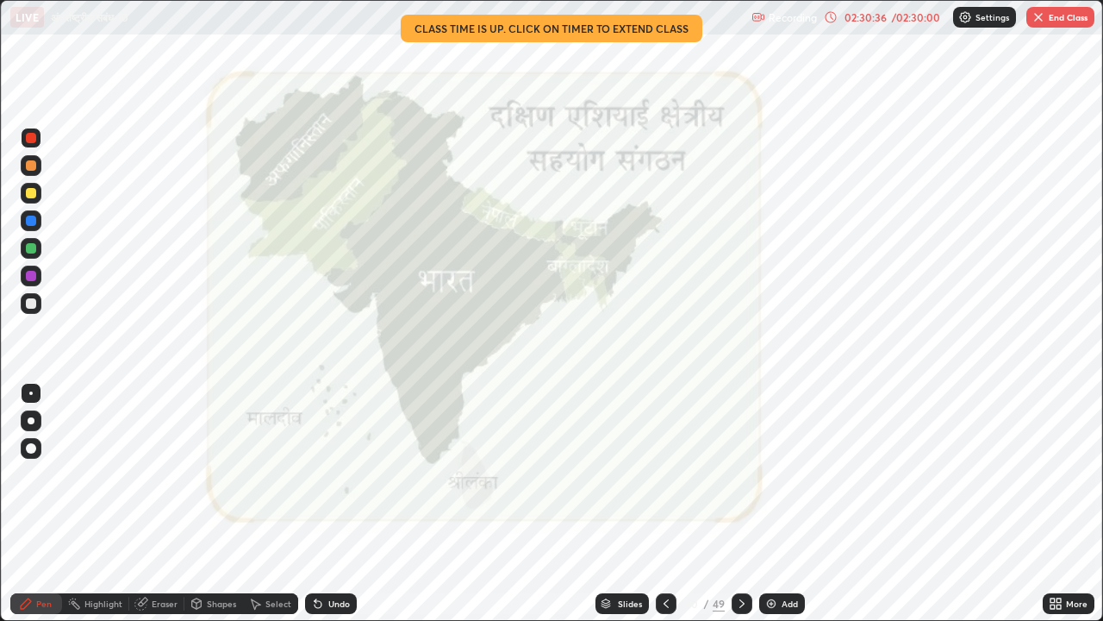
click at [736, 474] on div at bounding box center [742, 603] width 21 height 34
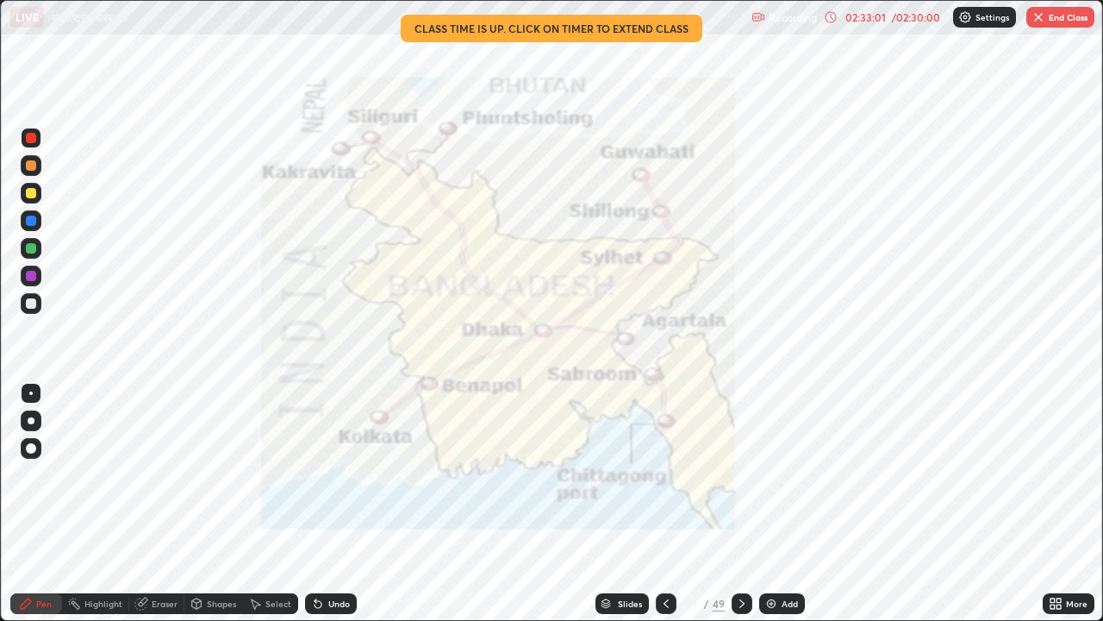
click at [1071, 20] on button "End Class" at bounding box center [1061, 17] width 68 height 21
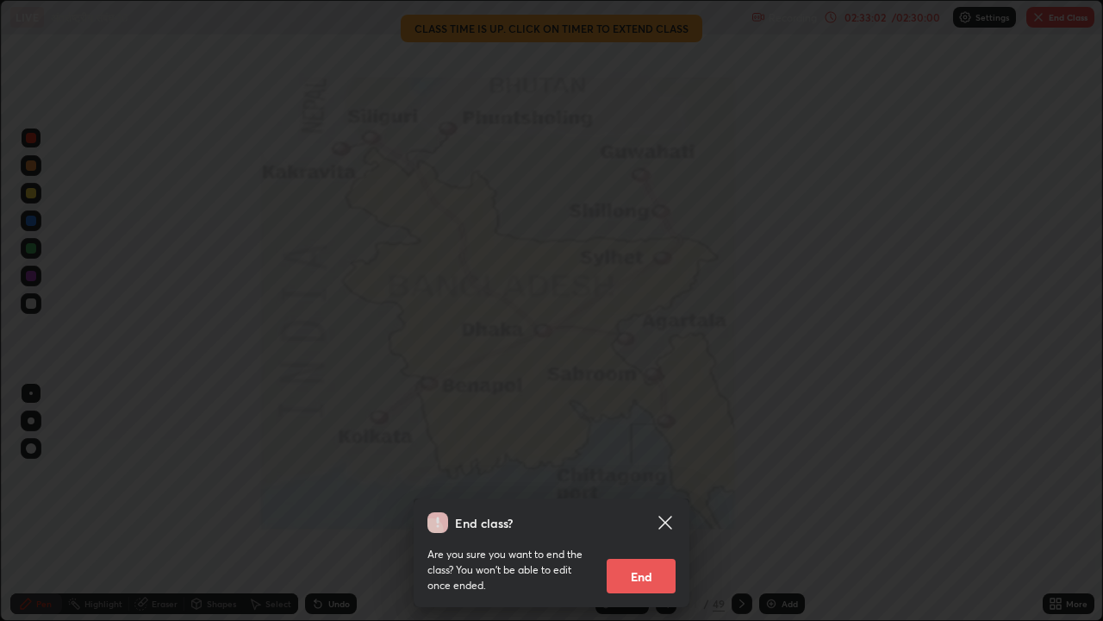
click at [642, 474] on button "End" at bounding box center [641, 576] width 69 height 34
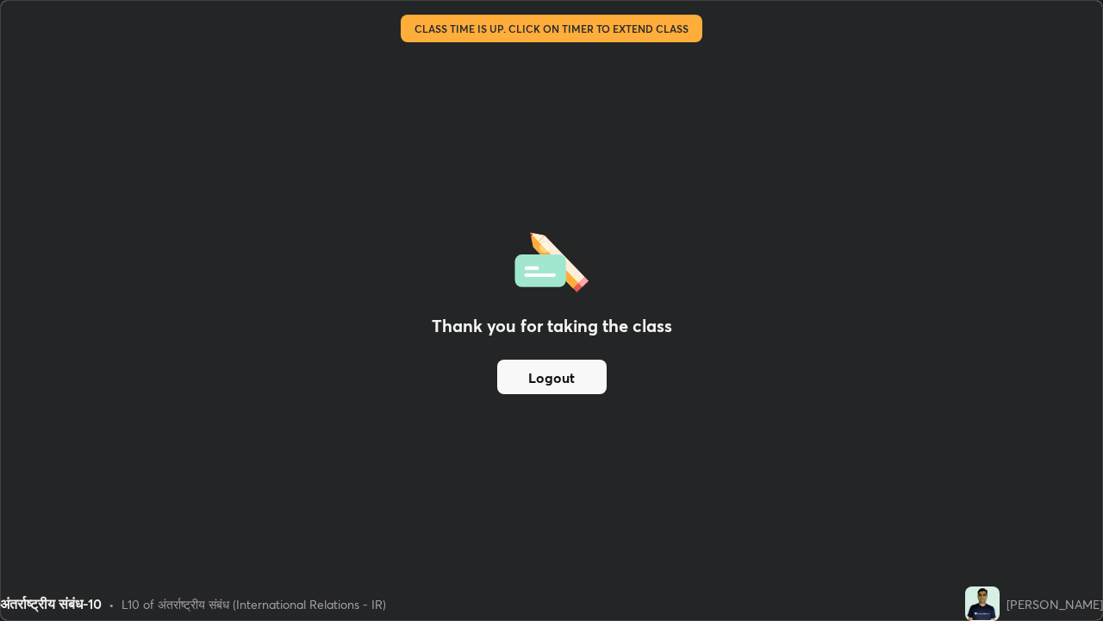
click at [590, 384] on button "Logout" at bounding box center [551, 376] width 109 height 34
click at [586, 388] on button "Logout" at bounding box center [551, 376] width 109 height 34
click at [586, 389] on button "Logout" at bounding box center [551, 376] width 109 height 34
click at [579, 384] on button "Logout" at bounding box center [551, 376] width 109 height 34
click at [591, 380] on button "Logout" at bounding box center [551, 376] width 109 height 34
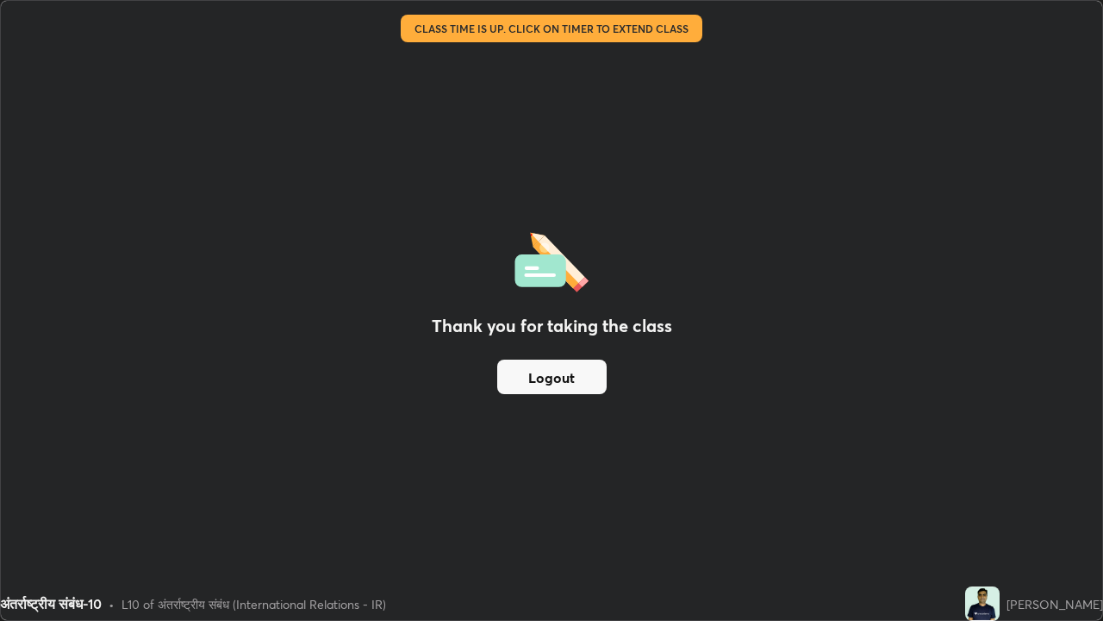
click at [592, 376] on button "Logout" at bounding box center [551, 376] width 109 height 34
click at [602, 386] on button "Logout" at bounding box center [551, 376] width 109 height 34
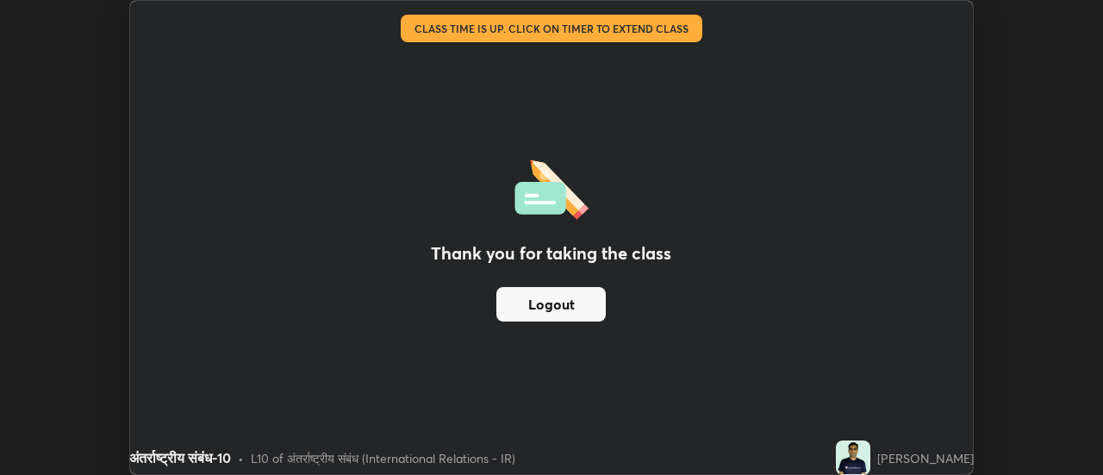
scroll to position [85727, 85099]
